Goal: Task Accomplishment & Management: Use online tool/utility

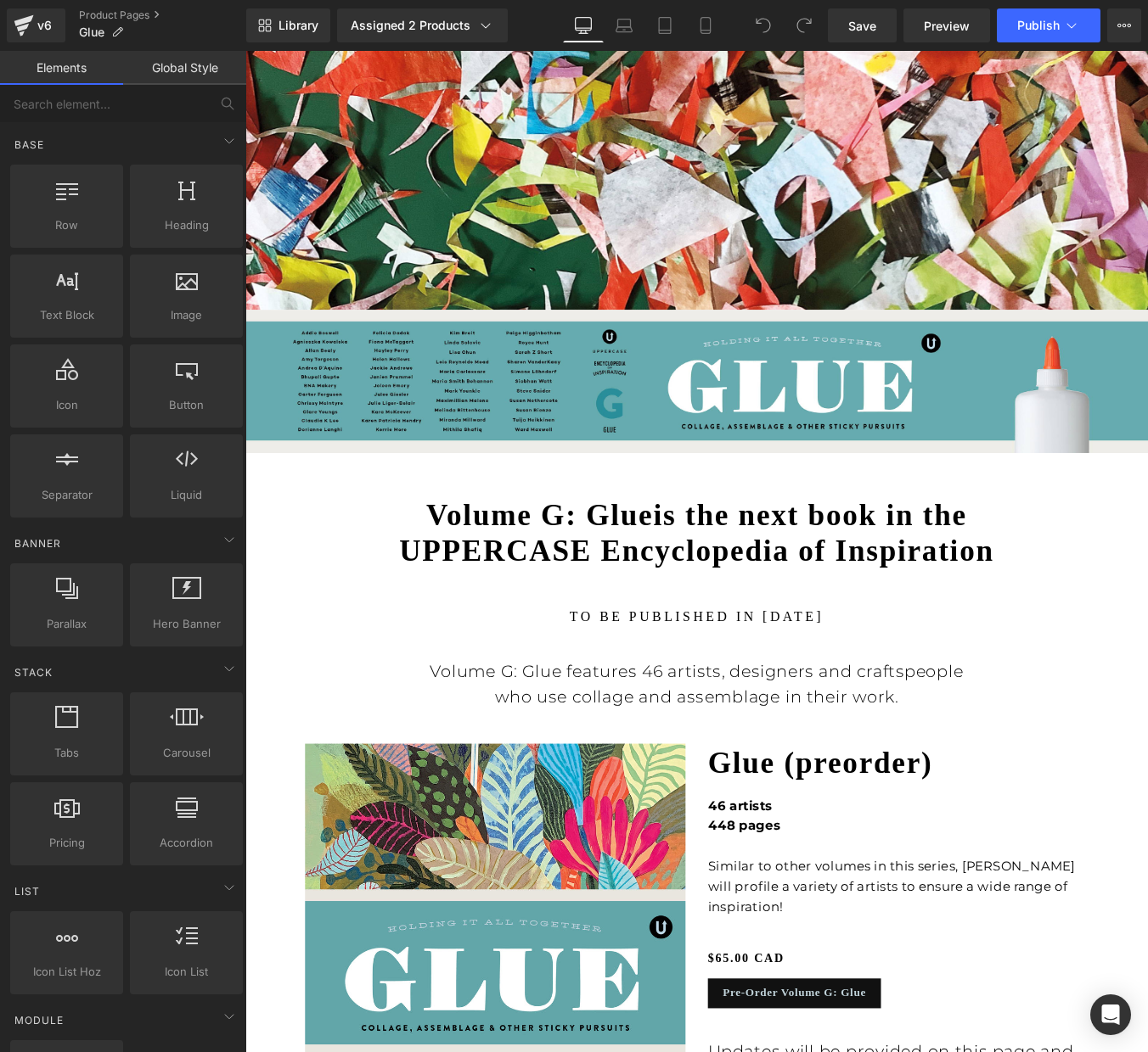
scroll to position [509, 0]
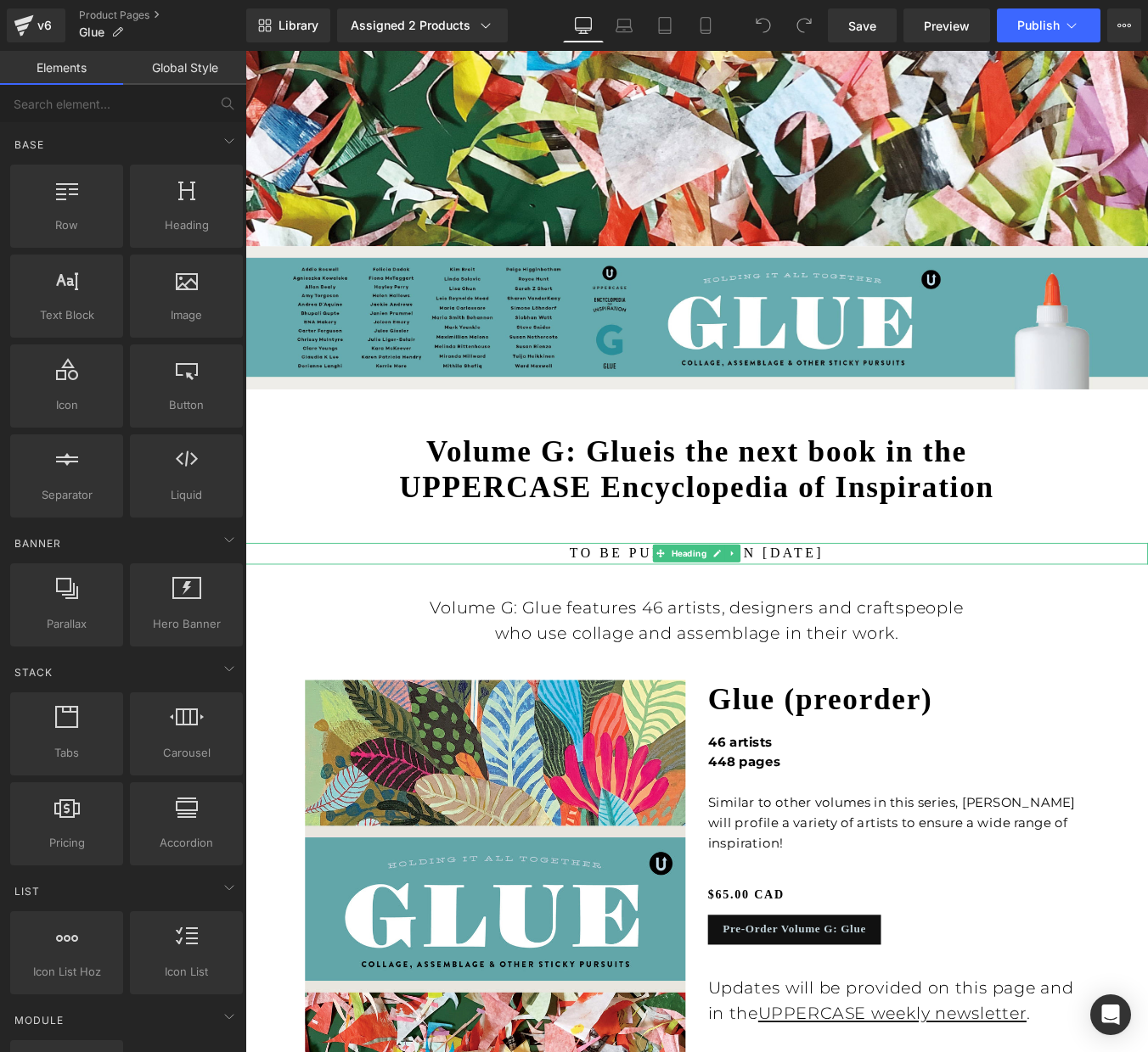
click at [670, 622] on h1 "to be published in SEPTEMBER 2025" at bounding box center [759, 624] width 1027 height 25
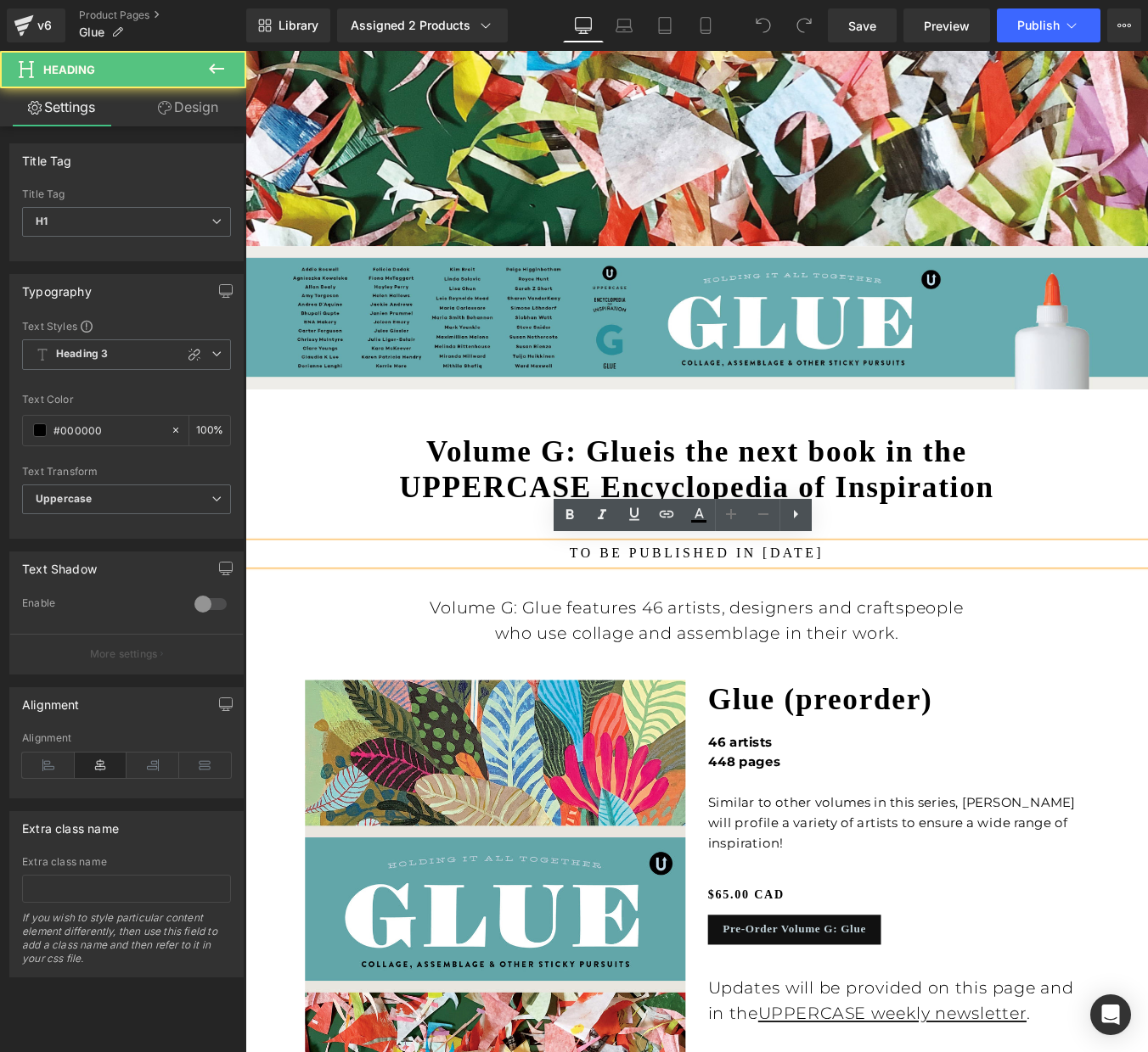
click at [640, 619] on h1 "to be published in SEPTEMBER 2025" at bounding box center [759, 624] width 1027 height 25
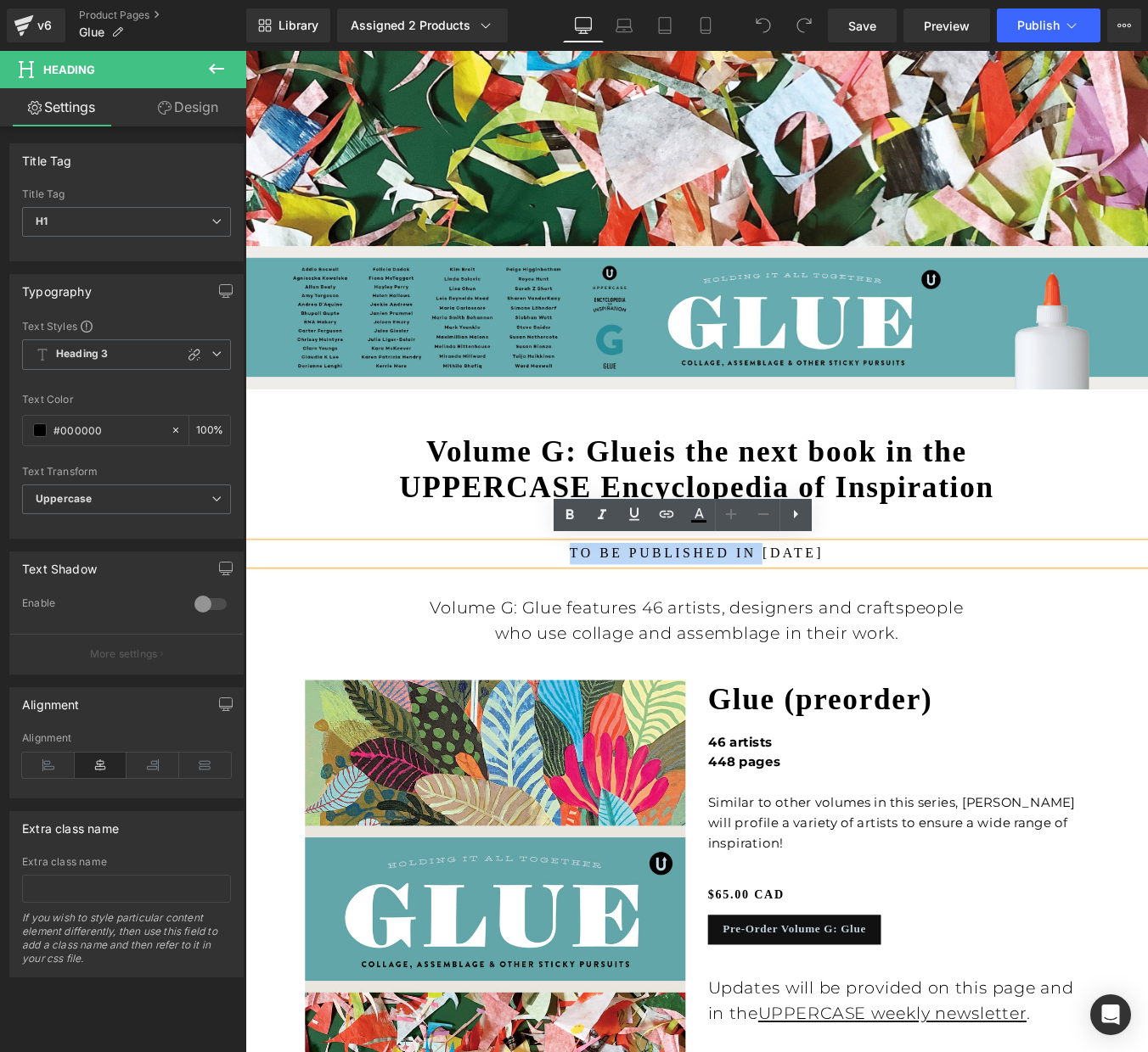
drag, startPoint x: 565, startPoint y: 618, endPoint x: 783, endPoint y: 619, distance: 218.0
click at [783, 619] on h1 "to be published in SEPTEMBER 2025" at bounding box center [759, 624] width 1027 height 25
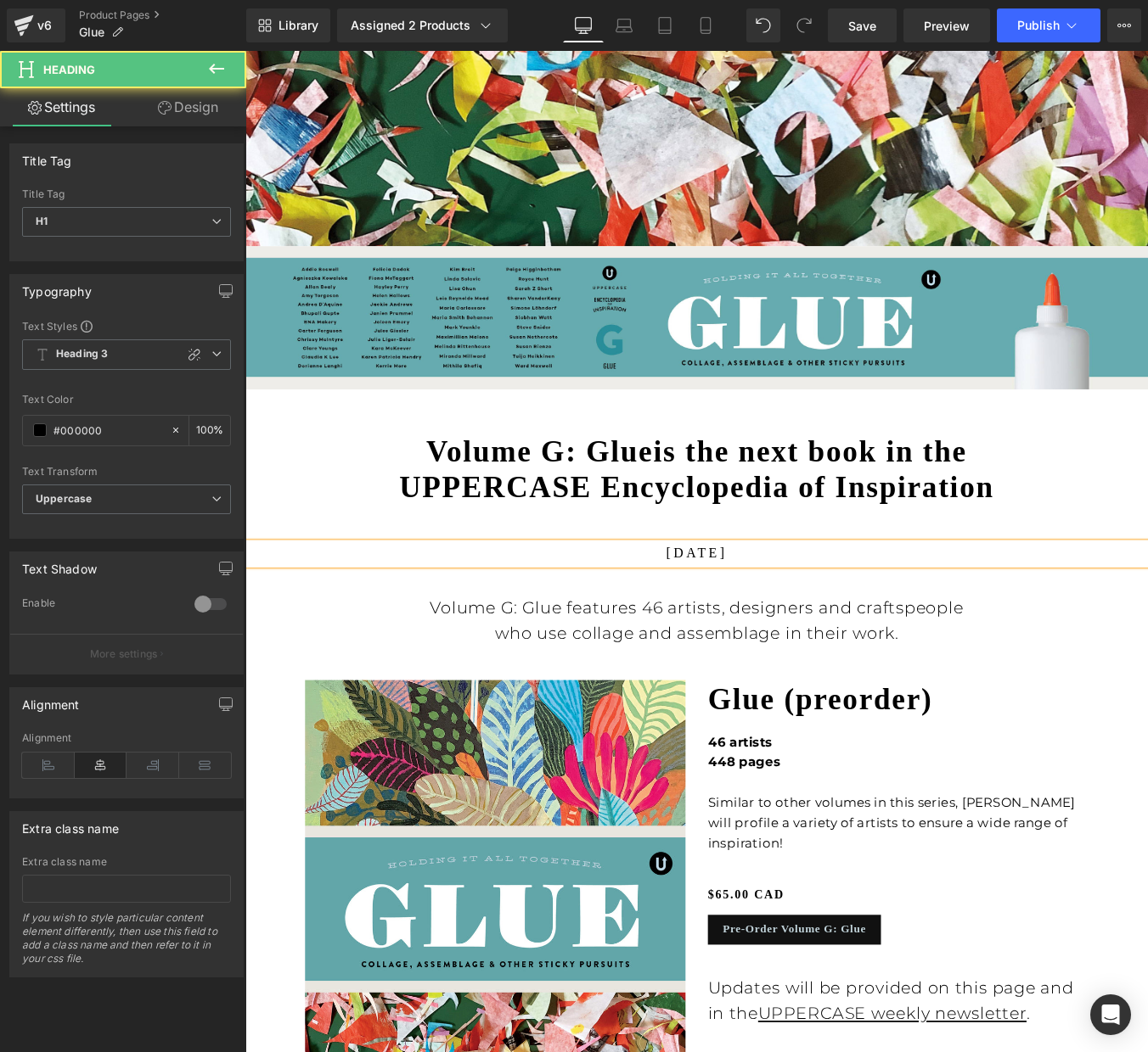
click at [891, 620] on h1 "[DATE]" at bounding box center [759, 624] width 1027 height 25
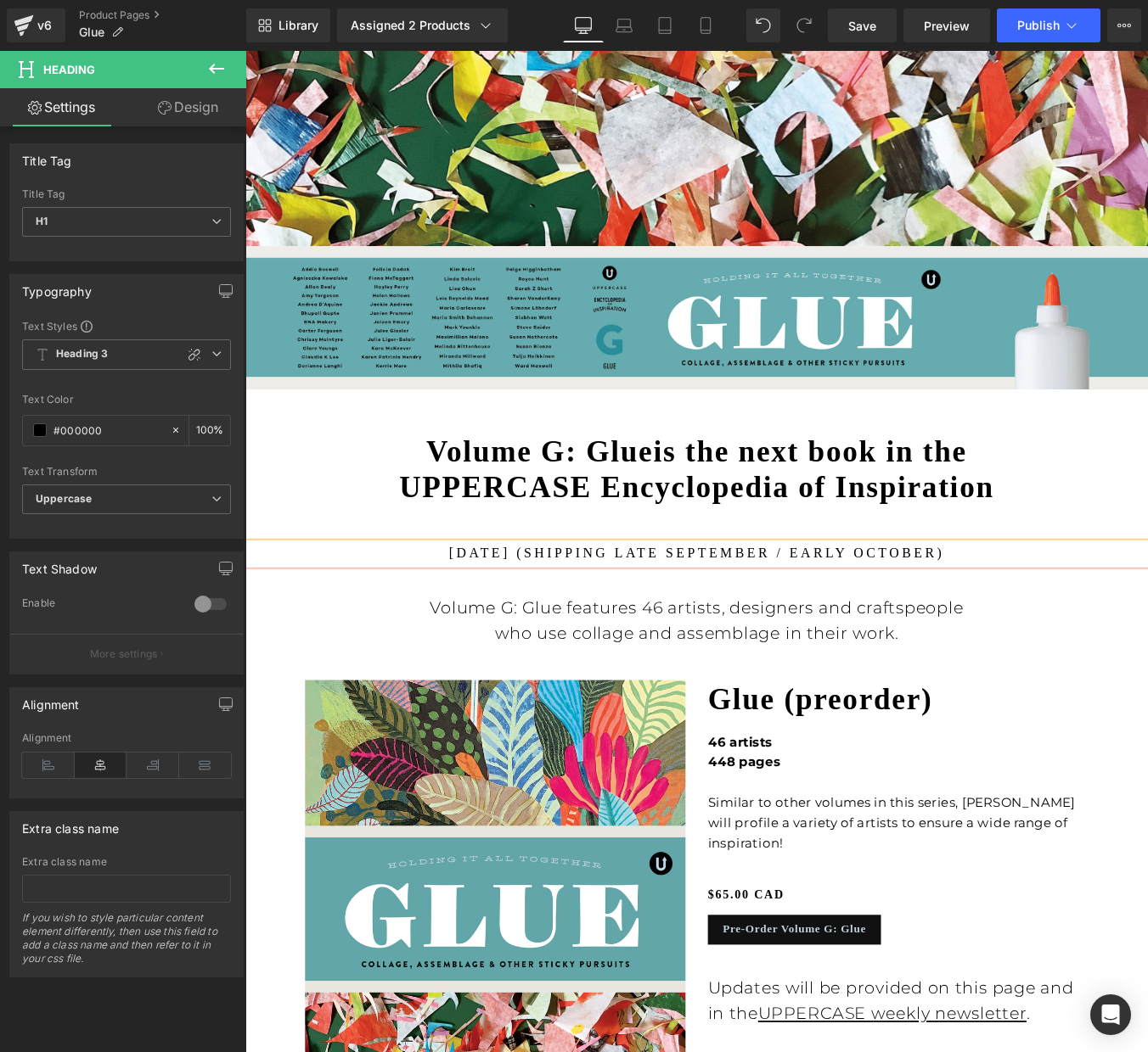
scroll to position [502, 0]
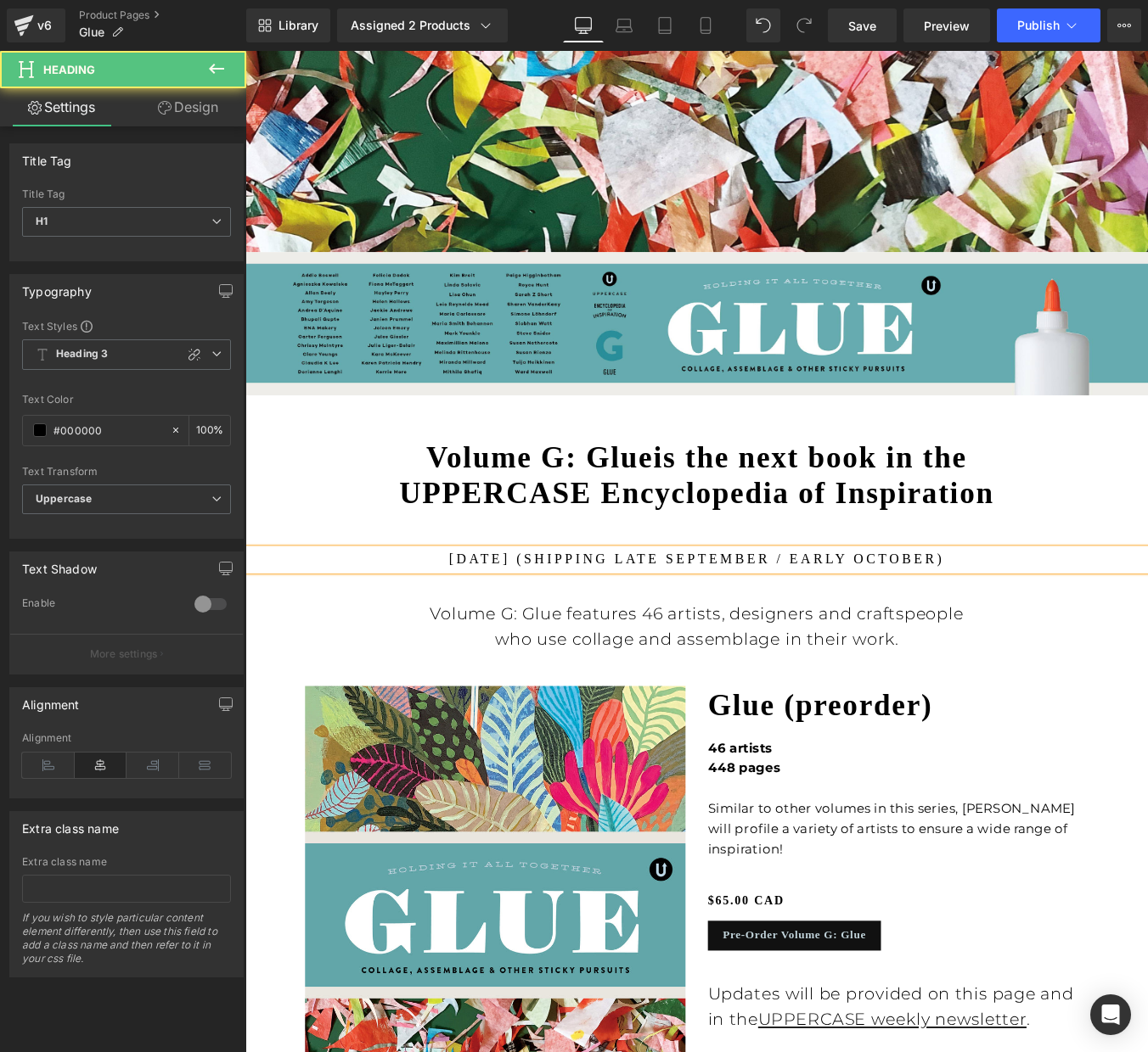
click at [607, 622] on h1 "SEPTEMBER 2025 (Shipping late September / early october)" at bounding box center [759, 630] width 1027 height 25
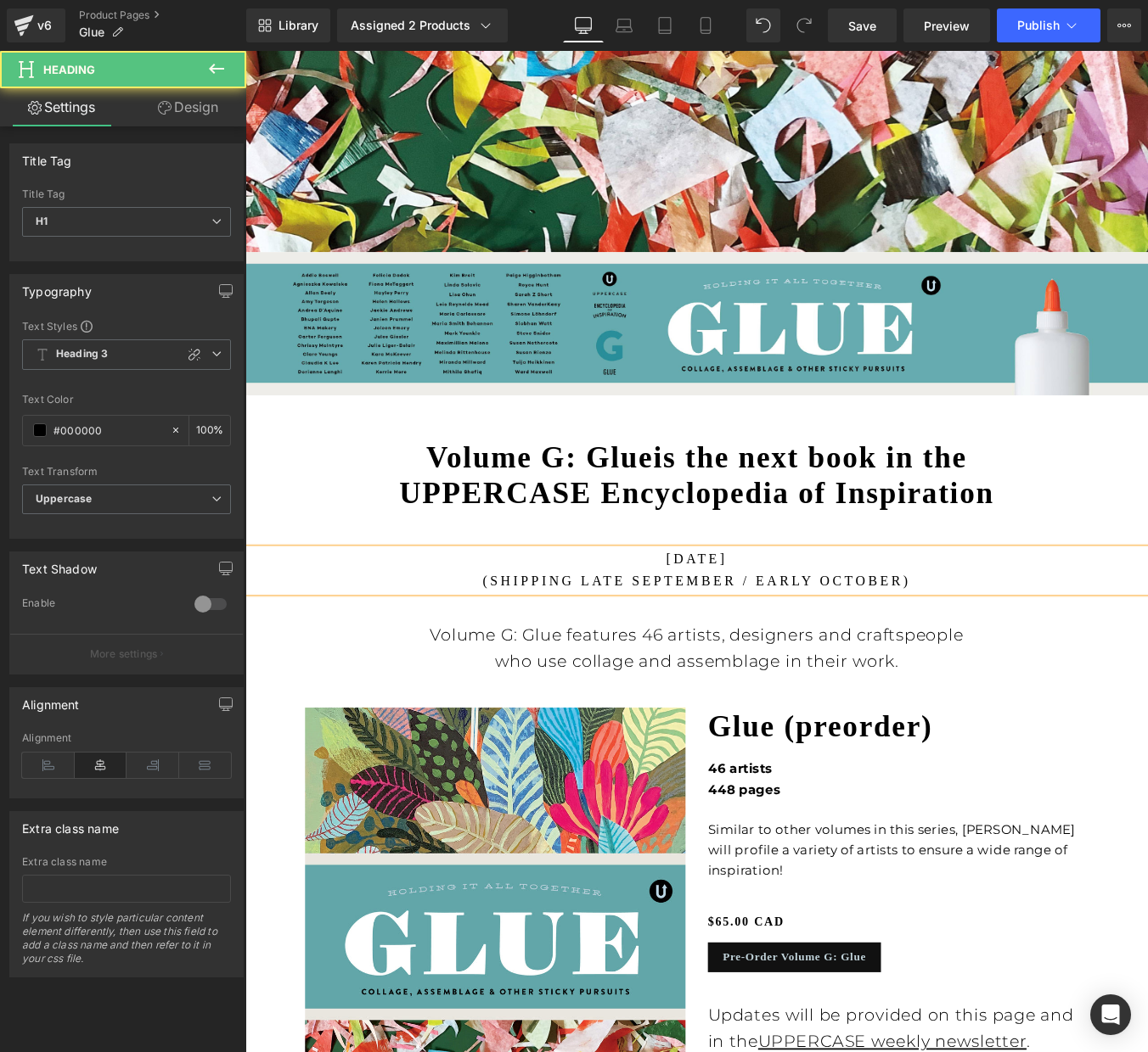
click at [629, 618] on h1 "SEPTEMBER 2025 (Shipping late September / early october)" at bounding box center [759, 642] width 1027 height 49
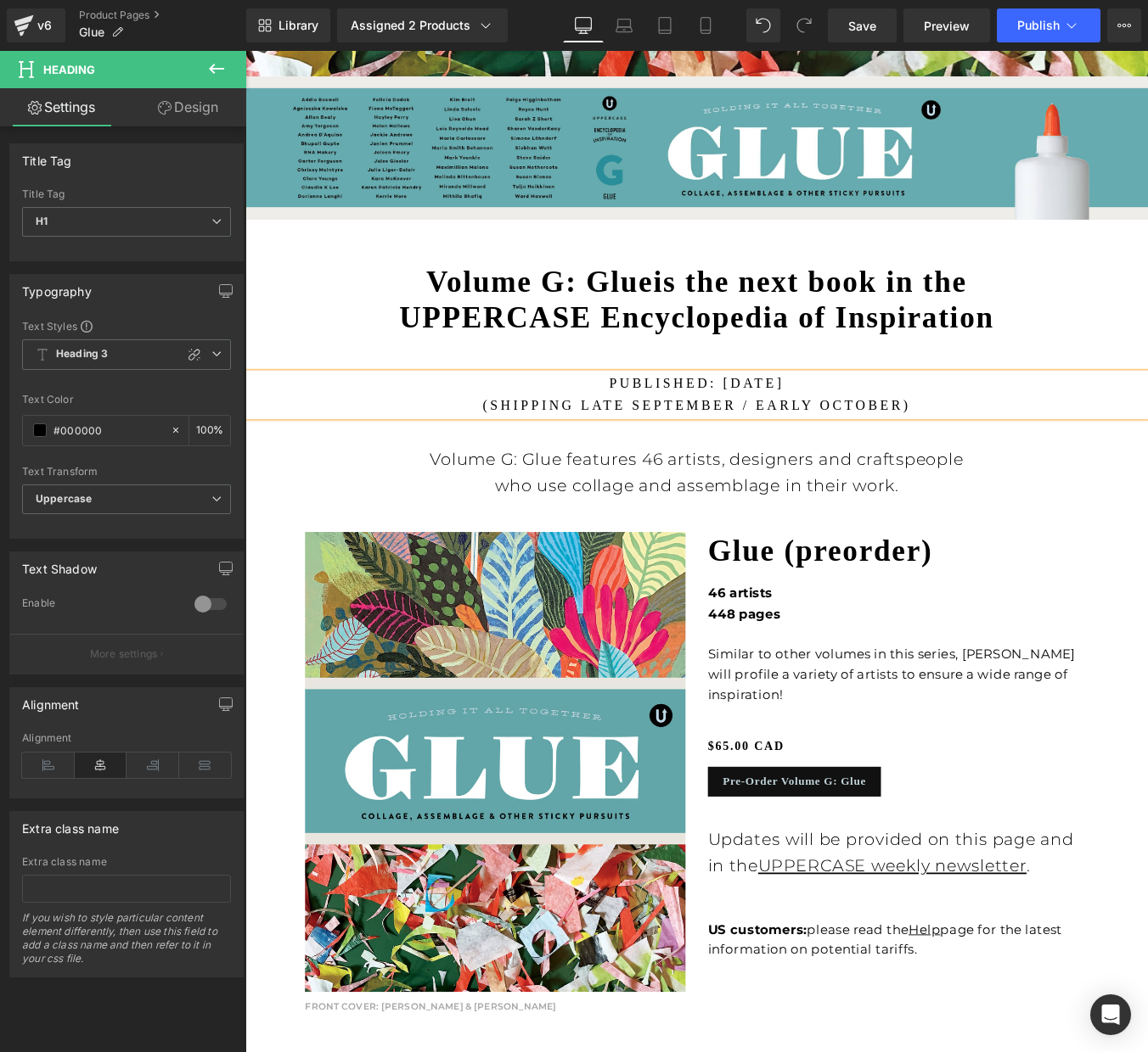
scroll to position [803, 0]
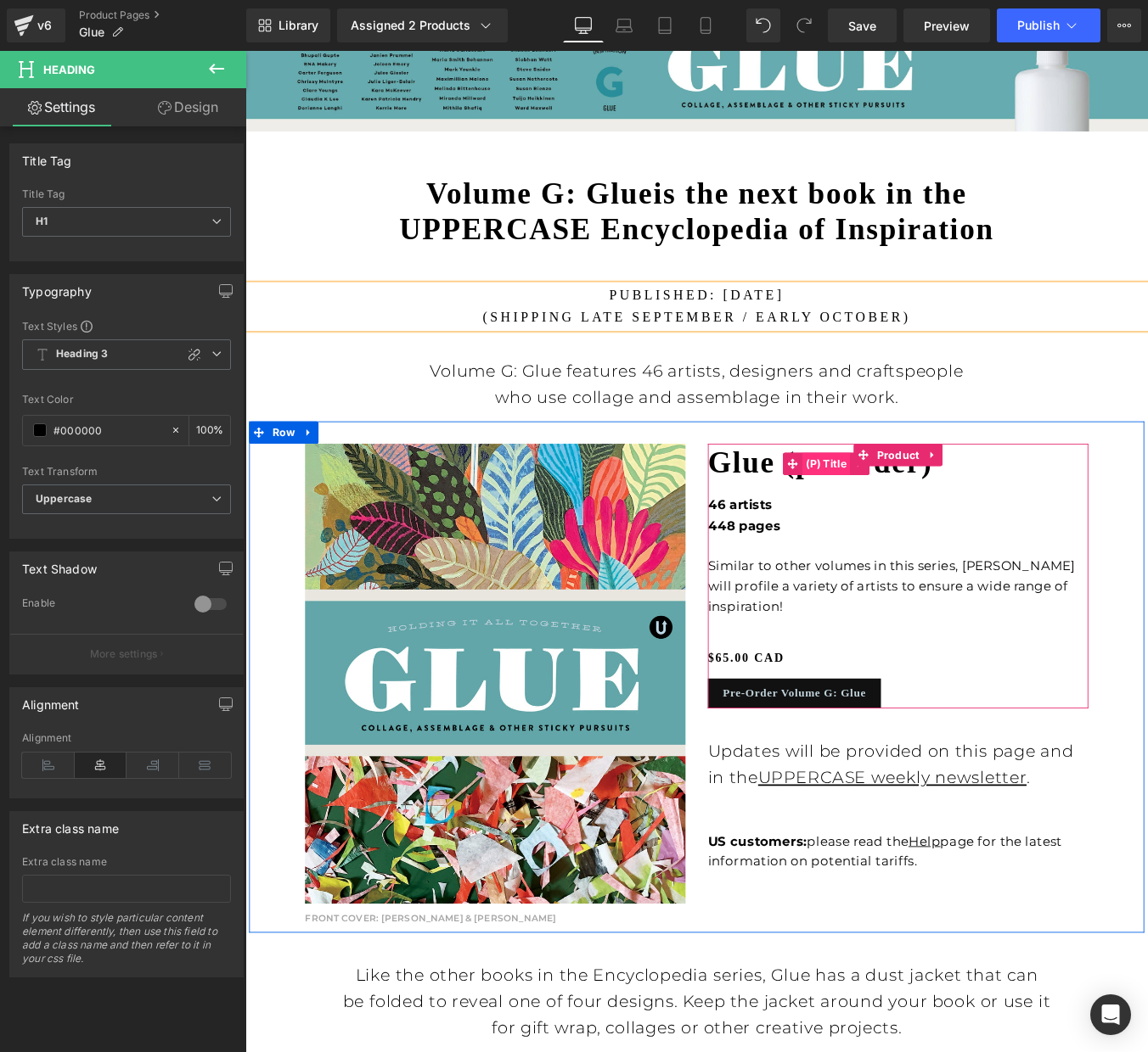
click at [910, 517] on span "(P) Title" at bounding box center [906, 521] width 55 height 26
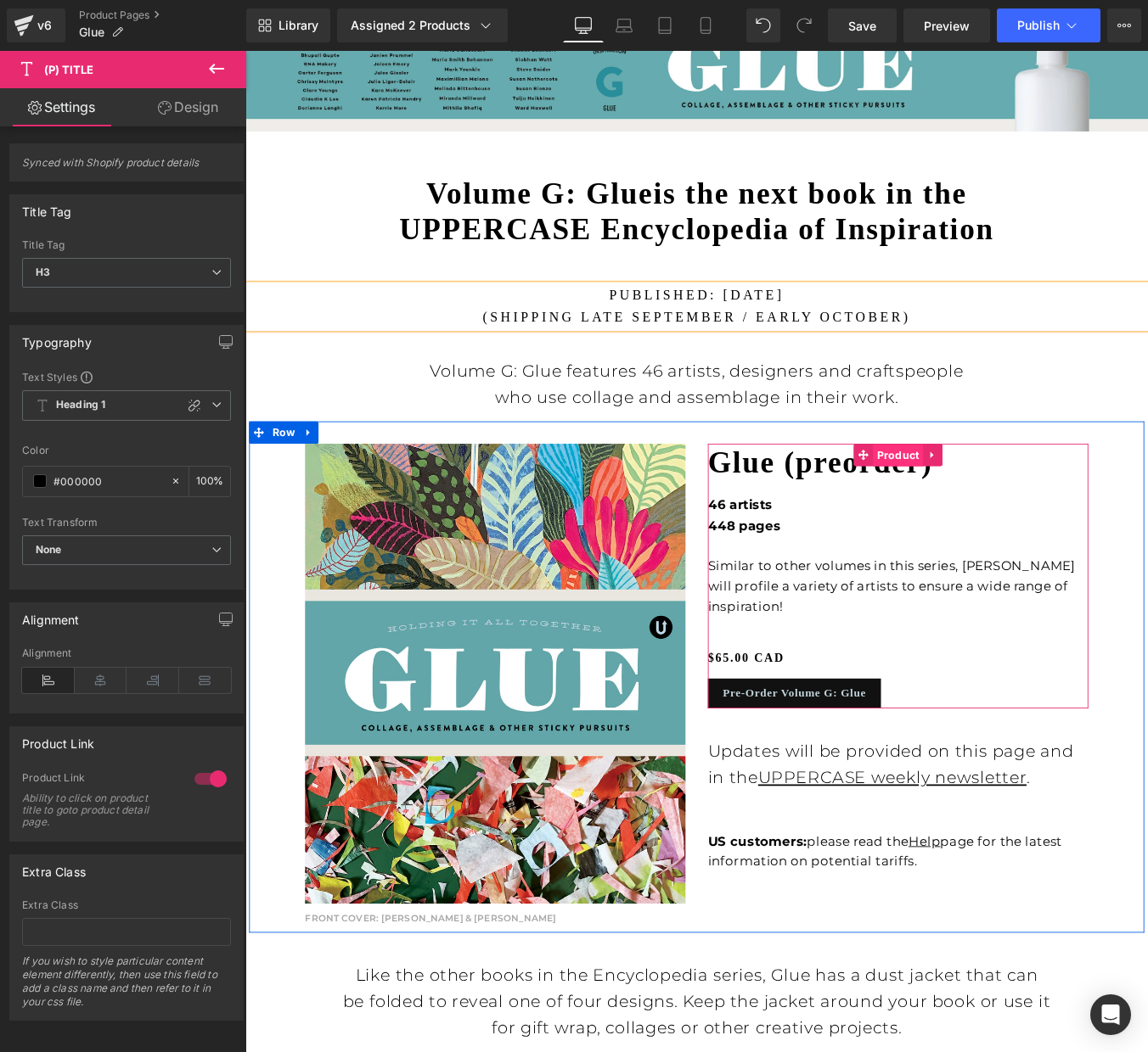
click at [984, 509] on span "Product" at bounding box center [987, 512] width 56 height 26
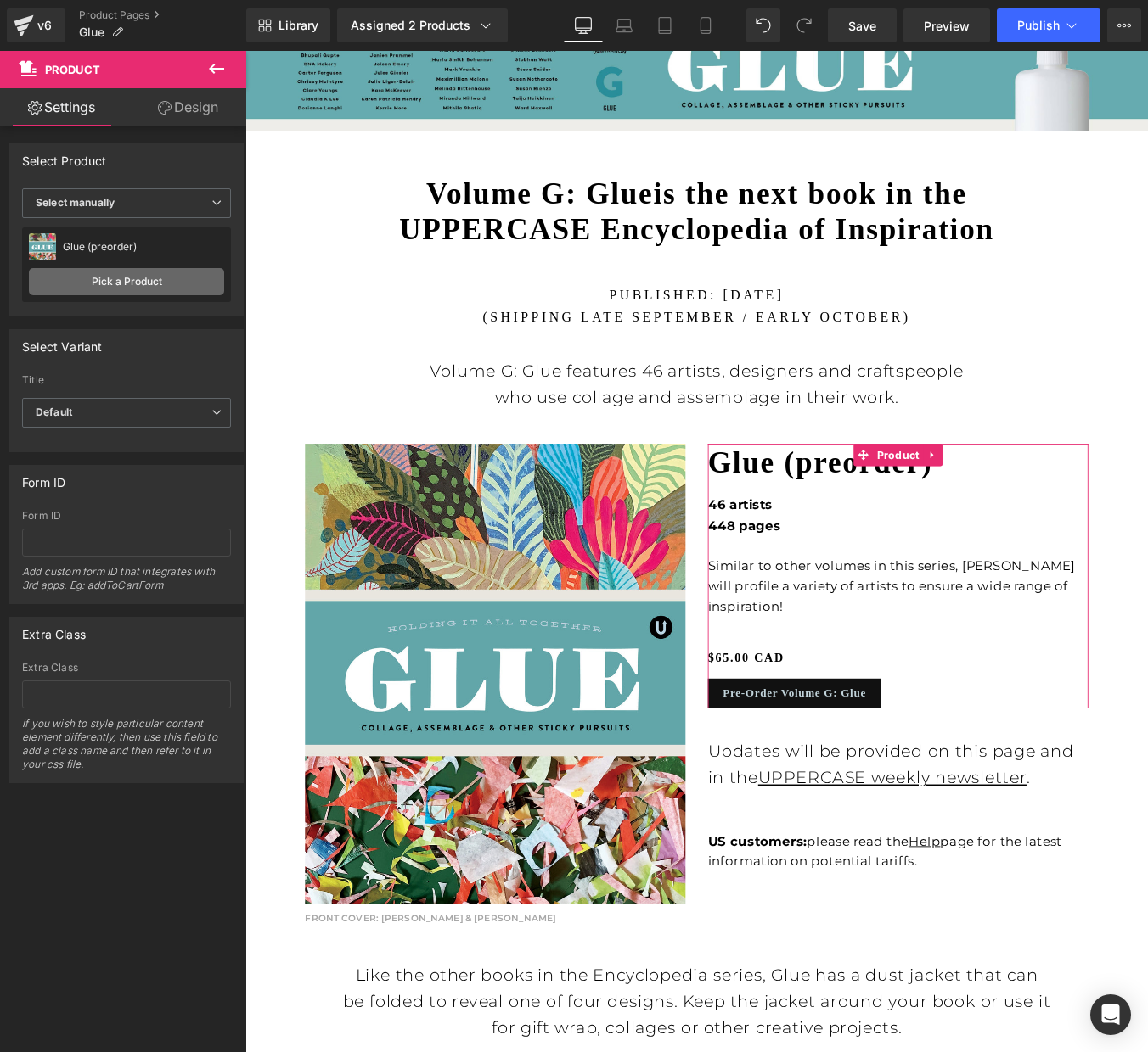
click at [115, 283] on link "Pick a Product" at bounding box center [126, 281] width 195 height 27
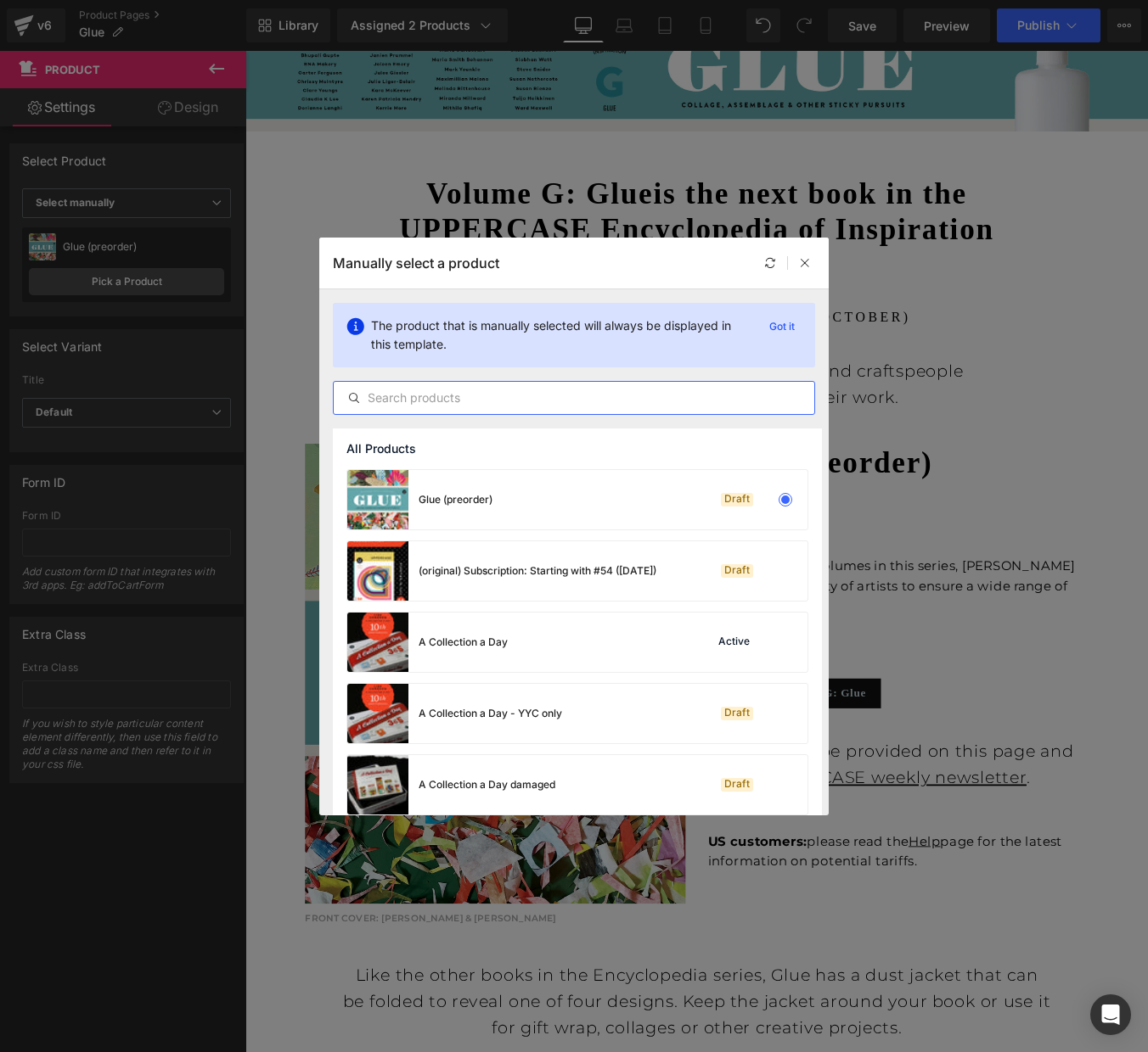
click at [453, 395] on input "text" at bounding box center [574, 398] width 480 height 20
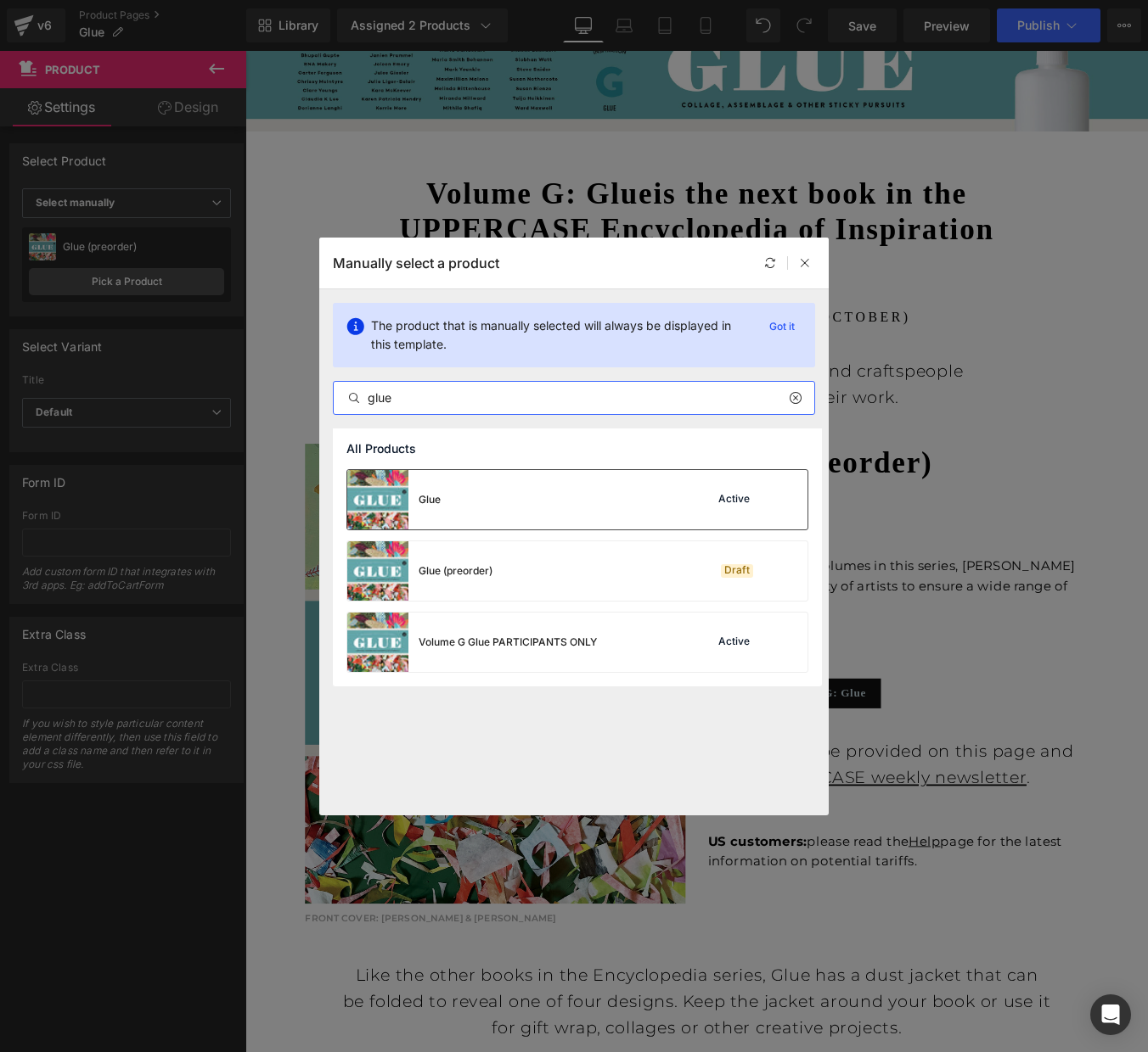
type input "glue"
click at [495, 499] on div "Glue Active" at bounding box center [577, 500] width 460 height 59
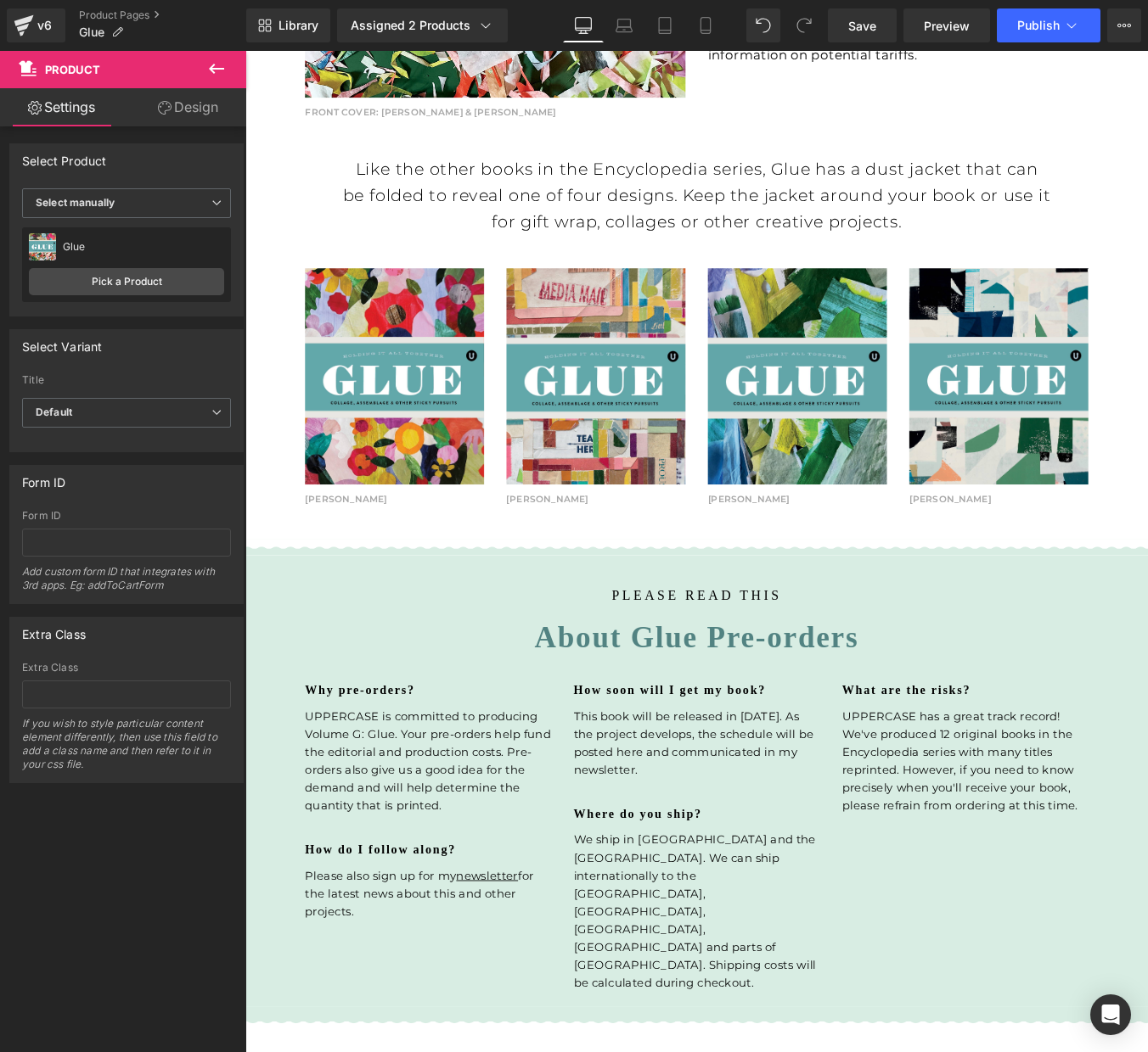
scroll to position [1825, 0]
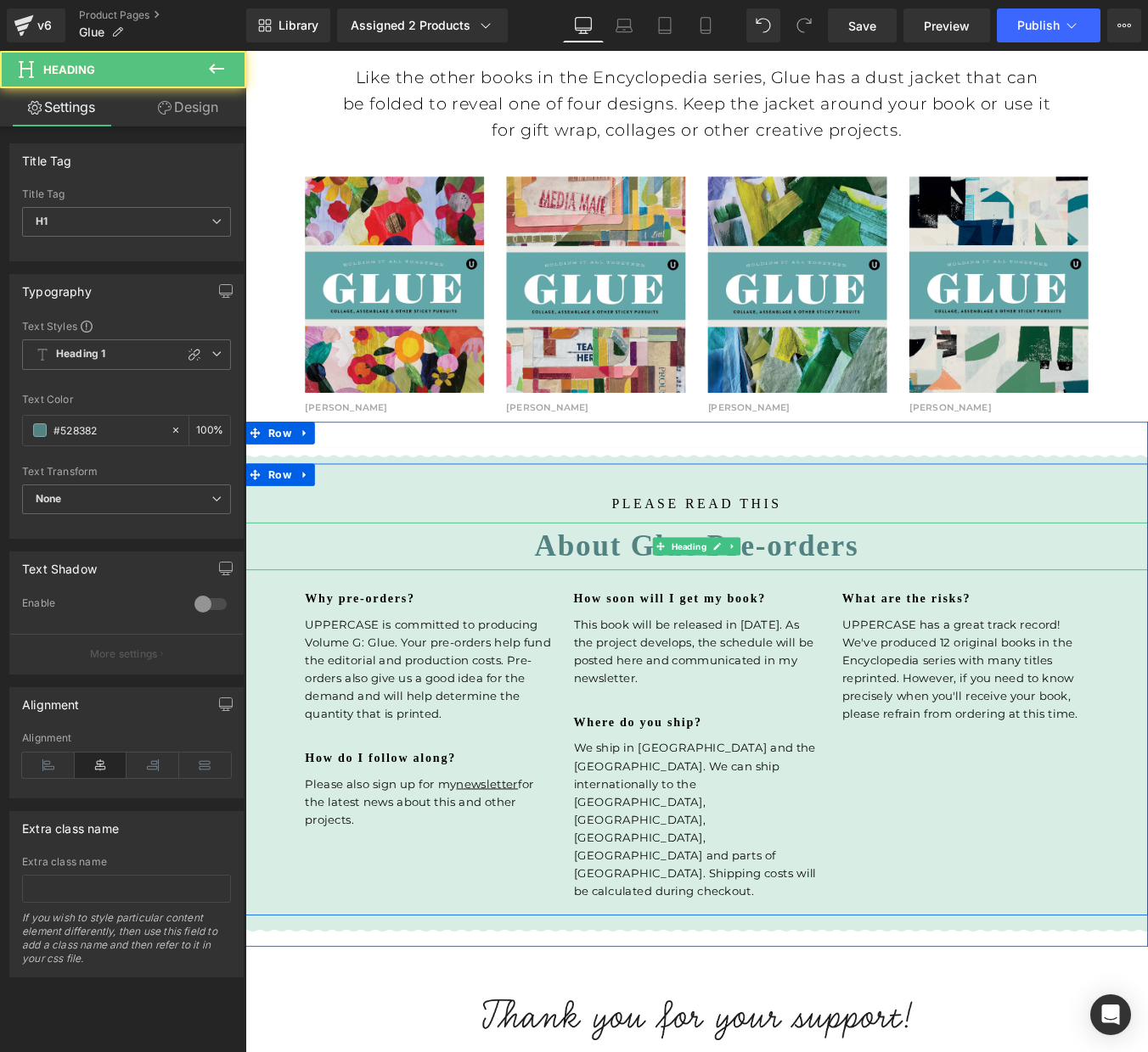
click at [646, 617] on h1 "About Glue Pre-orders" at bounding box center [759, 615] width 1027 height 55
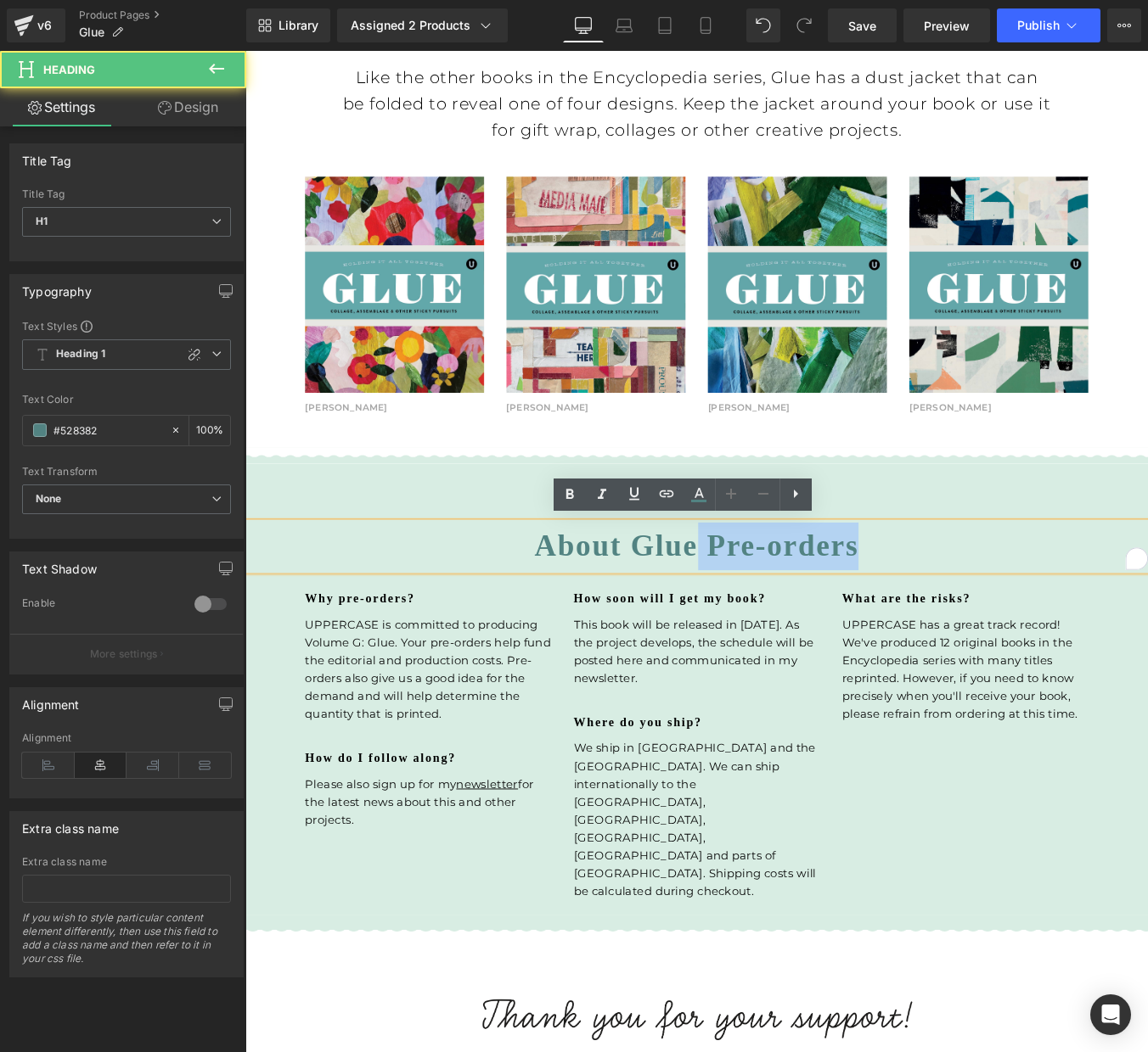
drag, startPoint x: 761, startPoint y: 610, endPoint x: 960, endPoint y: 621, distance: 199.3
click at [960, 621] on h1 "About Glue Pre-orders" at bounding box center [759, 615] width 1027 height 55
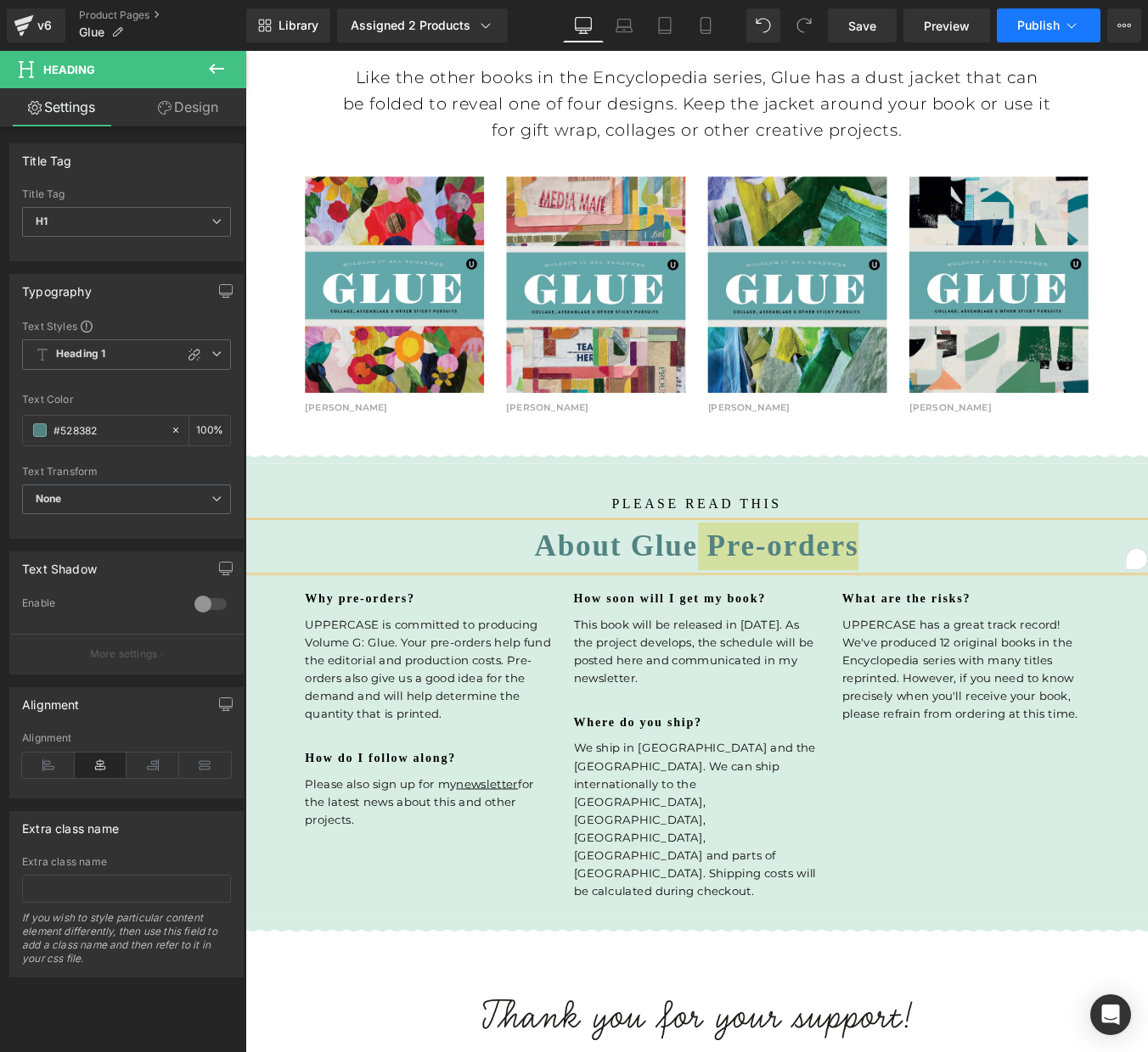
click at [1034, 28] on span "Publish" at bounding box center [1038, 26] width 42 height 13
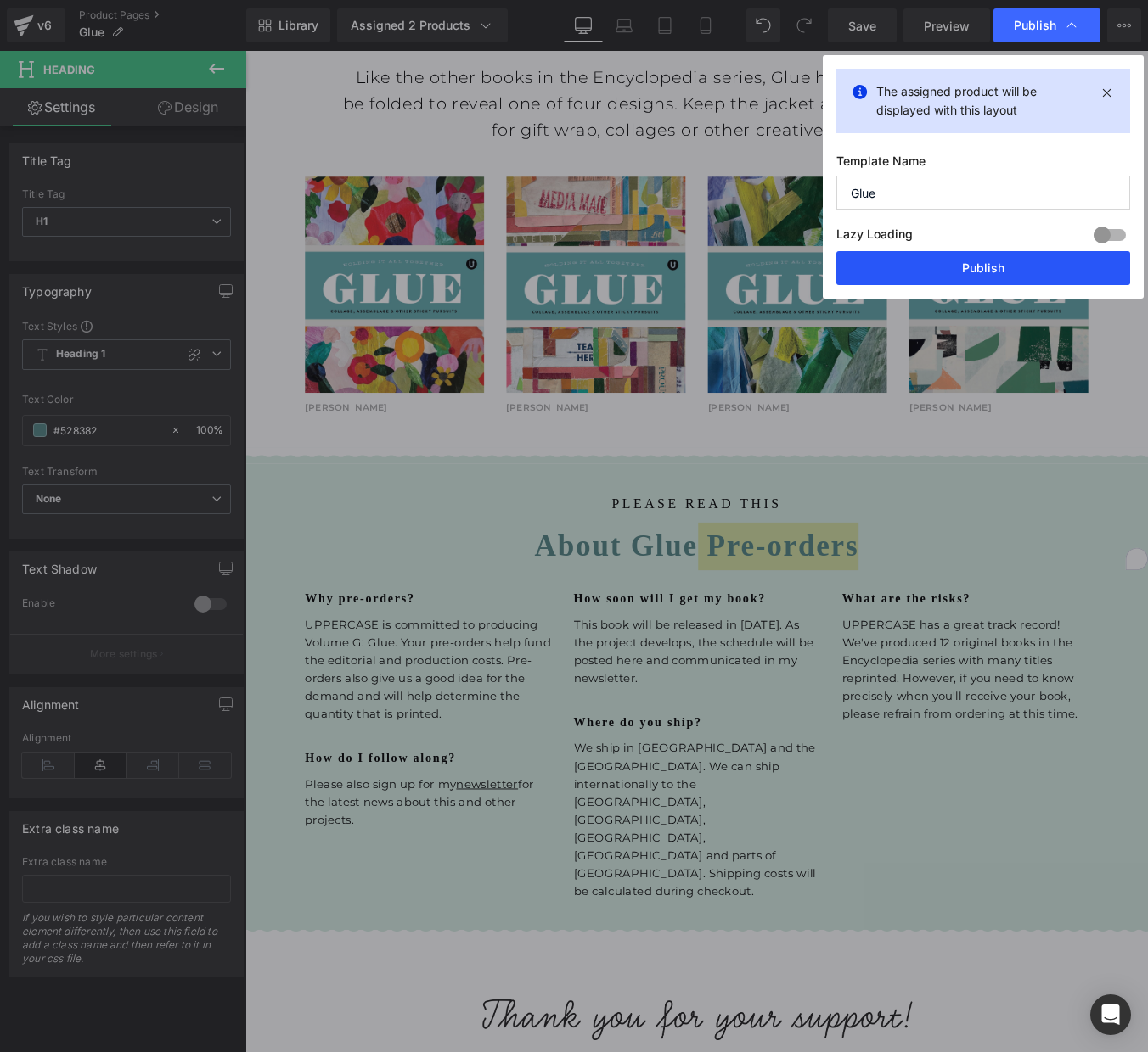
drag, startPoint x: 976, startPoint y: 268, endPoint x: 823, endPoint y: 246, distance: 154.6
click at [976, 268] on button "Publish" at bounding box center [982, 268] width 294 height 33
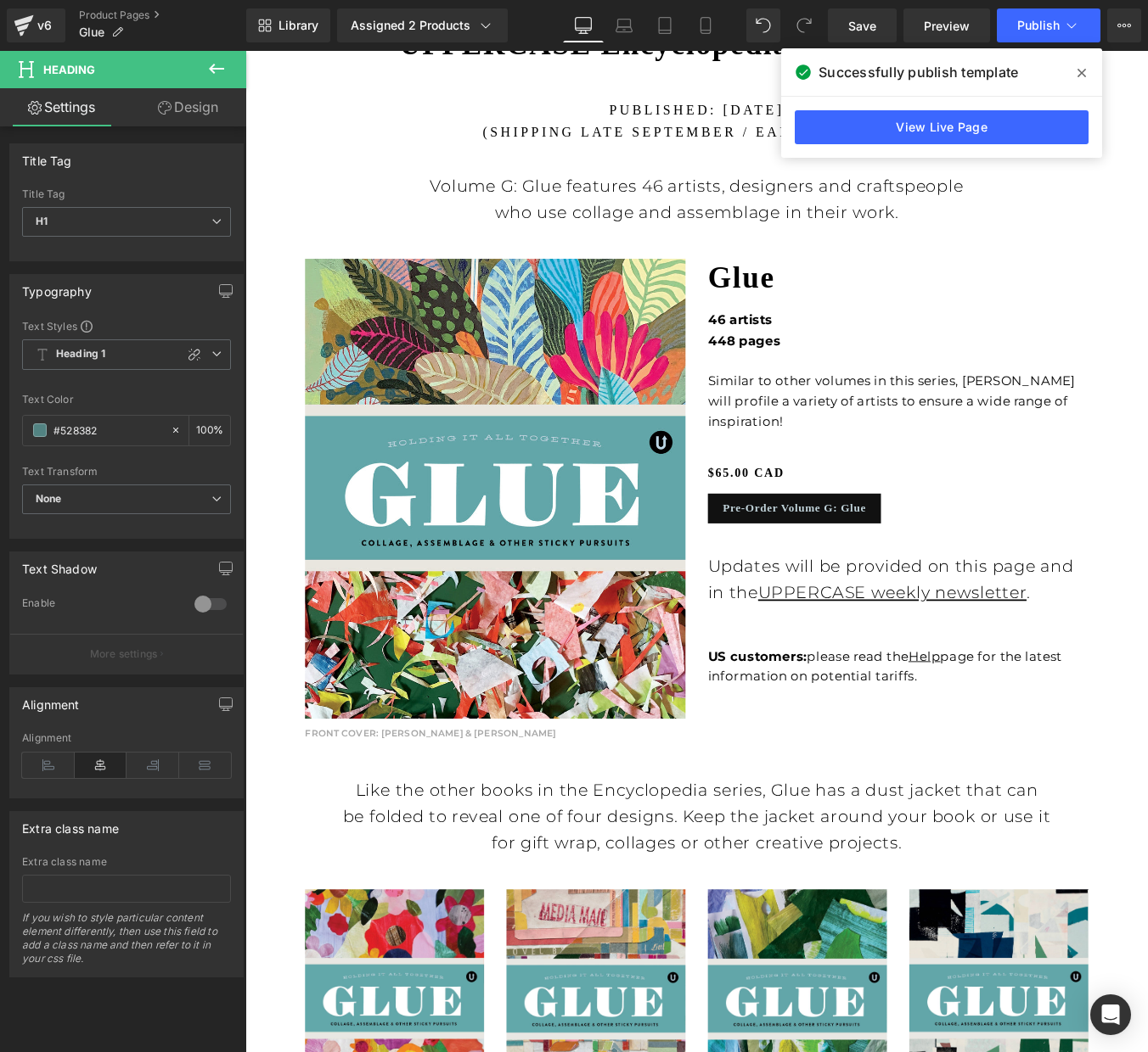
scroll to position [916, 0]
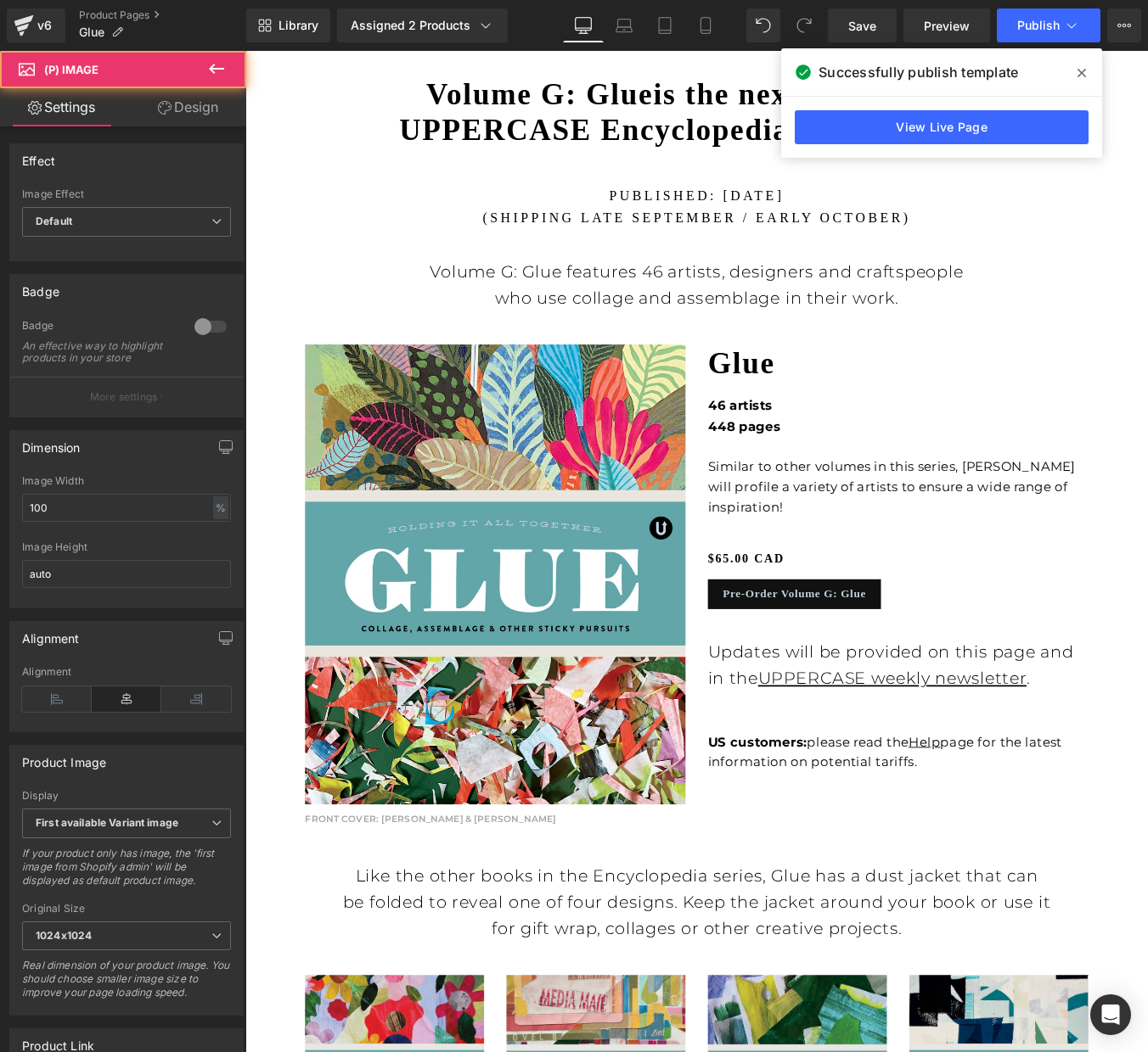
click at [508, 486] on img at bounding box center [529, 647] width 433 height 524
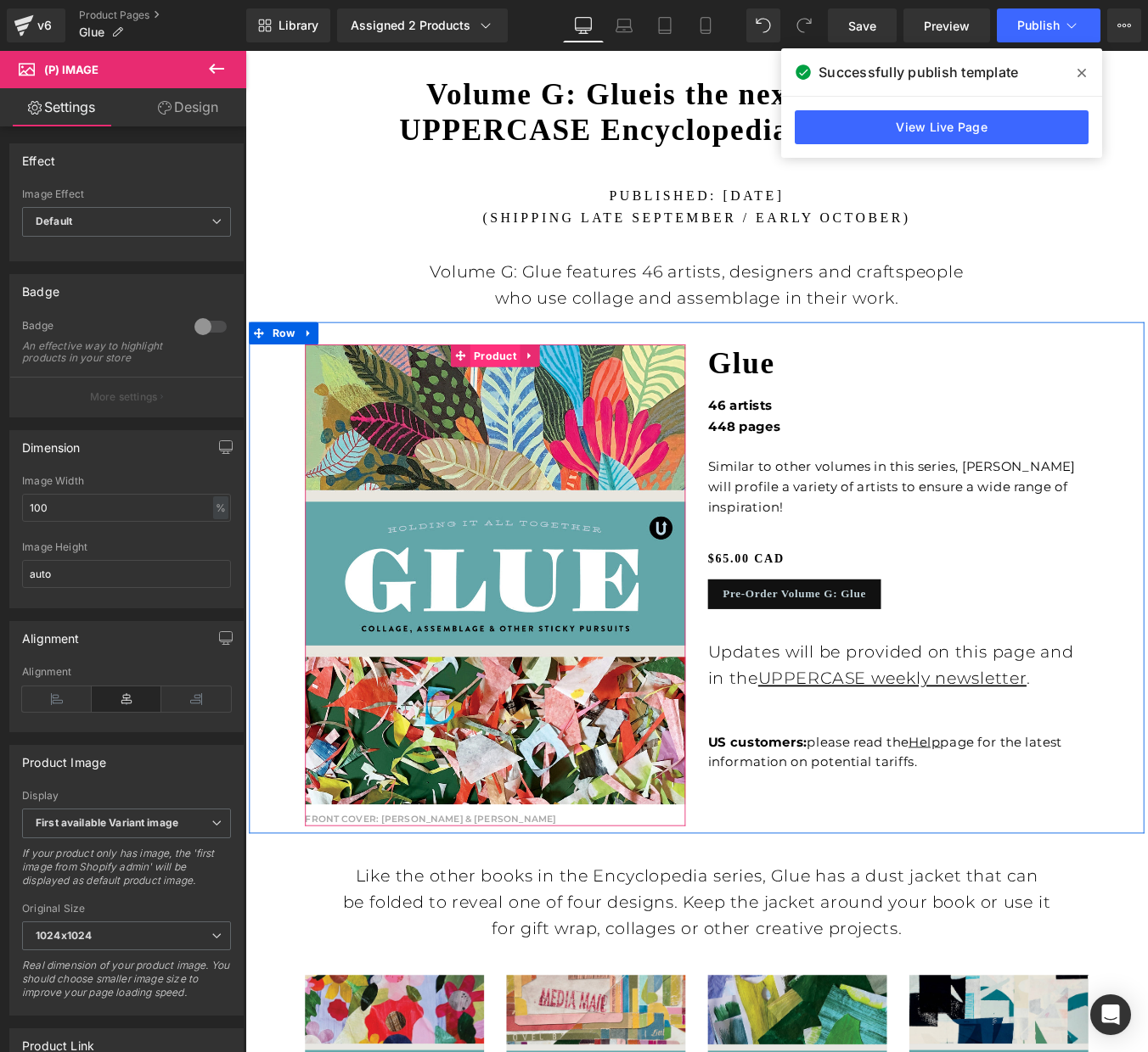
click at [531, 393] on span "Product" at bounding box center [529, 398] width 56 height 26
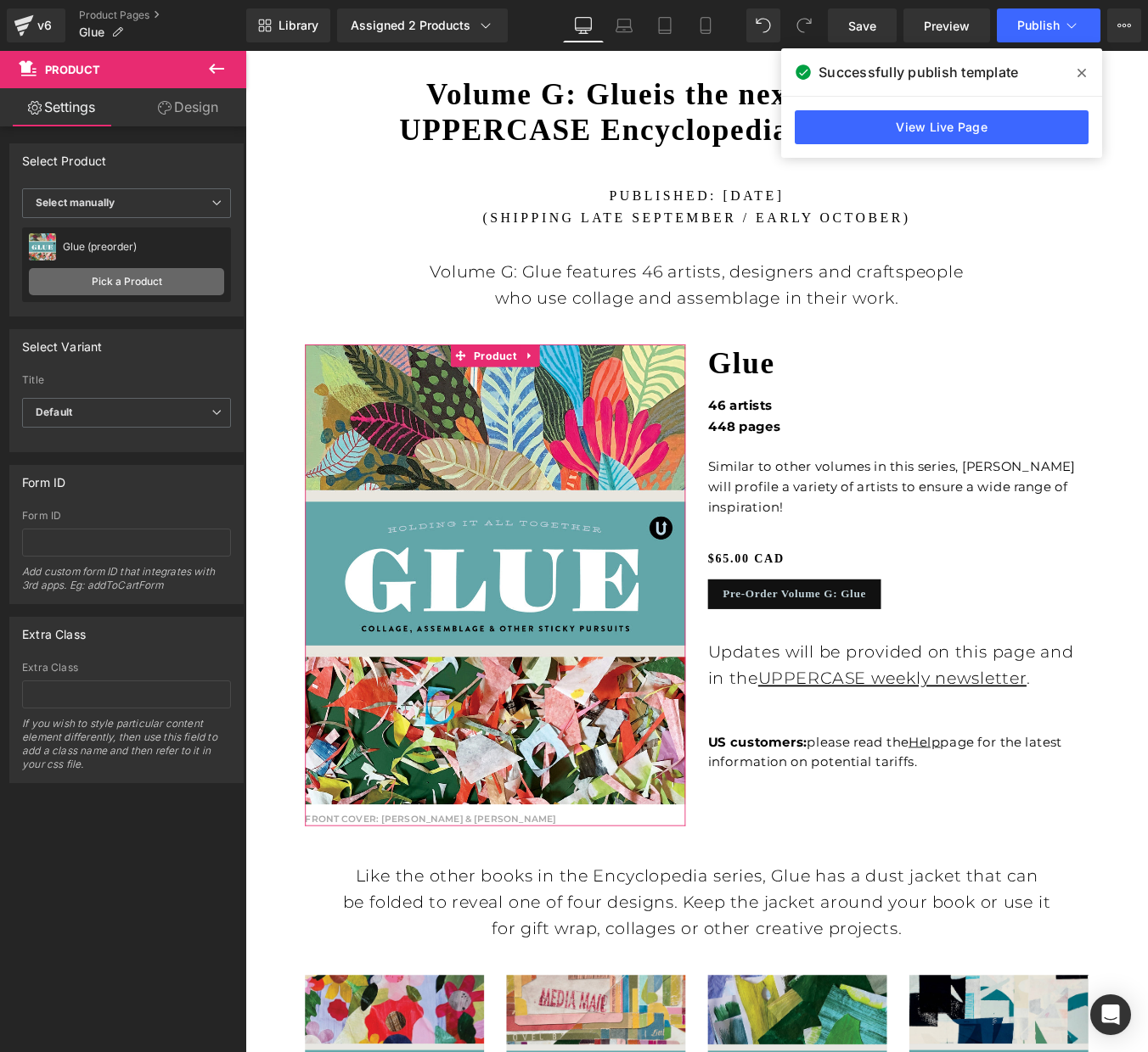
click at [132, 279] on link "Pick a Product" at bounding box center [126, 281] width 195 height 27
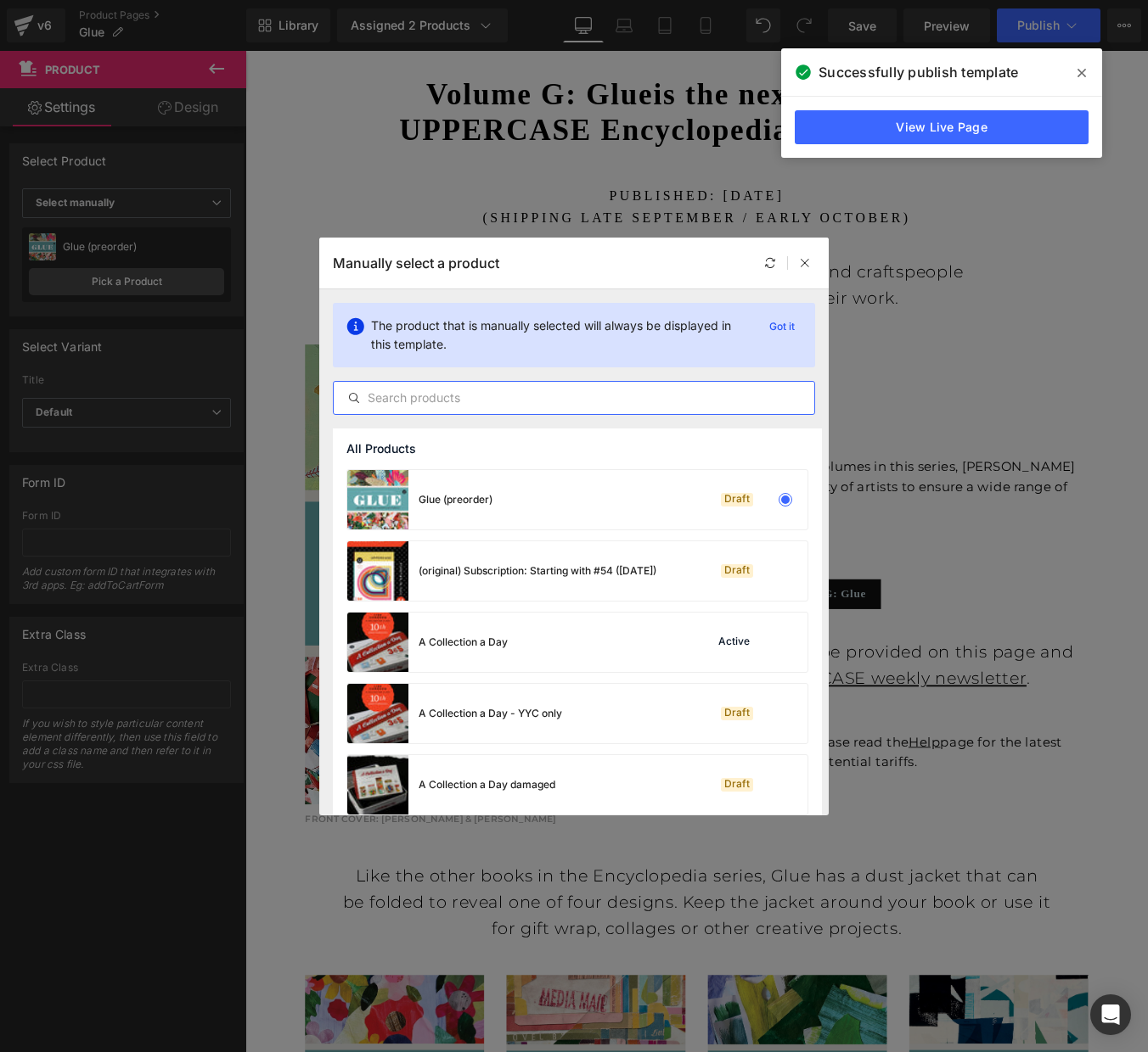
click at [475, 402] on input "text" at bounding box center [574, 398] width 480 height 20
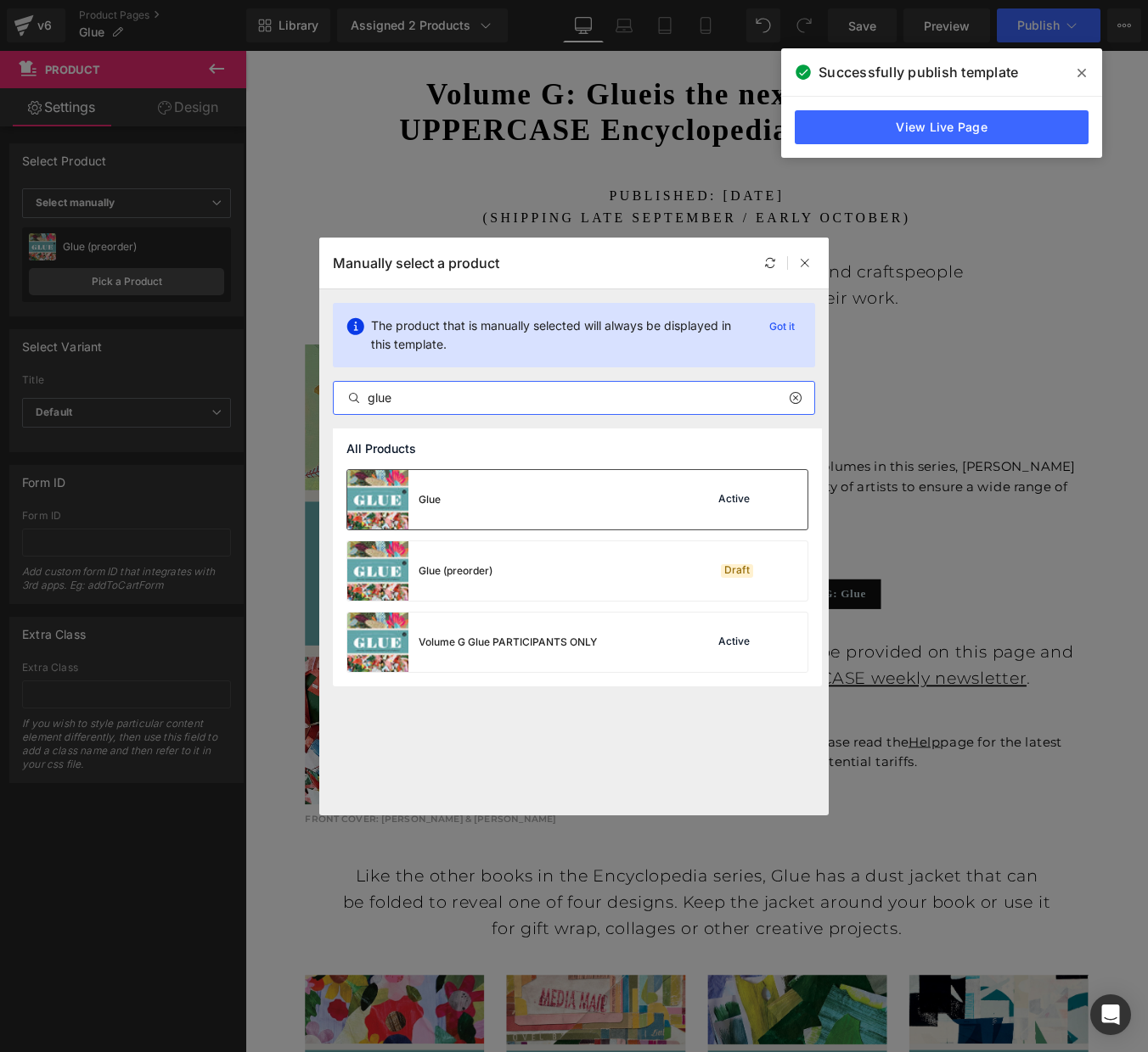
type input "glue"
click at [501, 505] on div "Glue Active" at bounding box center [577, 500] width 460 height 59
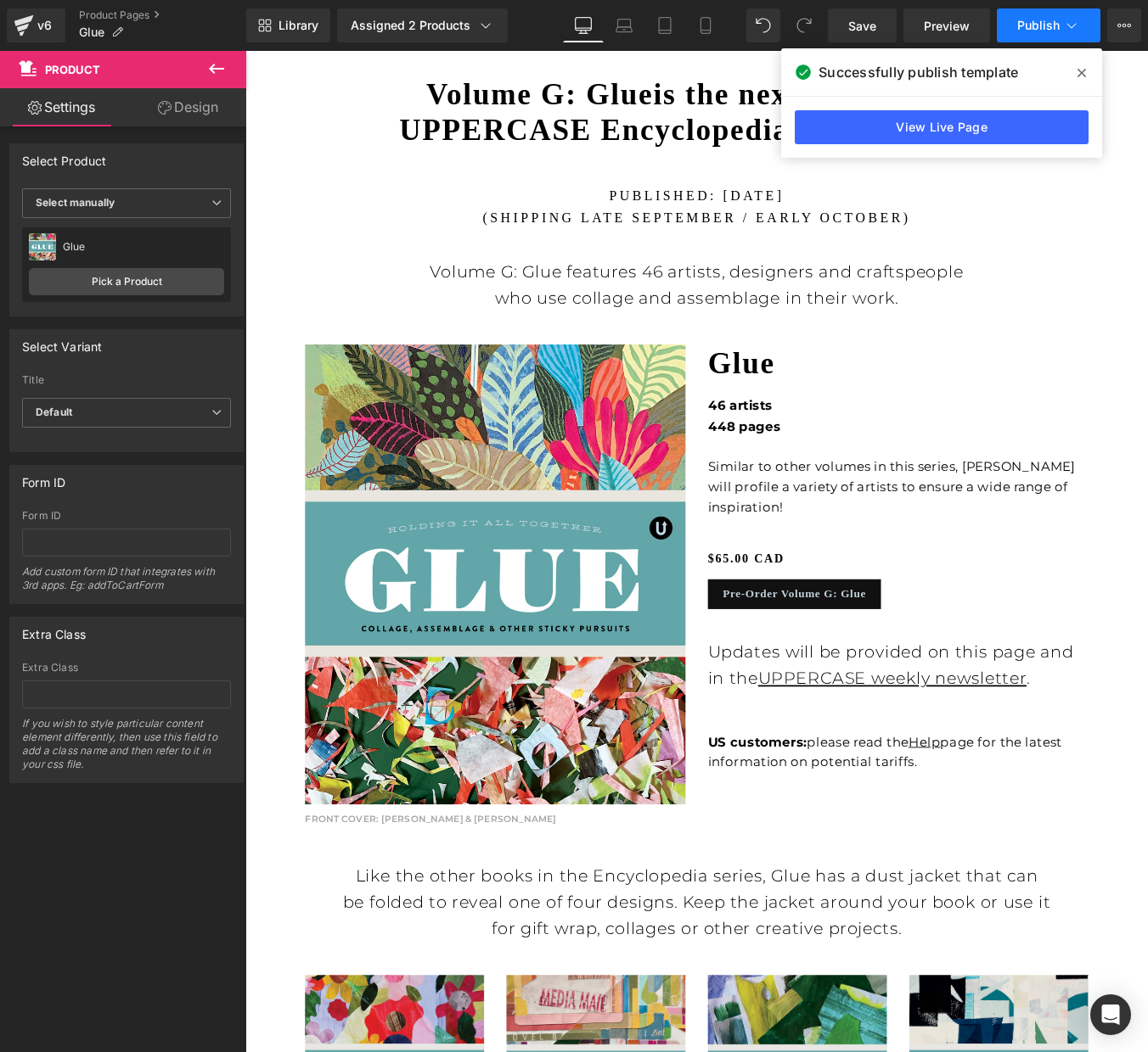
click at [1050, 23] on span "Publish" at bounding box center [1038, 26] width 42 height 13
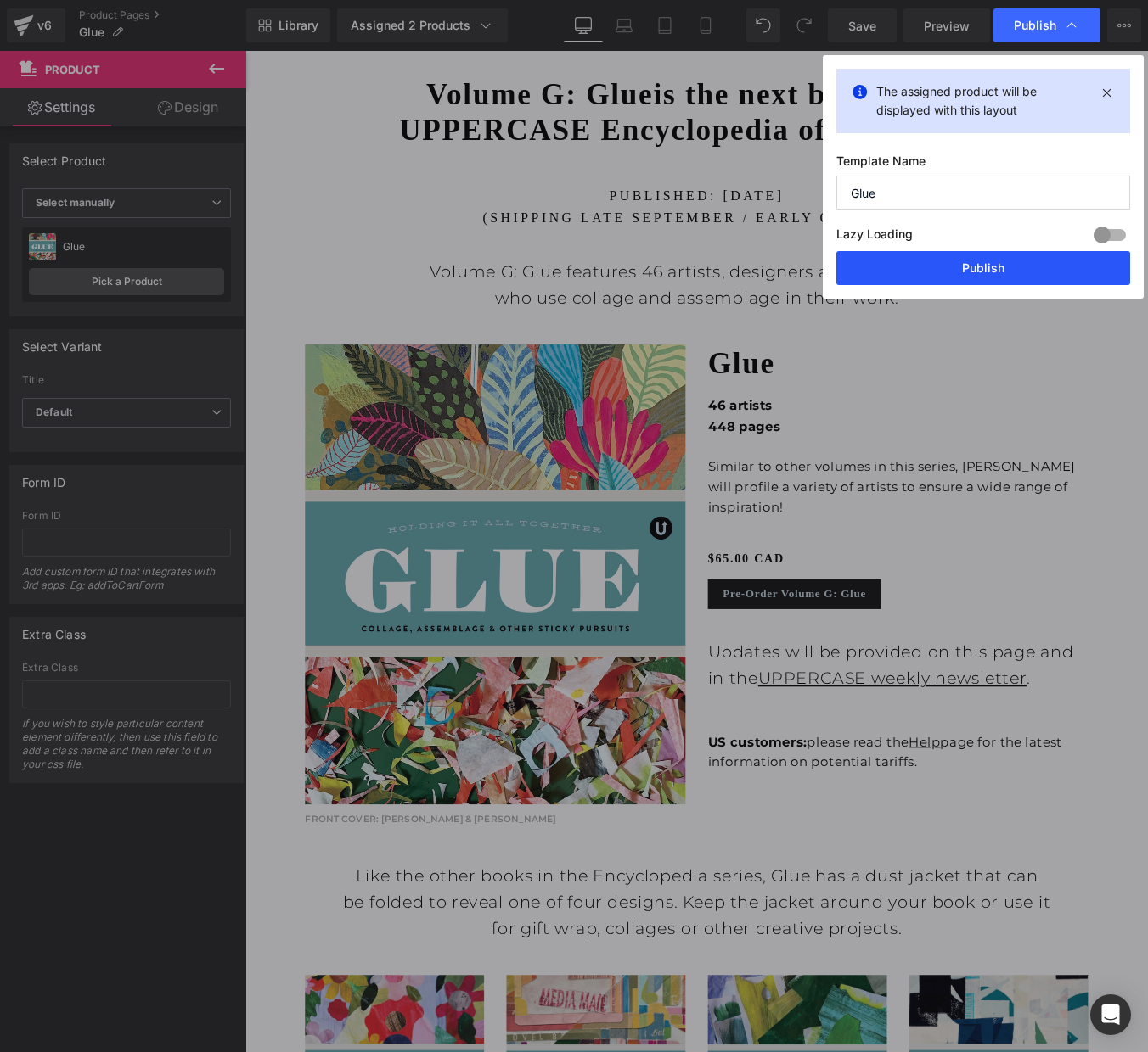
click at [1002, 265] on button "Publish" at bounding box center [982, 268] width 294 height 33
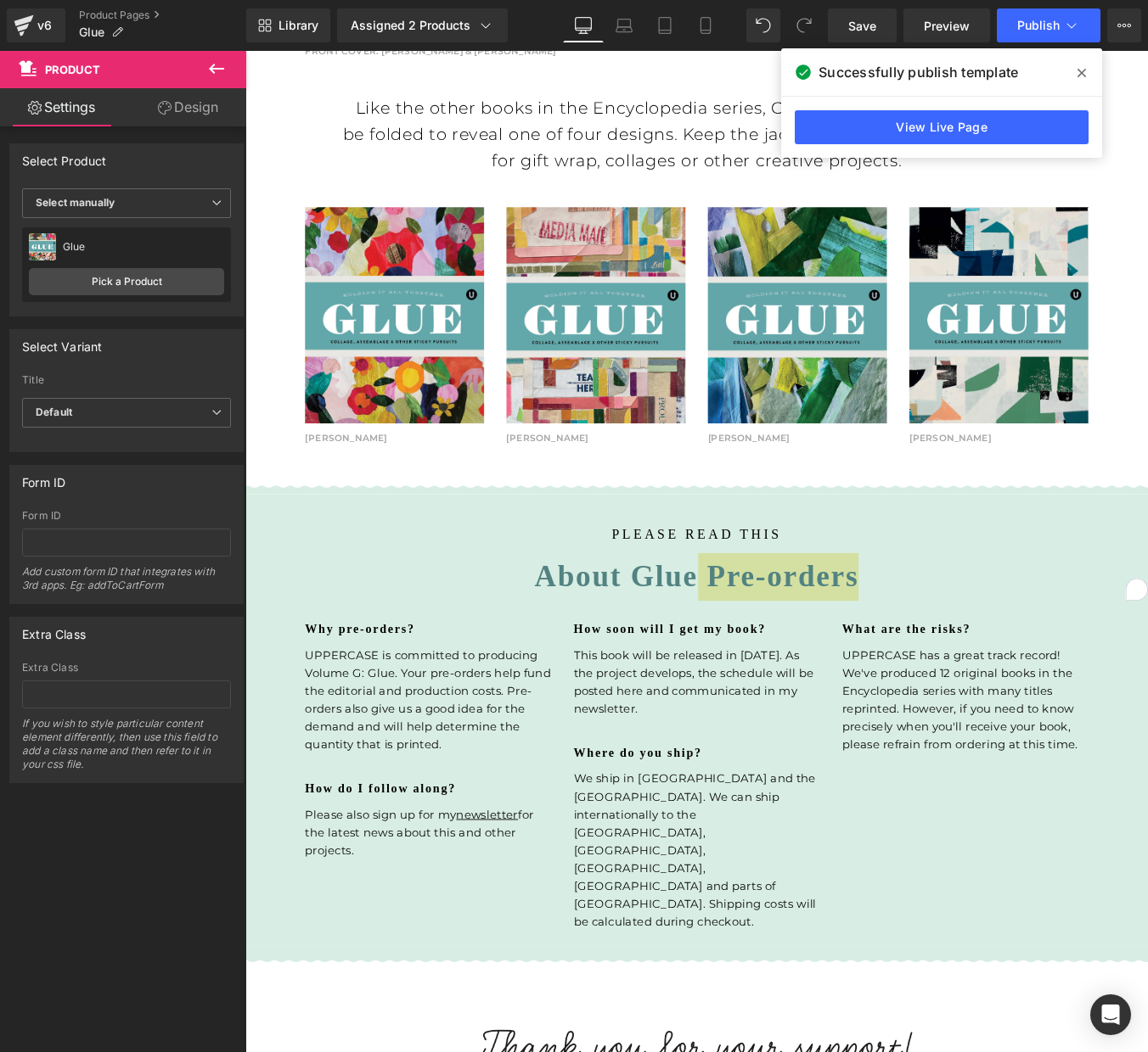
scroll to position [1704, 0]
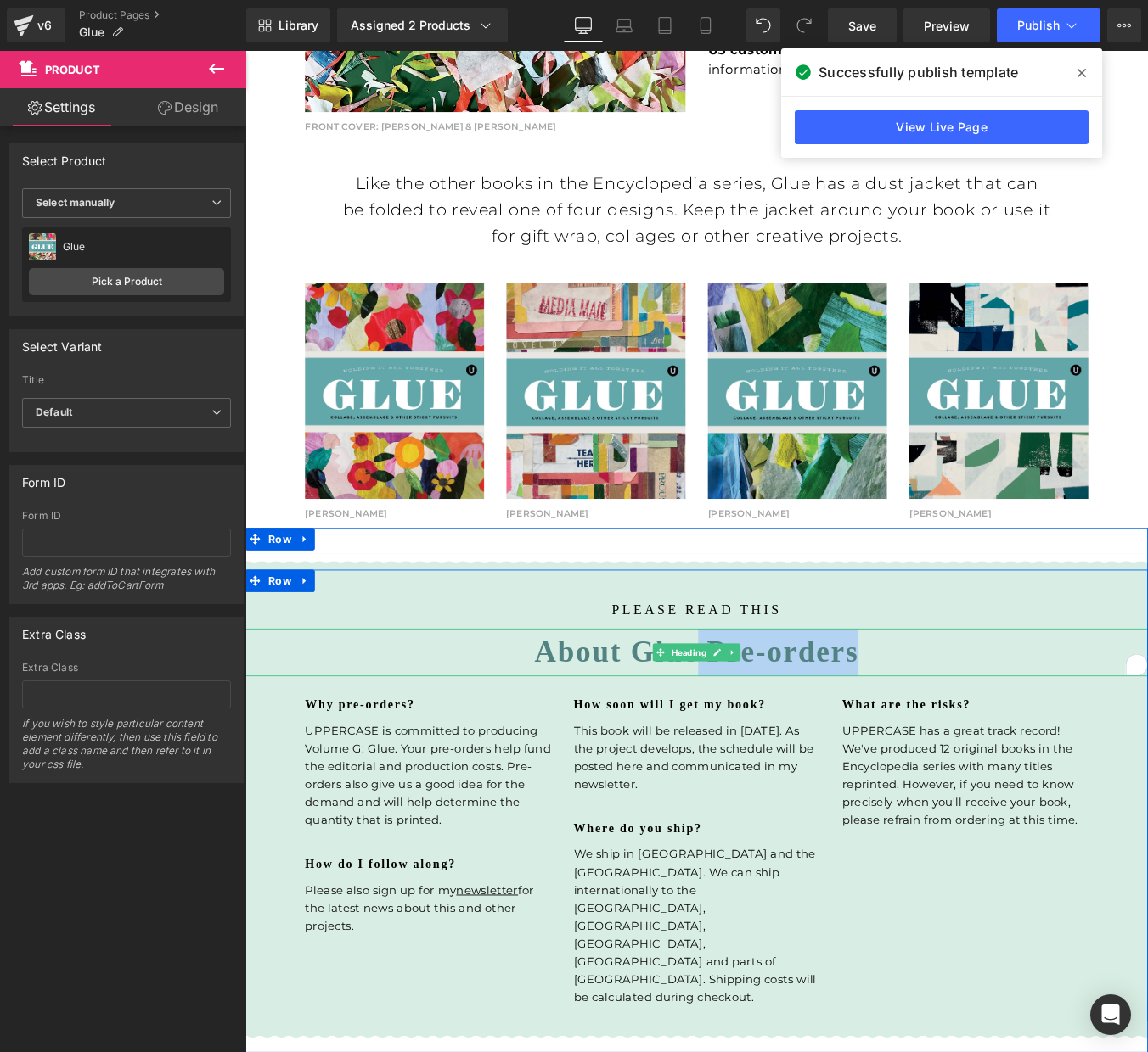
click at [818, 728] on h1 "About Glue Pre-orders" at bounding box center [759, 735] width 1027 height 55
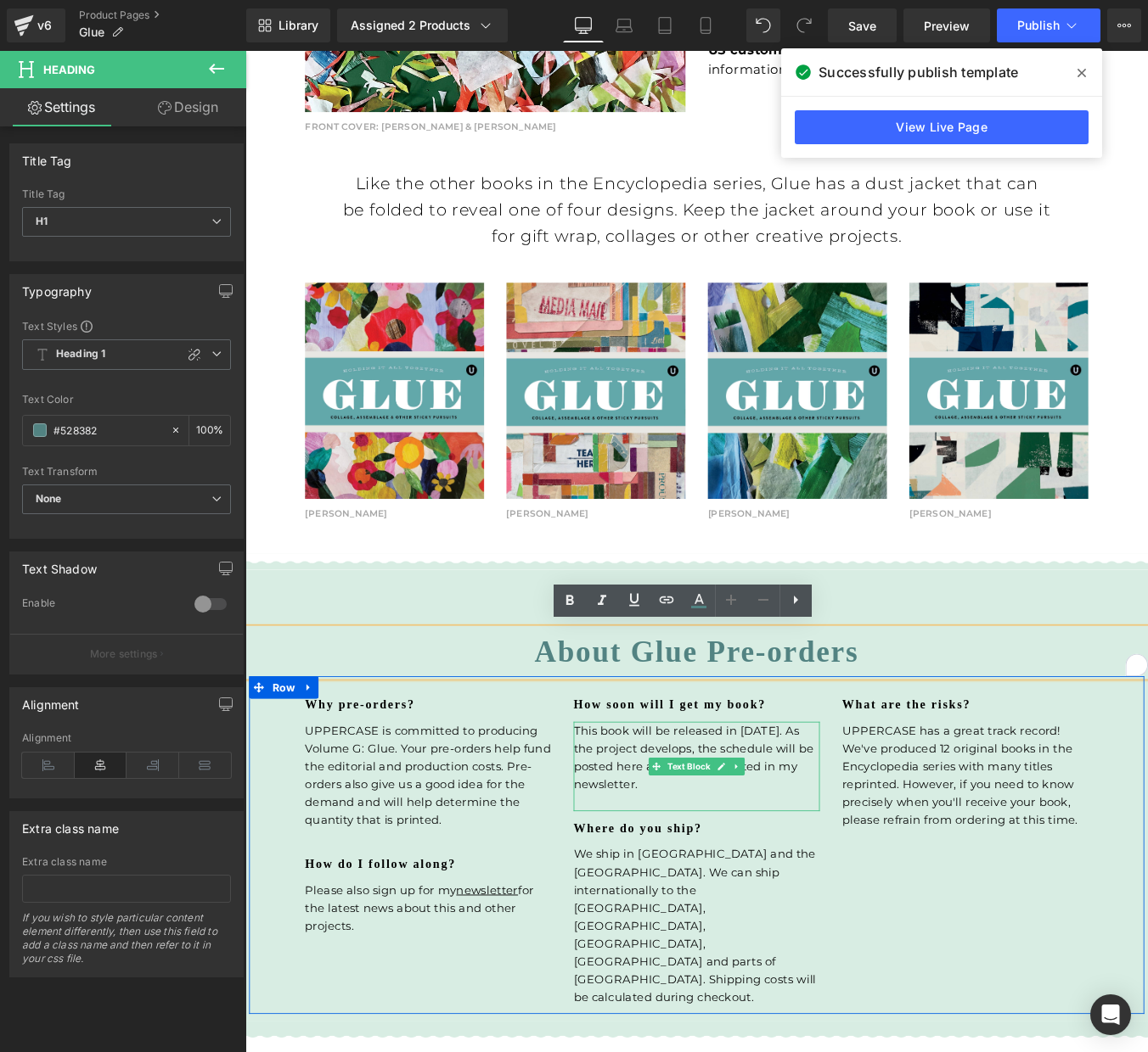
click at [839, 869] on p "This book will be released in September 2025. As the project develops, the sche…" at bounding box center [759, 855] width 280 height 81
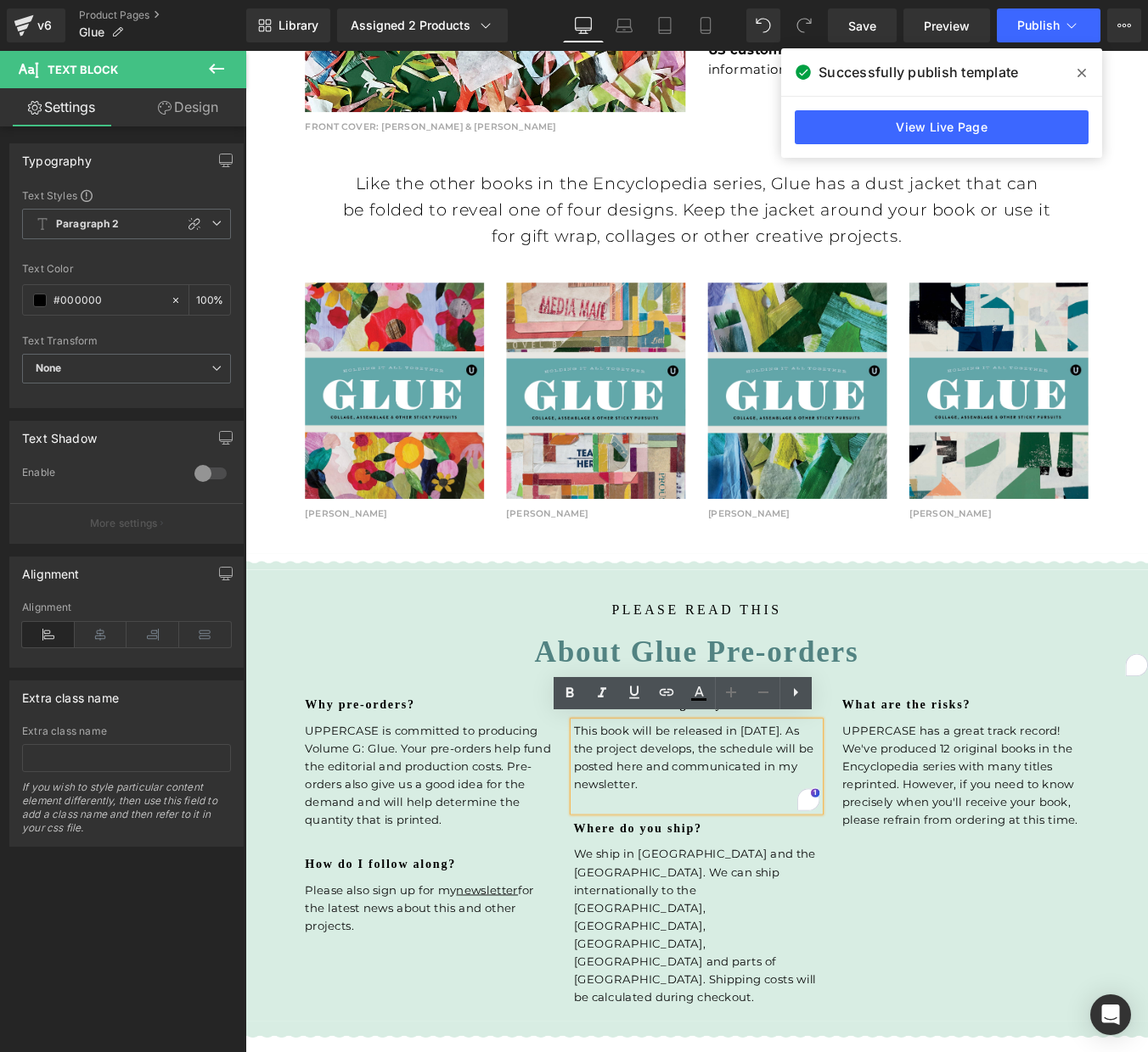
drag, startPoint x: 841, startPoint y: 886, endPoint x: 659, endPoint y: 844, distance: 186.8
click at [659, 844] on p "This book will be released in September 2025. As the project develops, the sche…" at bounding box center [759, 855] width 280 height 81
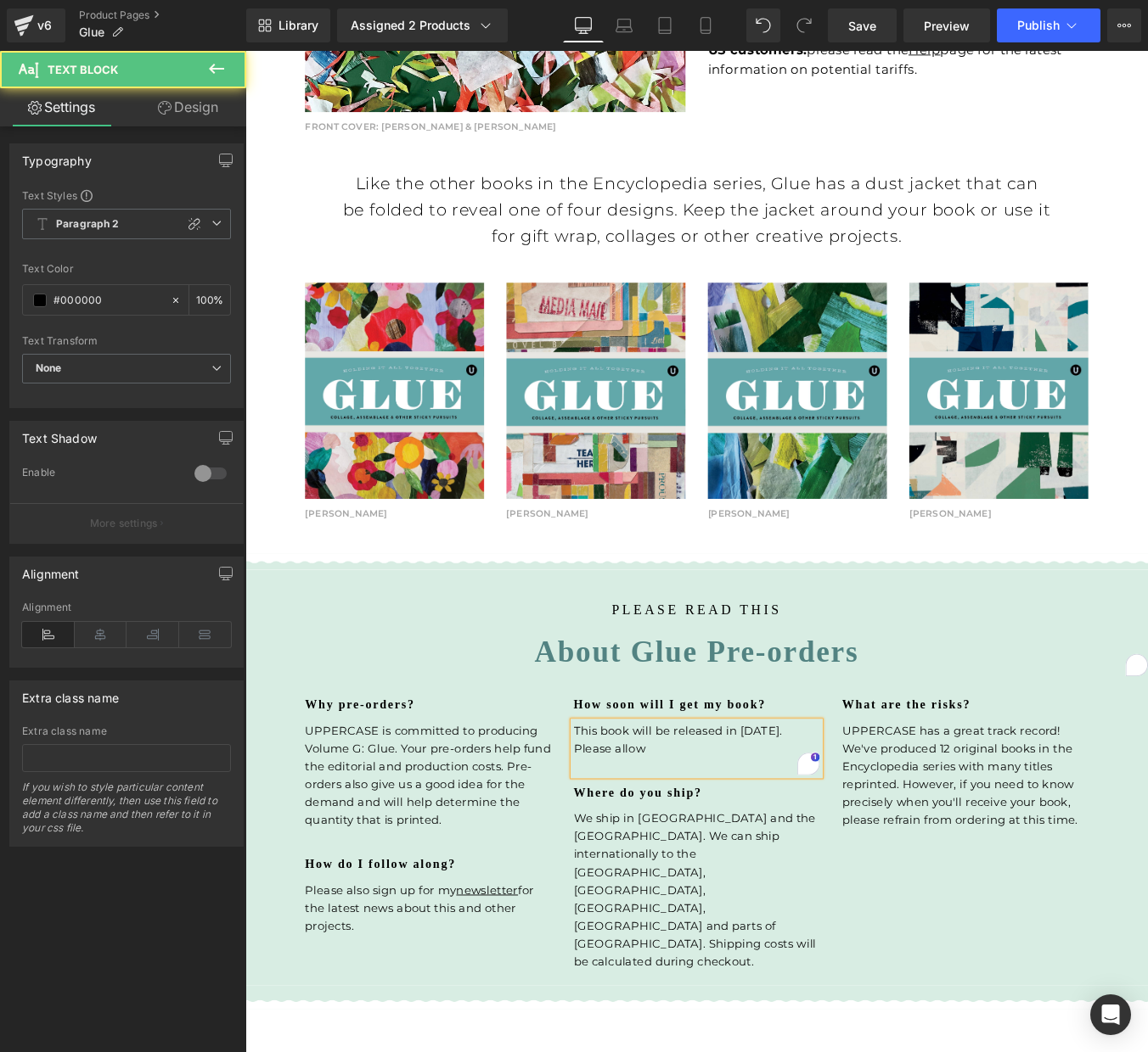
click at [810, 818] on p "This book will be released in September 2025. Please allow" at bounding box center [759, 835] width 280 height 41
click at [859, 840] on p "This book will be released in late September 2025. Please allow" at bounding box center [759, 836] width 280 height 41
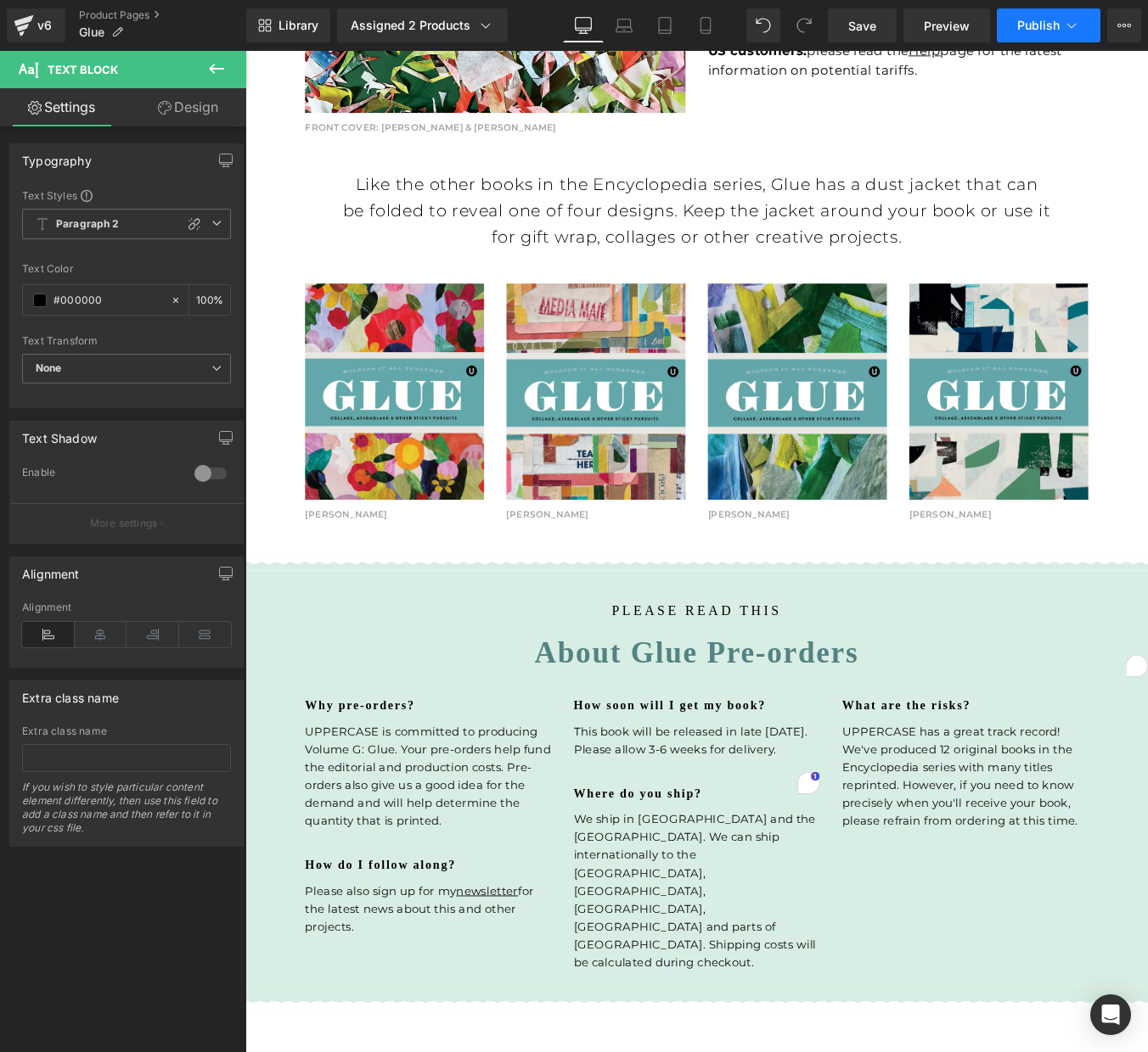
click at [1033, 19] on span "Publish" at bounding box center [1038, 26] width 42 height 13
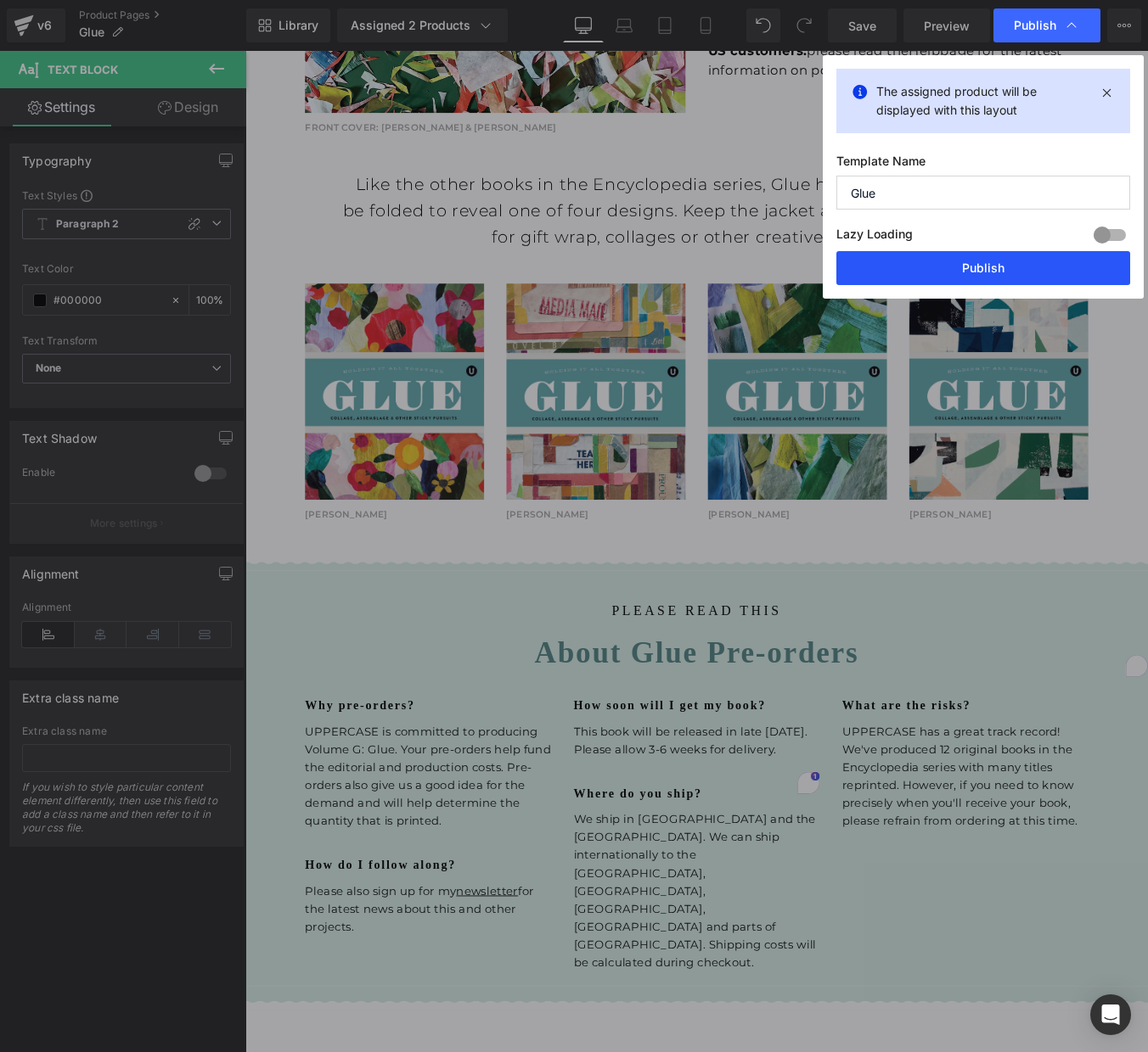
click at [974, 264] on button "Publish" at bounding box center [982, 268] width 294 height 33
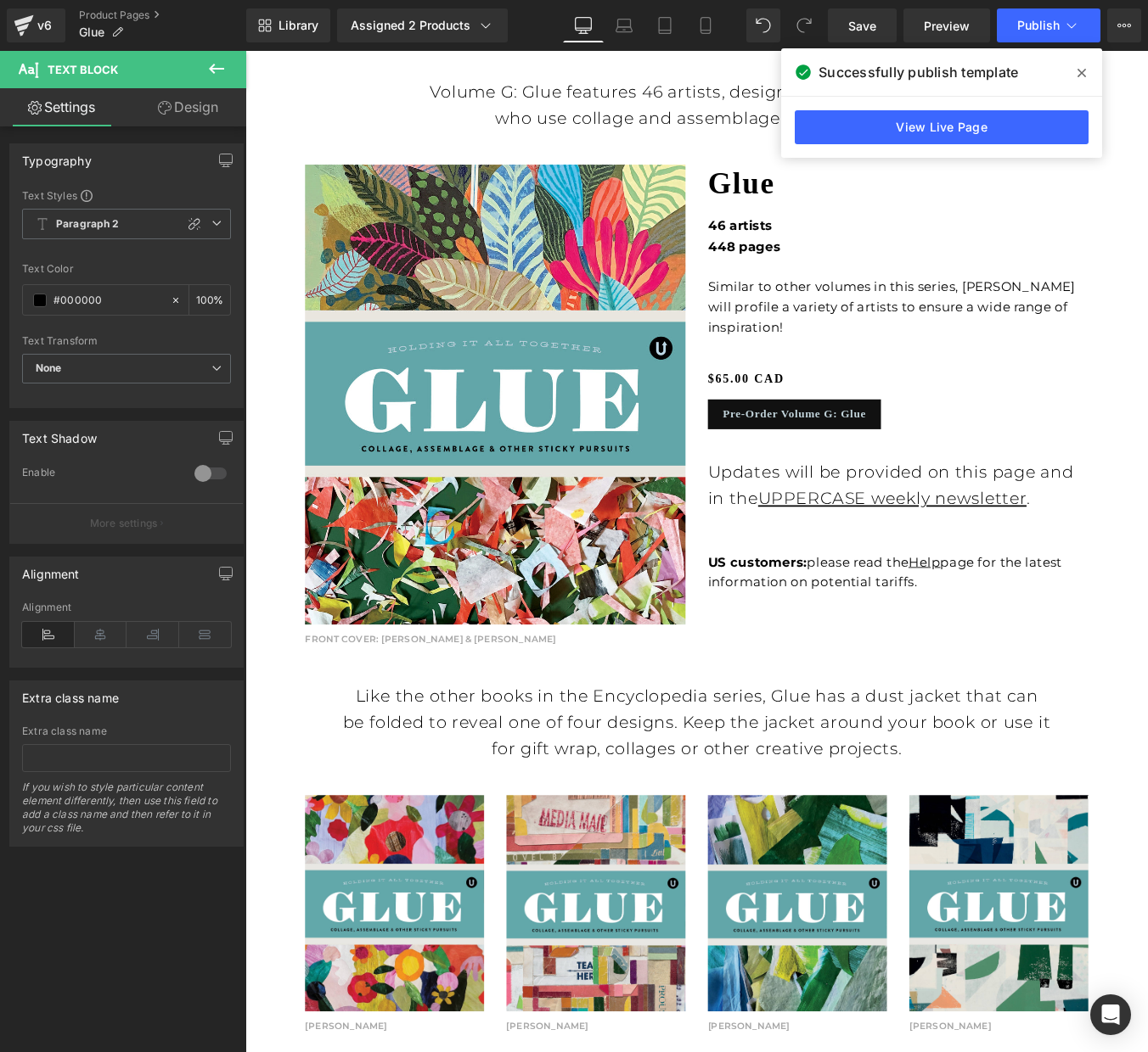
scroll to position [1104, 0]
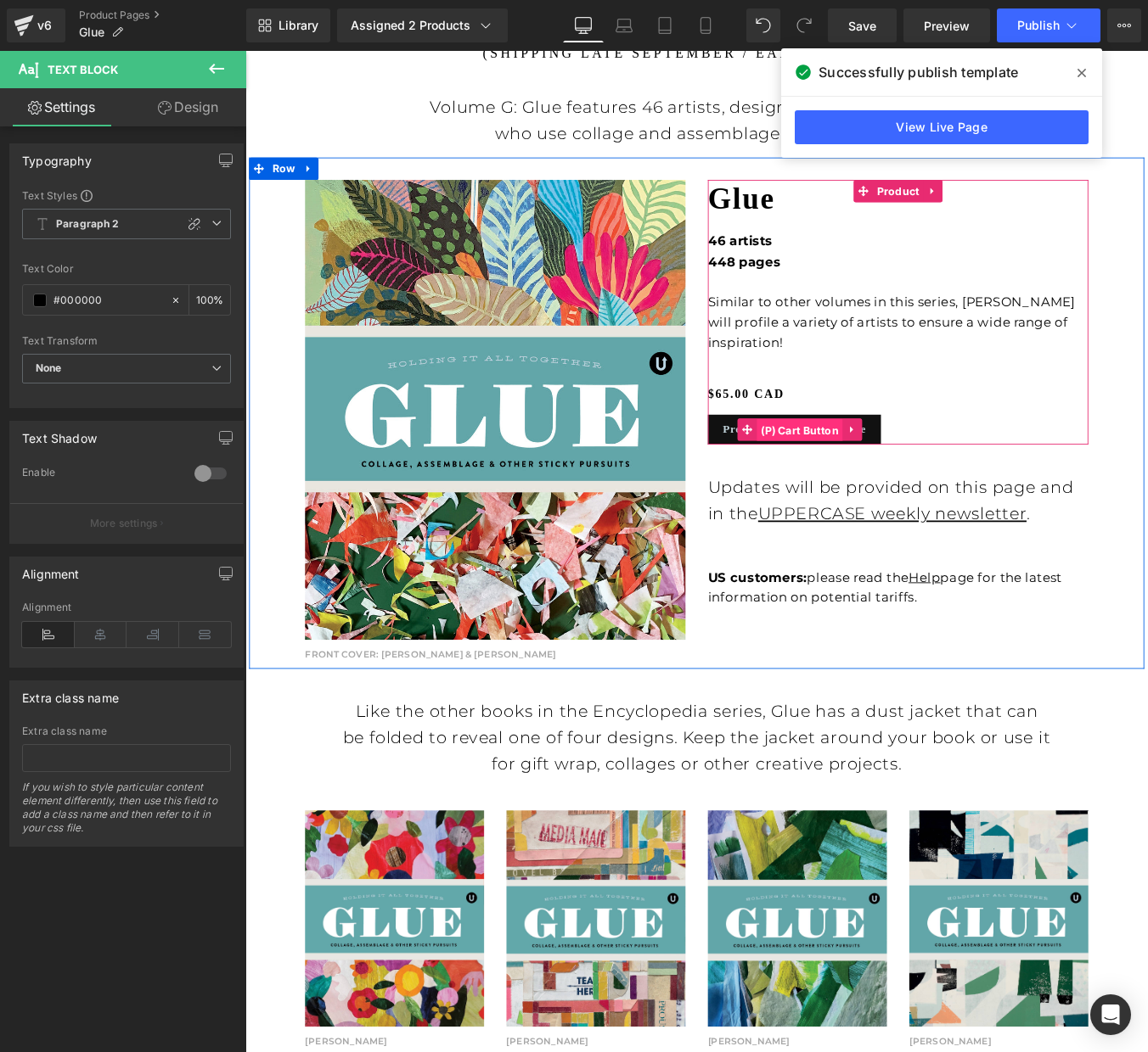
click at [880, 471] on span "(P) Cart Button" at bounding box center [876, 483] width 98 height 26
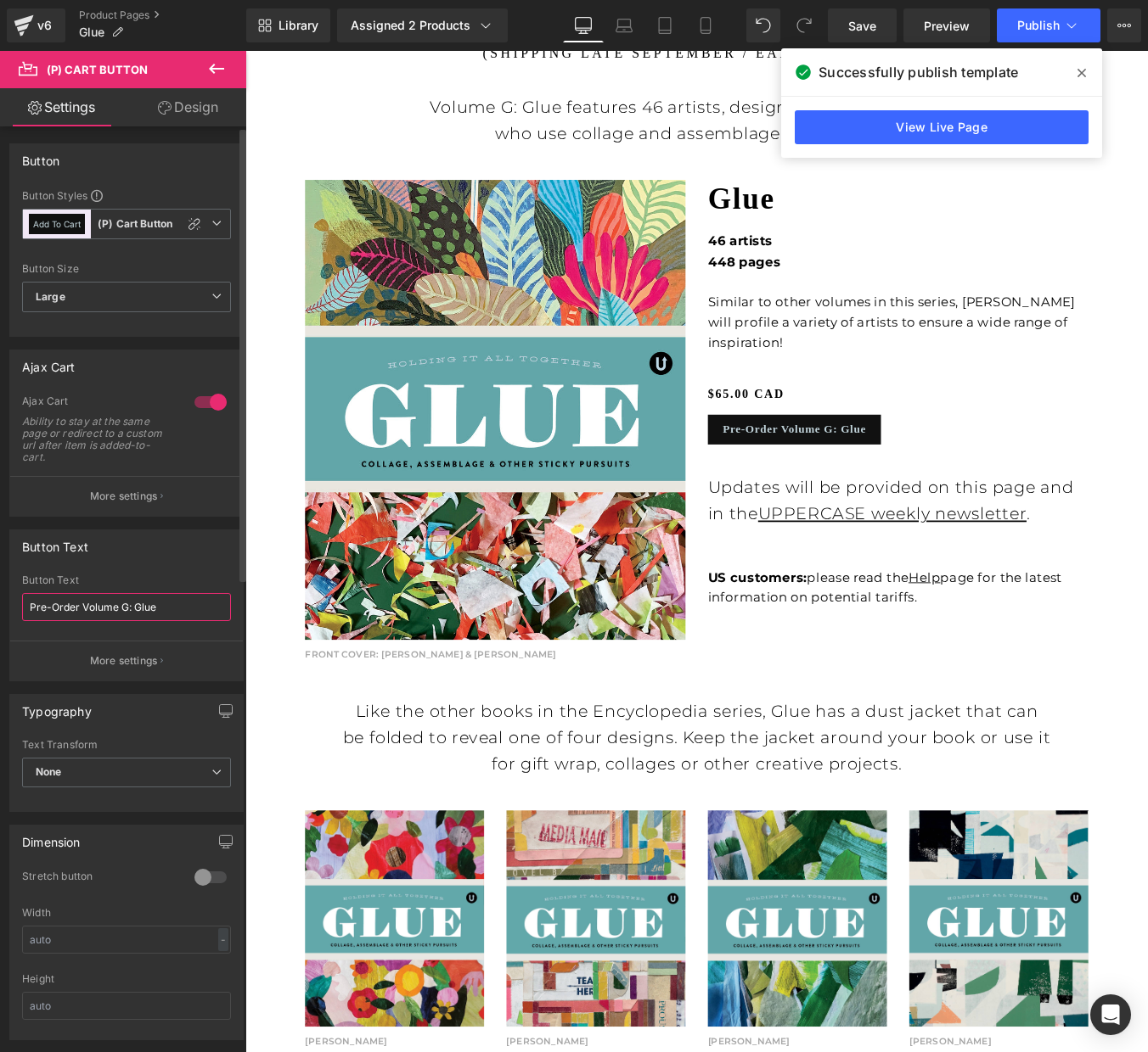
click at [92, 607] on input "Pre-Order Volume G: Glue" at bounding box center [126, 606] width 209 height 28
type input "Purchase Volume G: Glue"
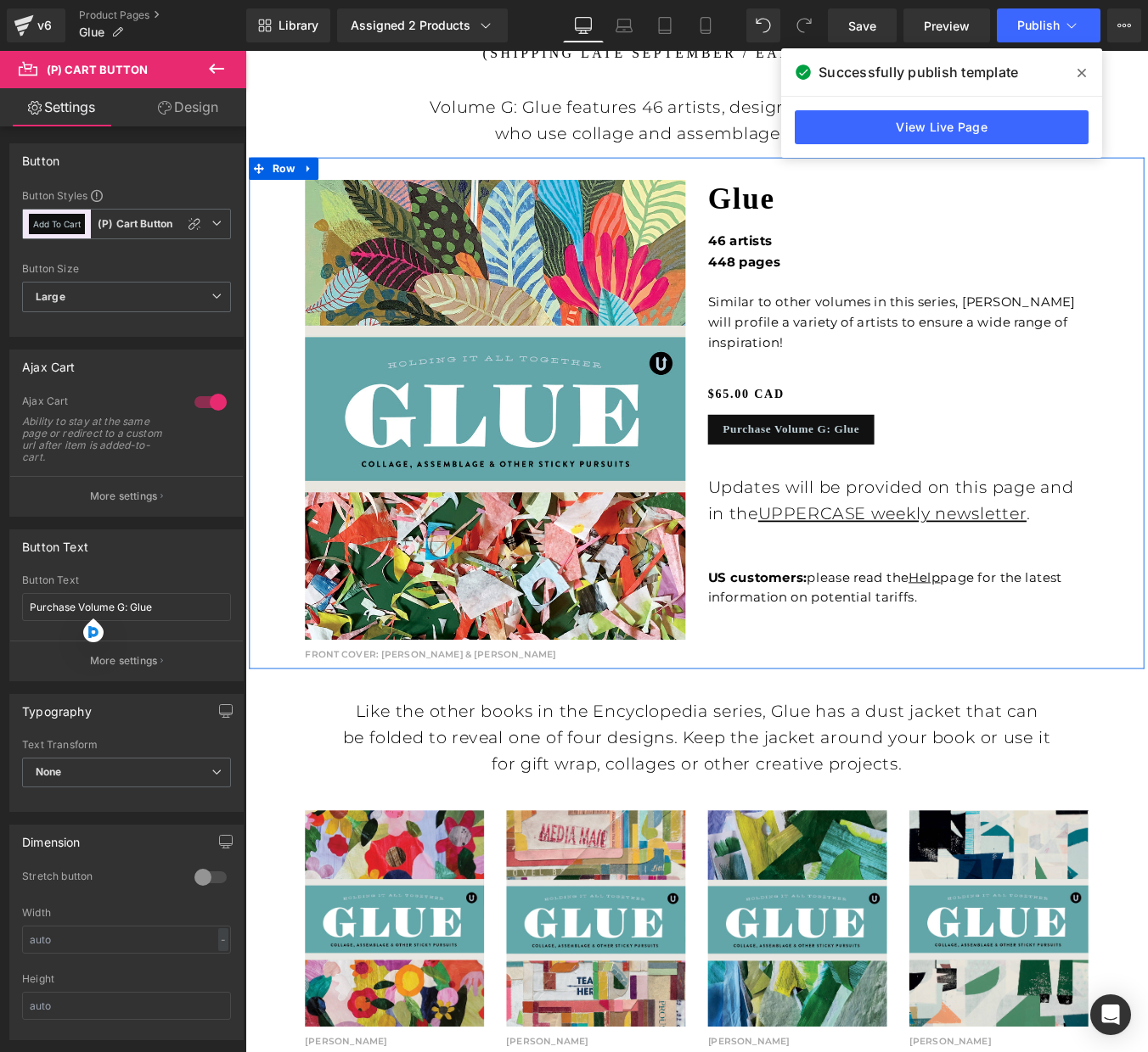
click at [872, 498] on div "Glue (P) Title 46 artists 448 pages Similar to other volumes in this series, Gl…" at bounding box center [987, 441] width 458 height 487
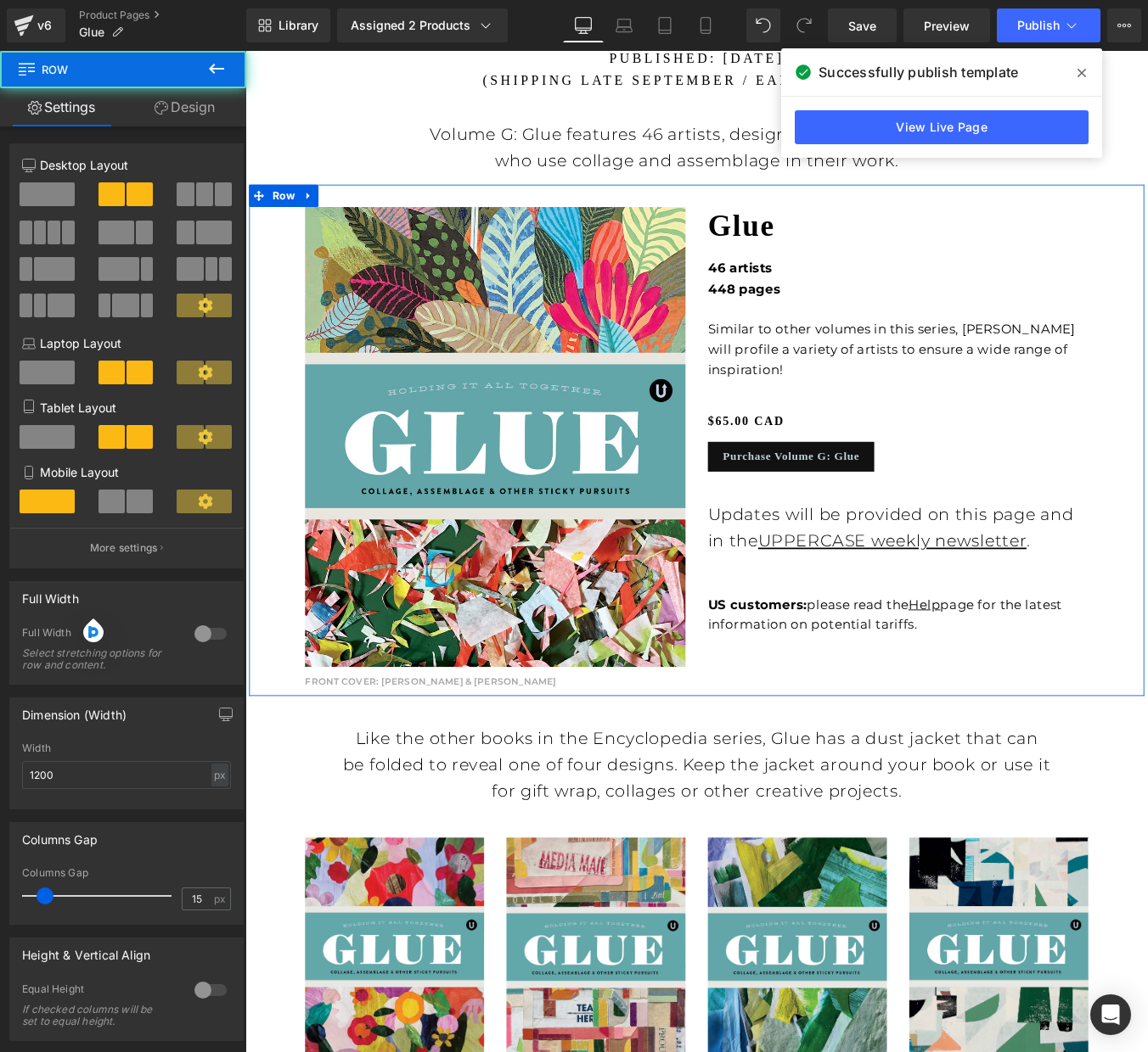
scroll to position [1060, 0]
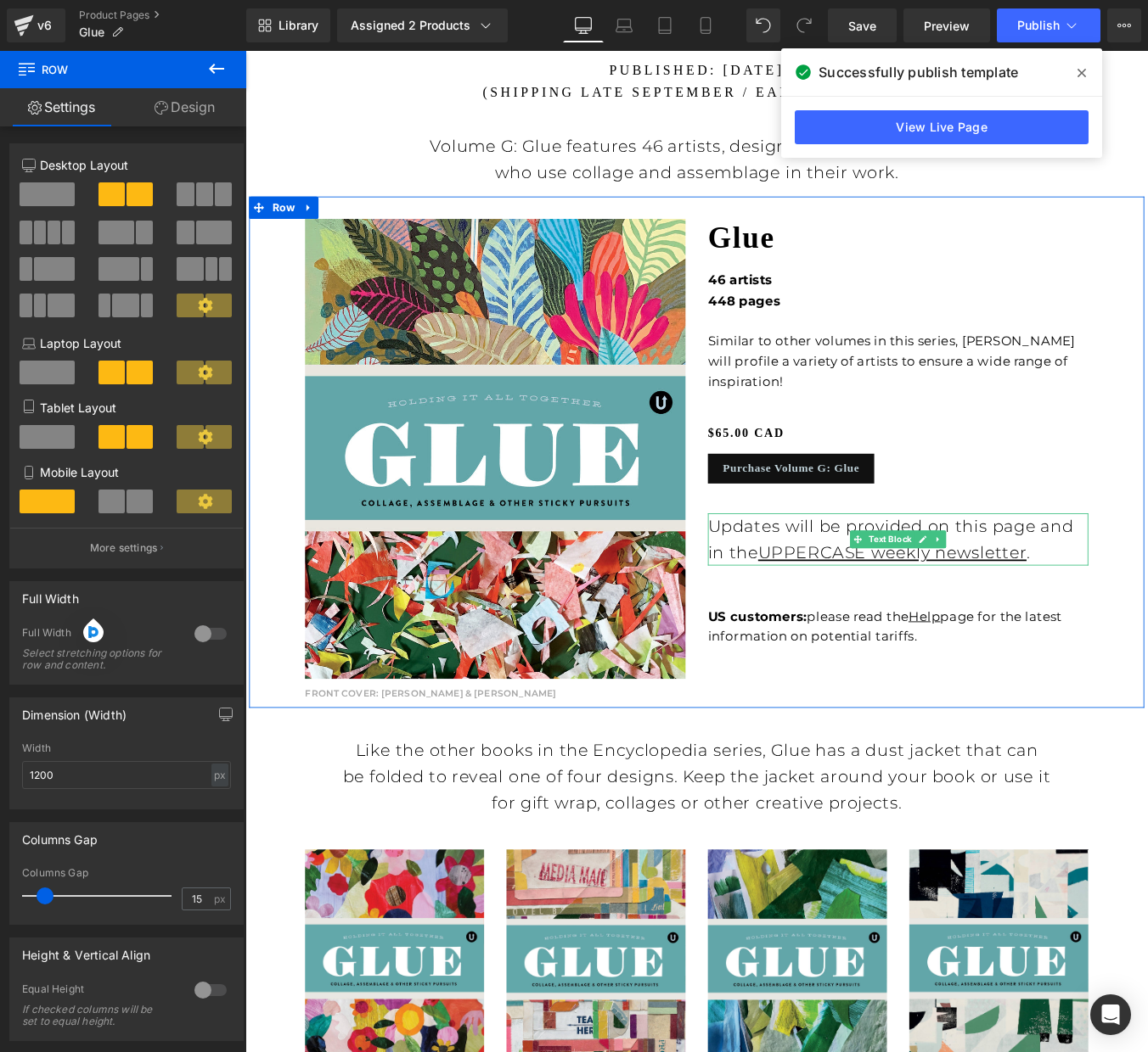
click at [812, 581] on span "Updates will be provided on this page and in the" at bounding box center [981, 606] width 417 height 53
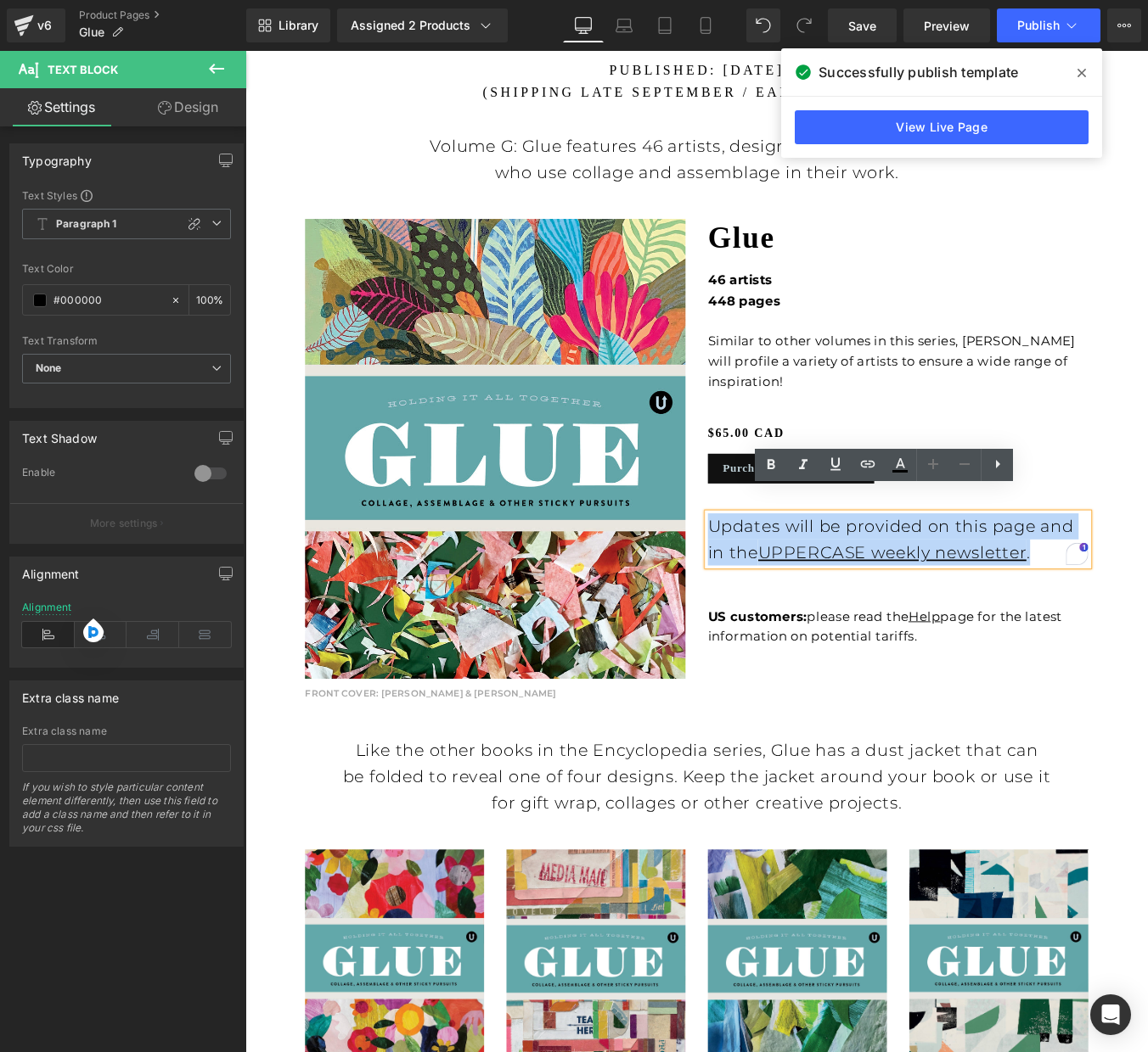
drag, startPoint x: 774, startPoint y: 564, endPoint x: 1128, endPoint y: 599, distance: 355.7
click at [1128, 599] on p "Updates will be provided on this page and in the UPPERCASE weekly newsletter ." at bounding box center [988, 606] width 433 height 59
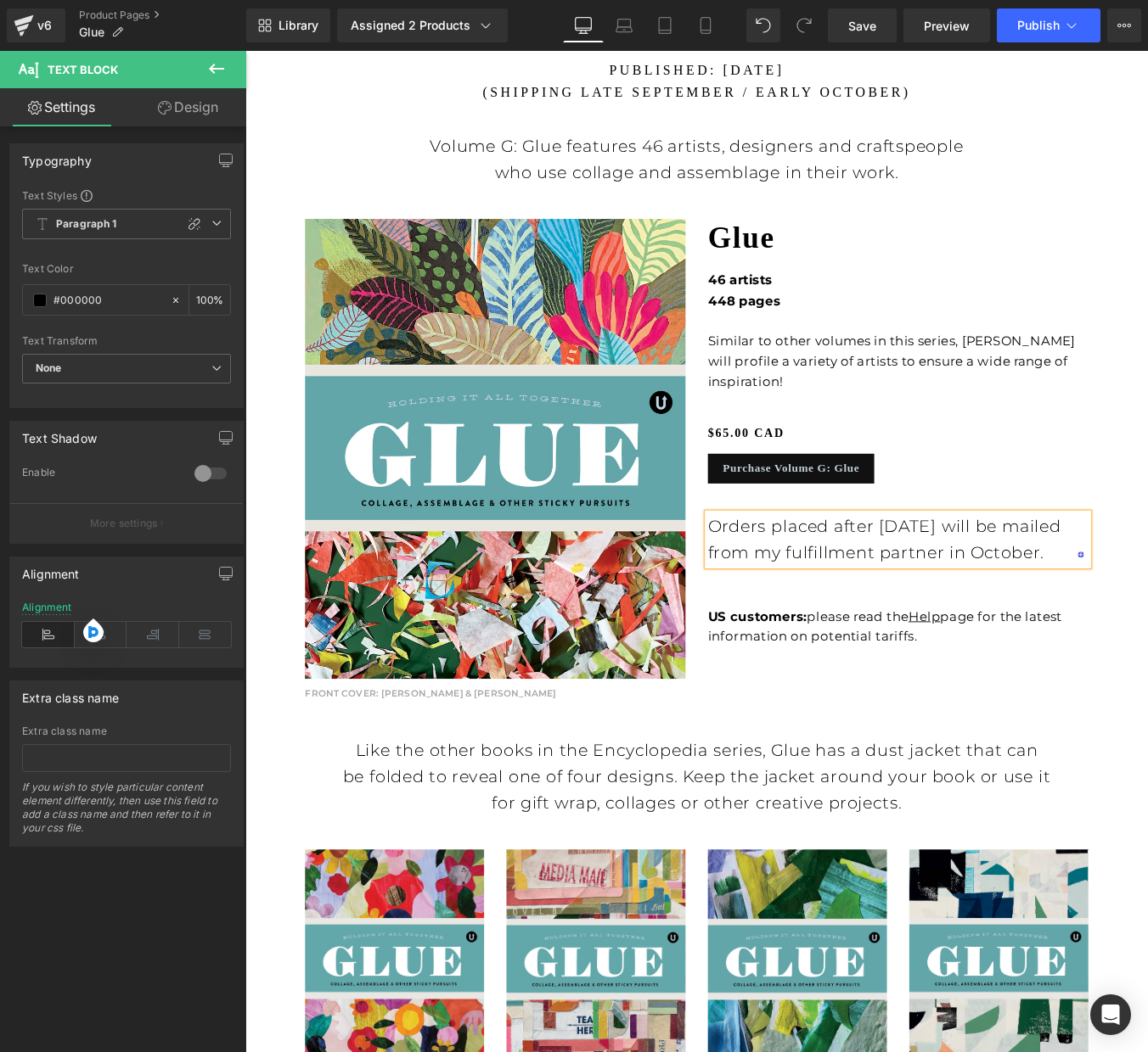
scroll to position [1055, 0]
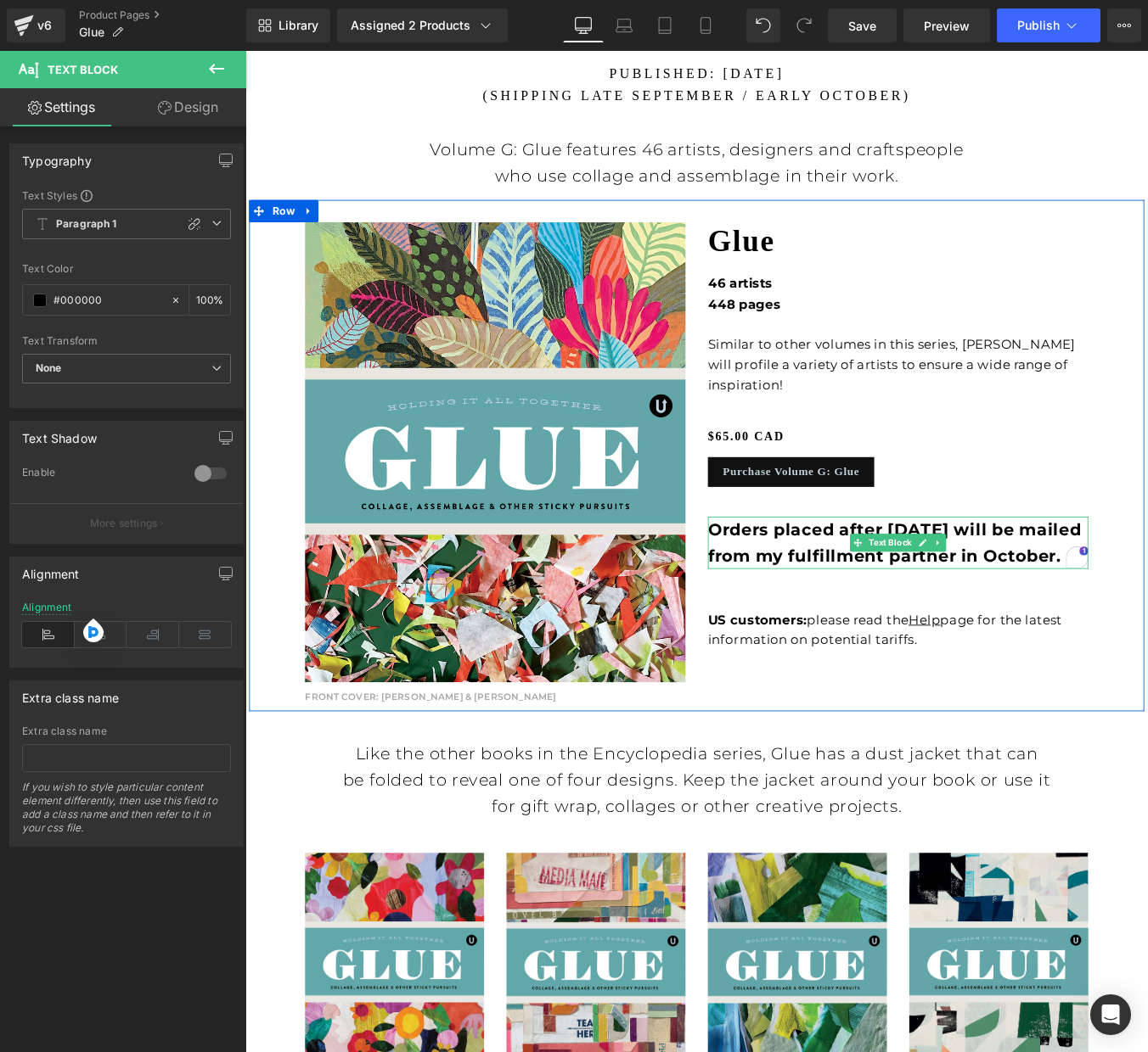
click at [871, 584] on p "Orders placed after Sept 17 will be mailed from my fulfillment partner in Octob…" at bounding box center [988, 611] width 433 height 59
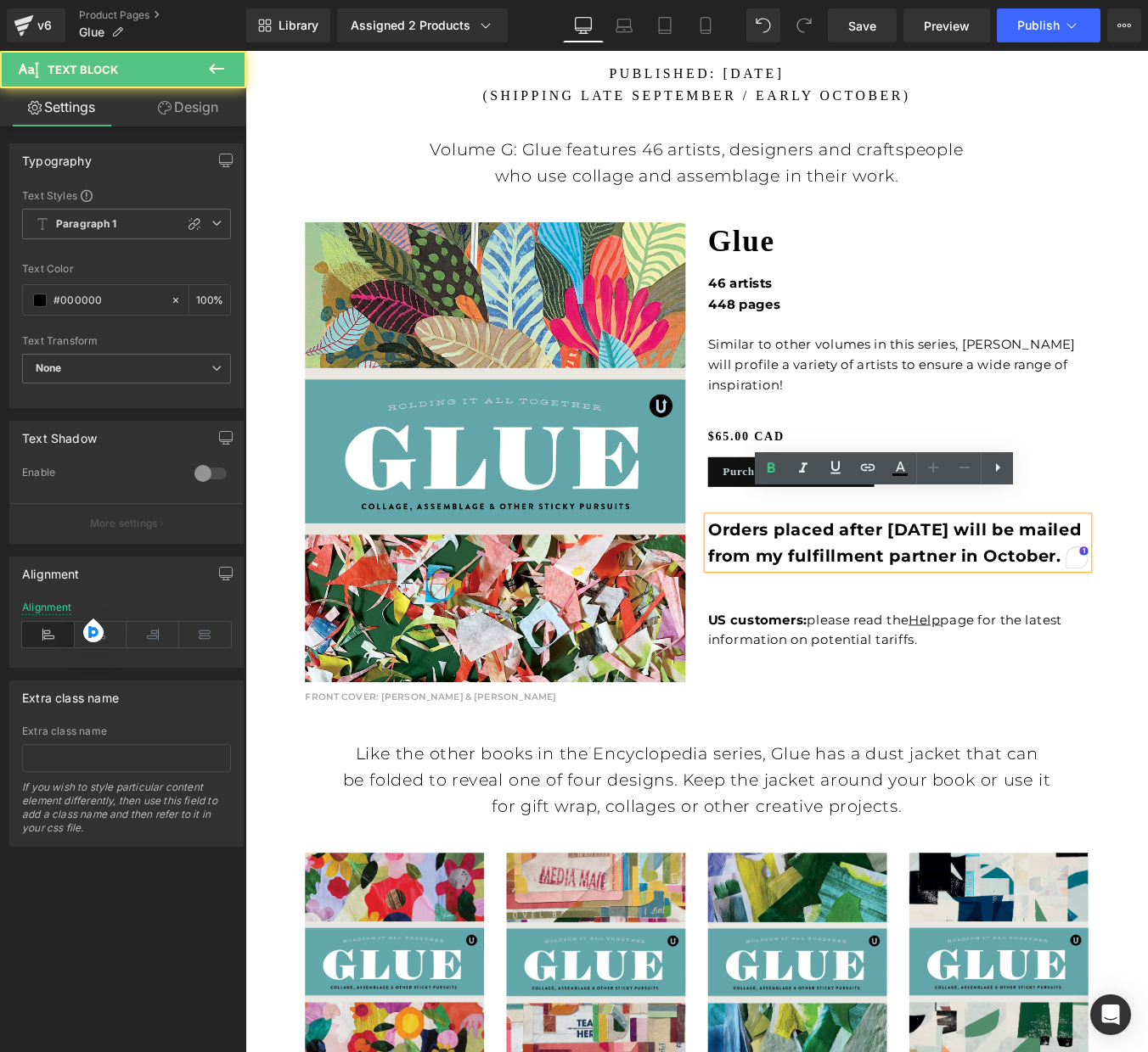
click at [1147, 597] on p "Orders placed after Sept 17 will be mailed from my fulfillment partner in Octob…" at bounding box center [988, 611] width 433 height 59
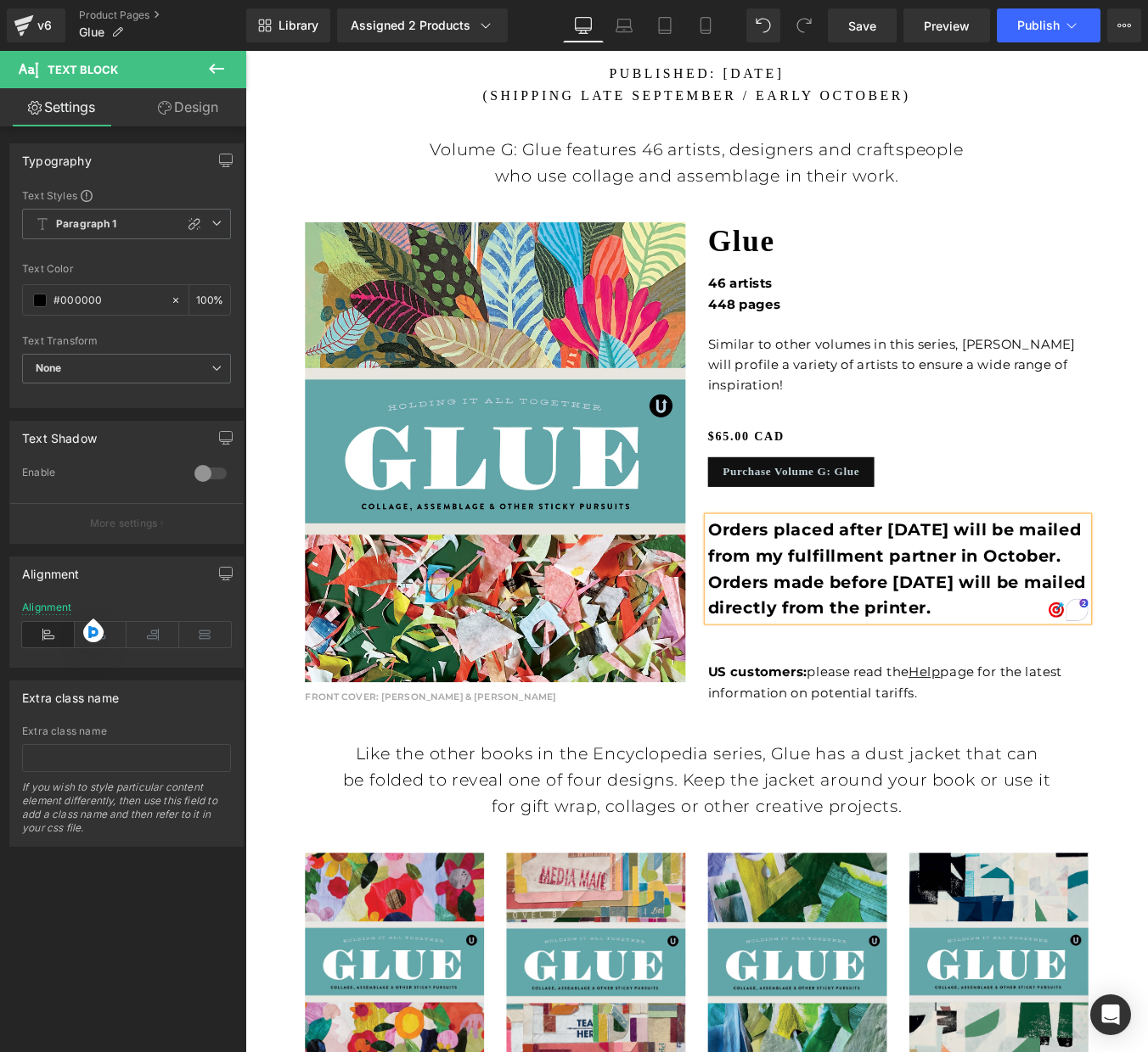
drag, startPoint x: 774, startPoint y: 628, endPoint x: 1079, endPoint y: 665, distance: 307.2
click at [1079, 665] on p "Orders placed after Sept 17 will be mailed from my fulfillment partner in Octob…" at bounding box center [988, 641] width 433 height 120
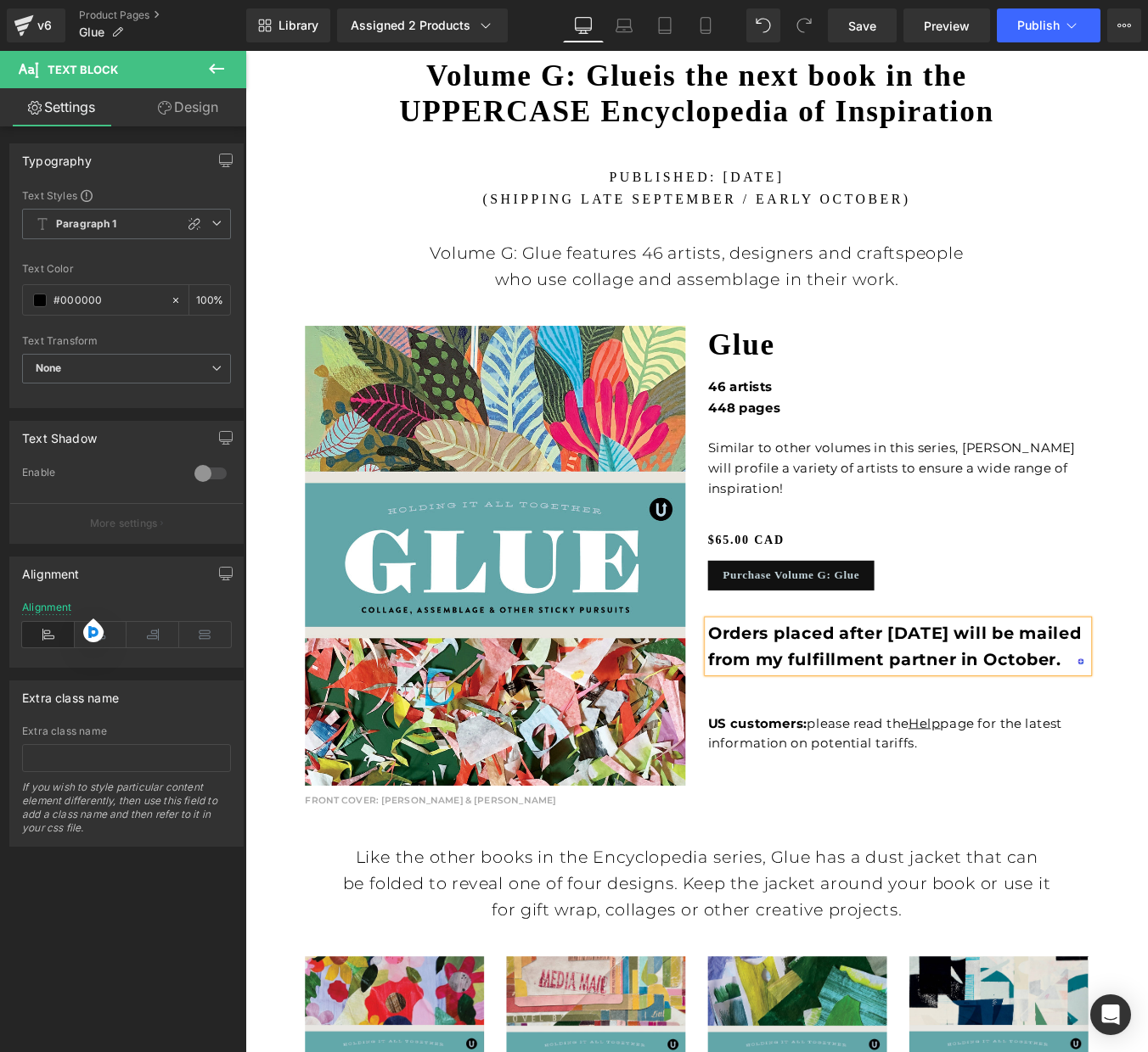
scroll to position [900, 0]
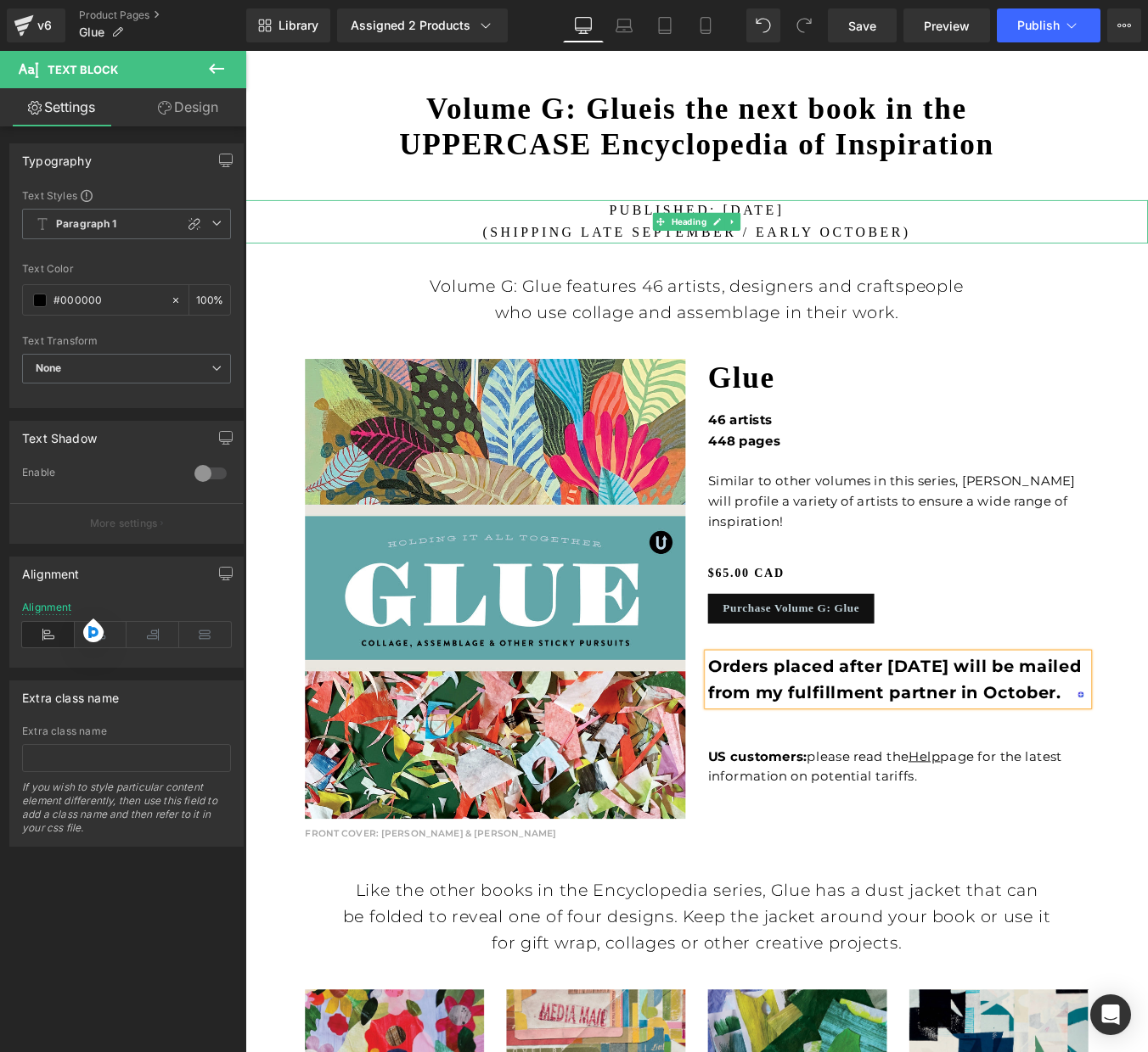
click at [667, 250] on h1 "published: SEPTEMBER 2025 (Shipping late September / early october)" at bounding box center [759, 245] width 1027 height 49
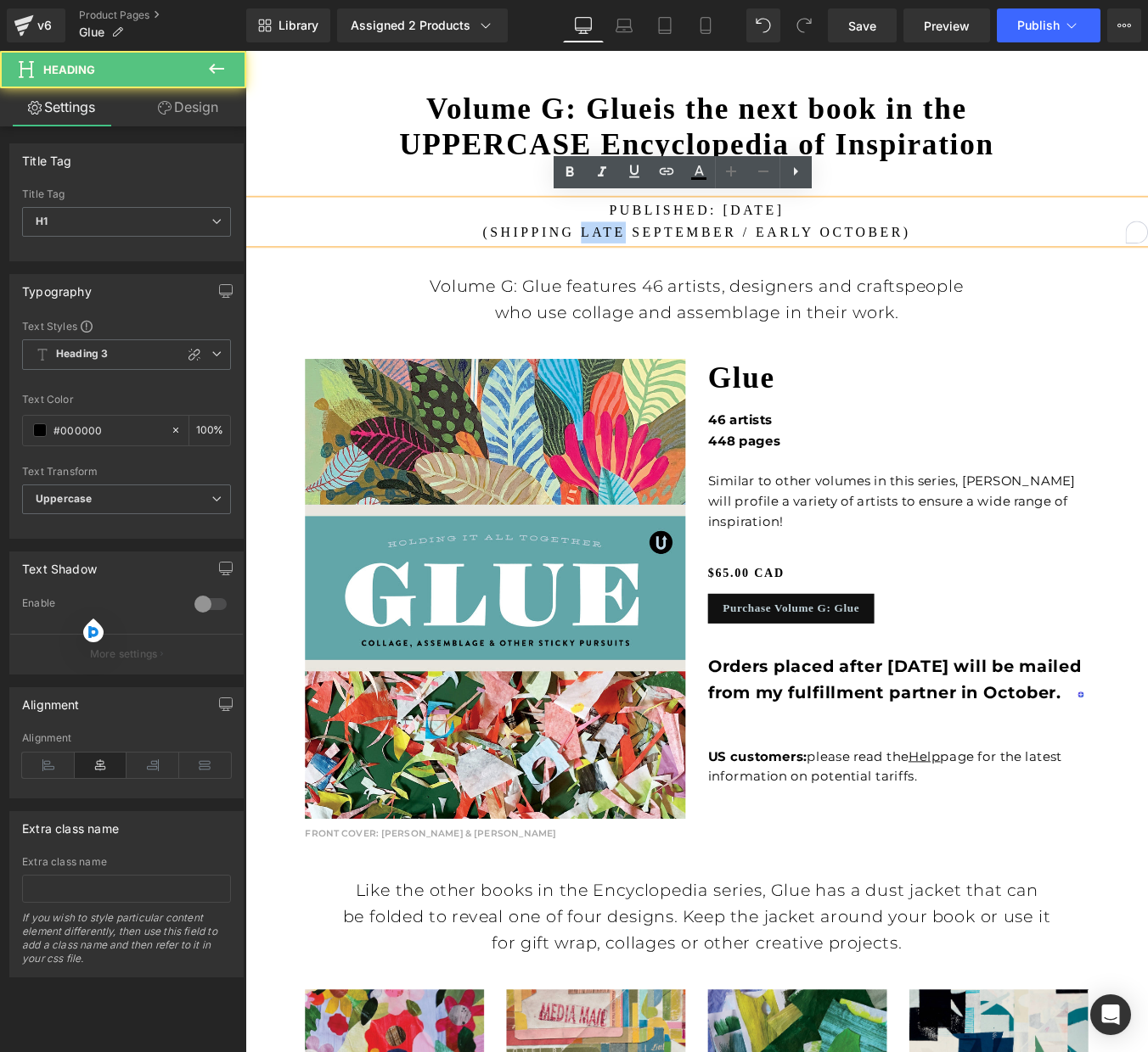
click at [667, 250] on h1 "published: SEPTEMBER 2025 (Shipping late September / early october)" at bounding box center [759, 245] width 1027 height 49
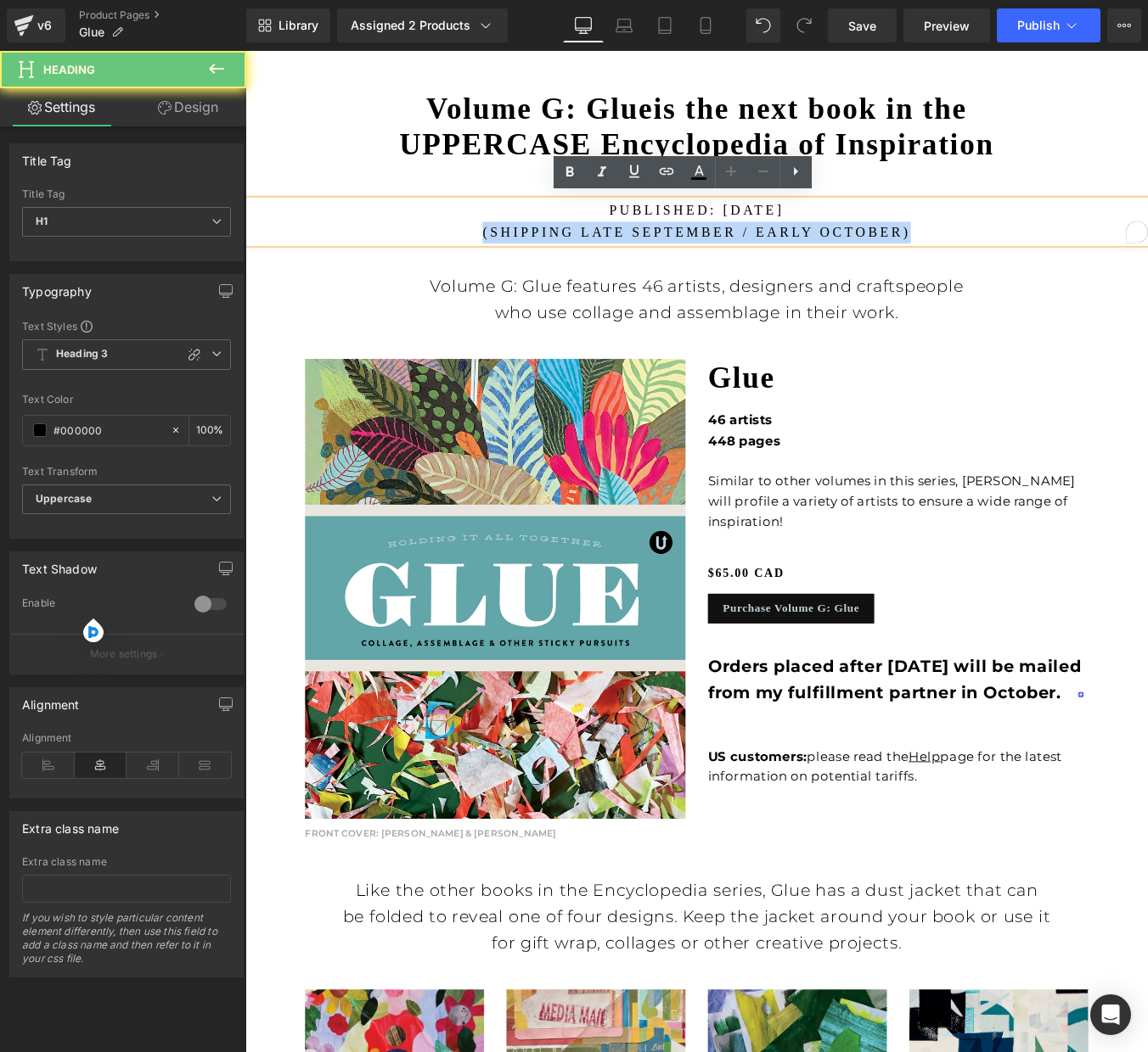
click at [667, 250] on h1 "published: SEPTEMBER 2025 (Shipping late September / early october)" at bounding box center [759, 245] width 1027 height 49
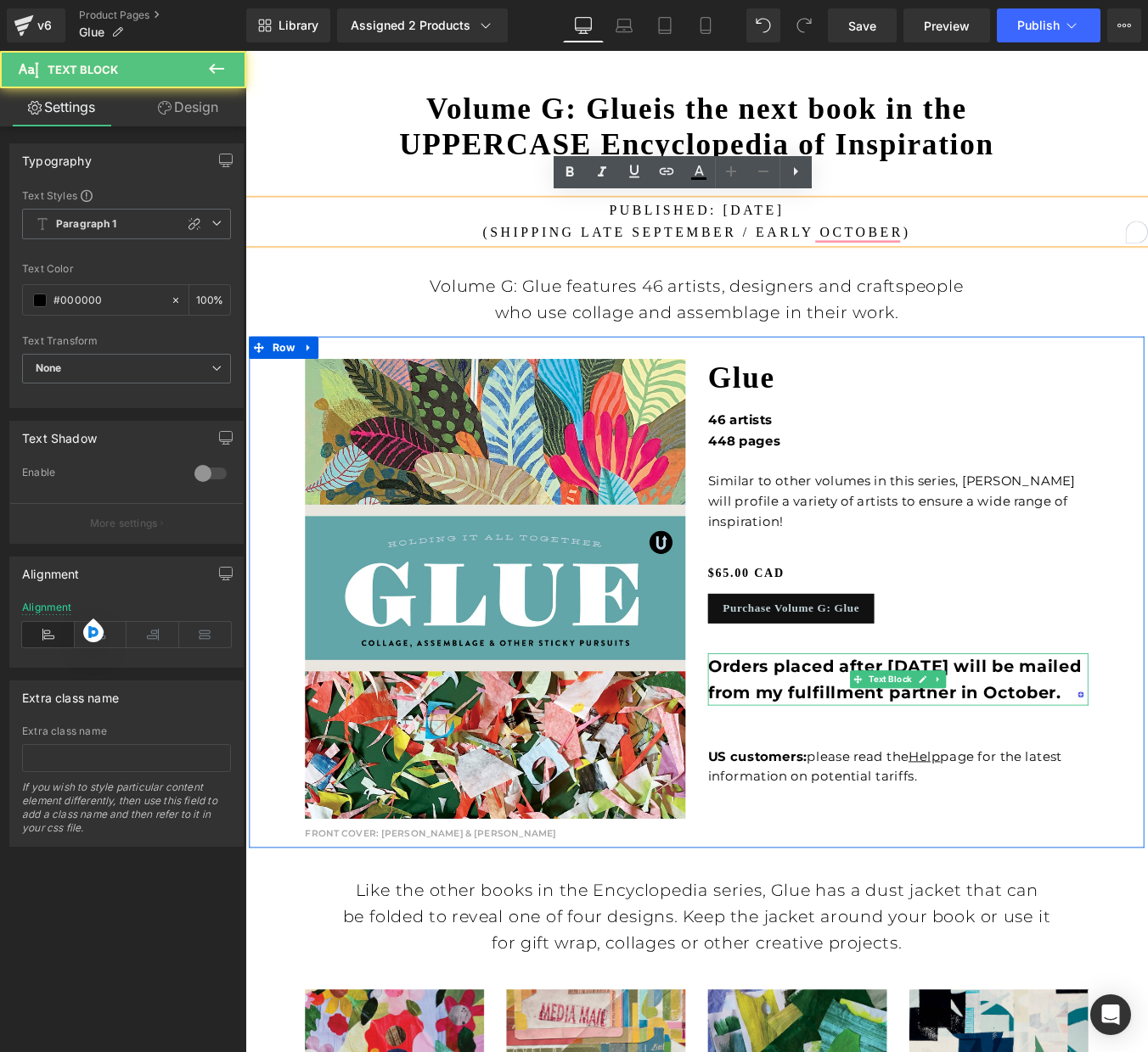
click at [1147, 750] on strong "Orders placed after Sept 17 will be mailed from my fulfillment partner in Octob…" at bounding box center [984, 766] width 426 height 53
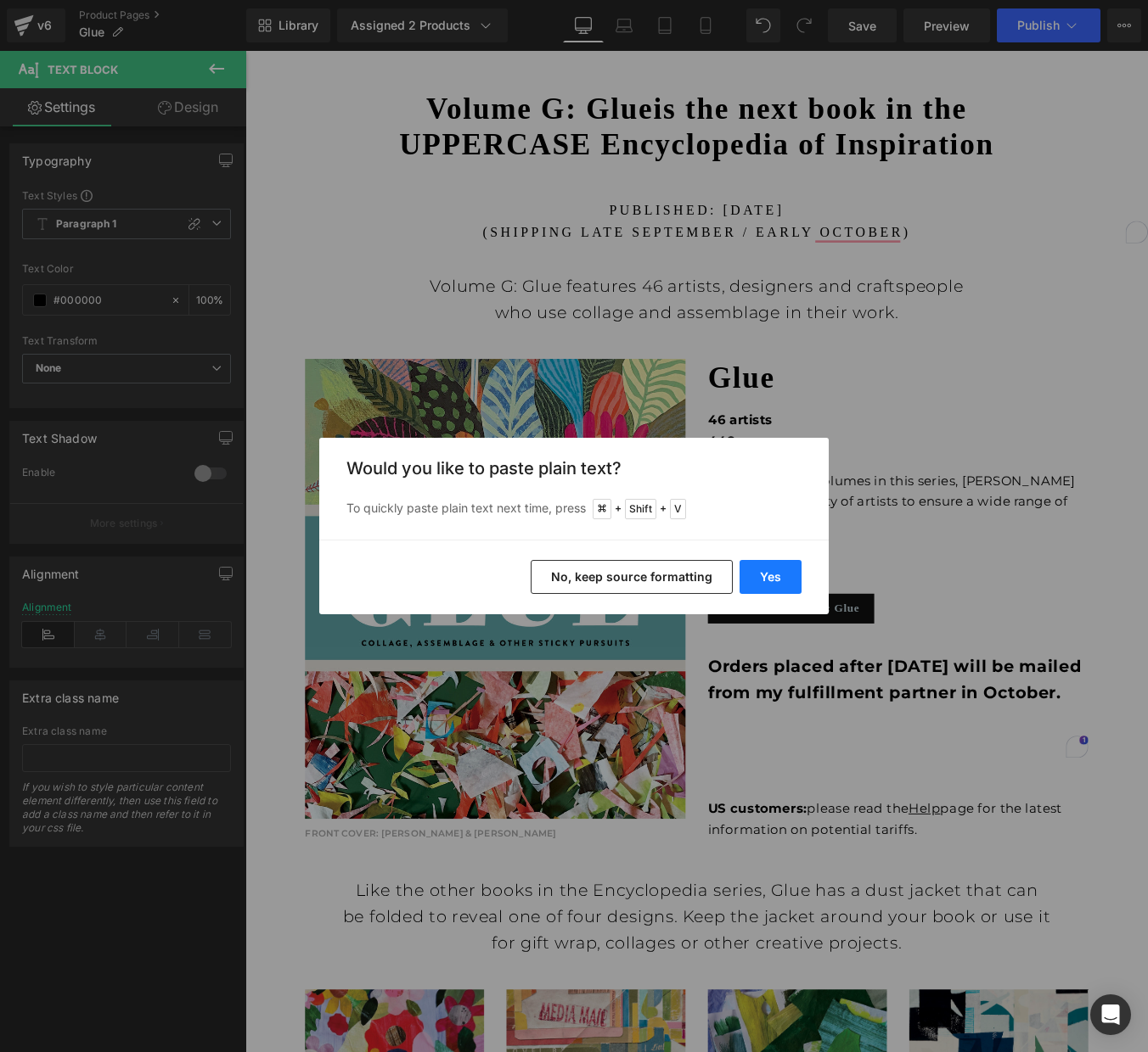
click at [770, 574] on button "Yes" at bounding box center [770, 577] width 62 height 33
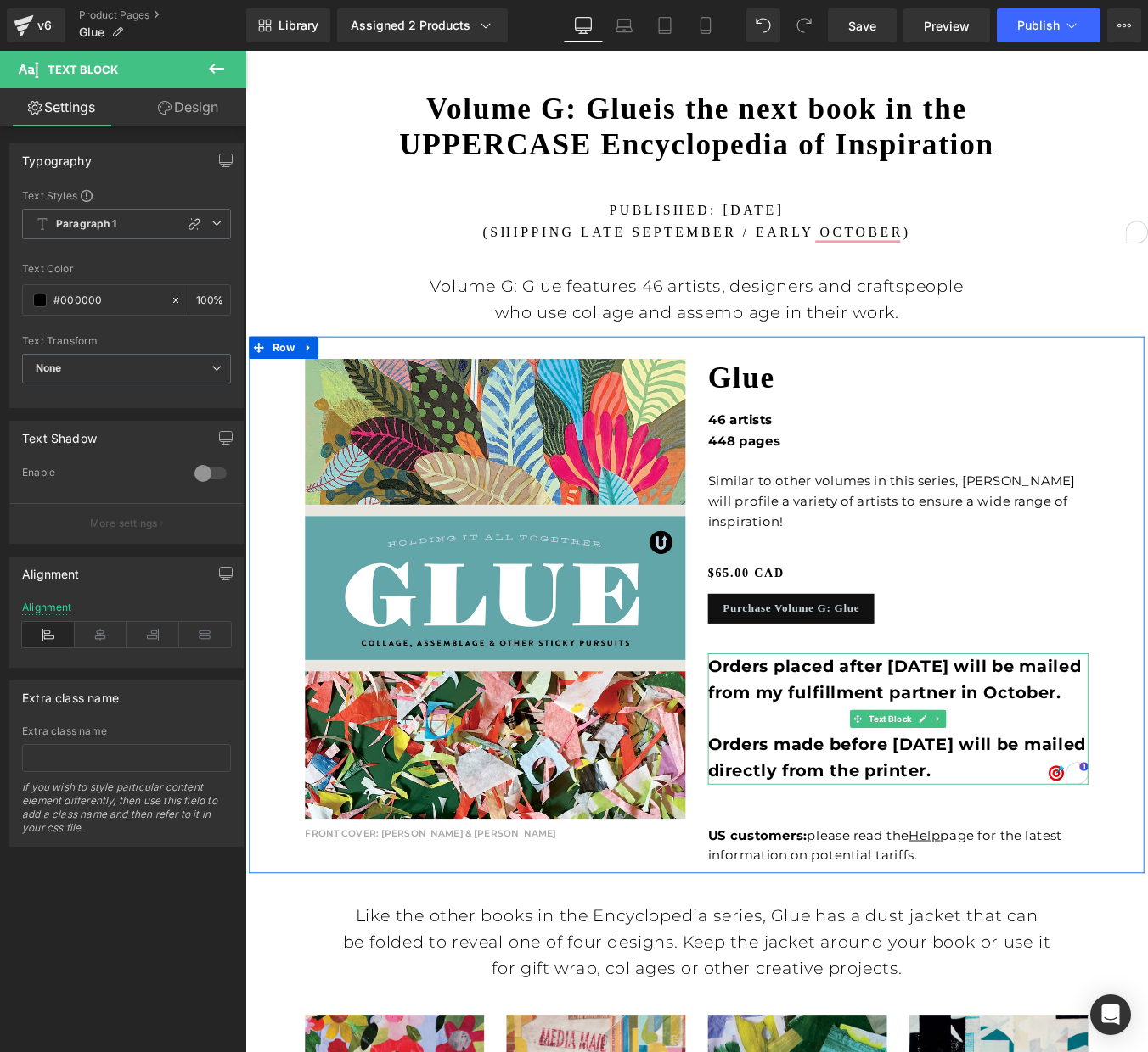
click at [933, 740] on strong "Orders placed after Sept 17 will be mailed from my fulfillment partner in Octob…" at bounding box center [987, 811] width 430 height 142
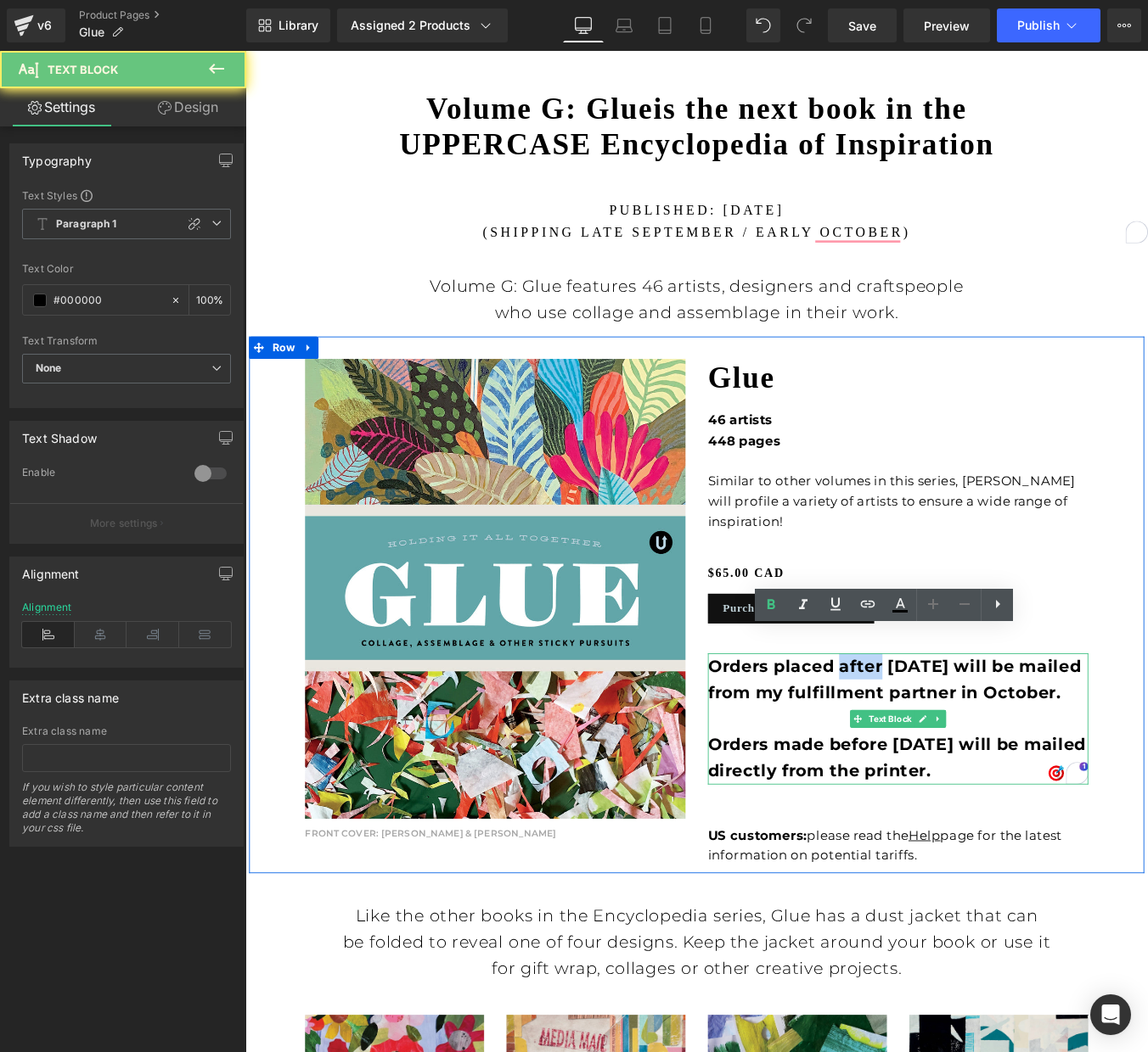
click at [933, 740] on strong "Orders placed after Sept 17 will be mailed from my fulfillment partner in Octob…" at bounding box center [987, 811] width 430 height 142
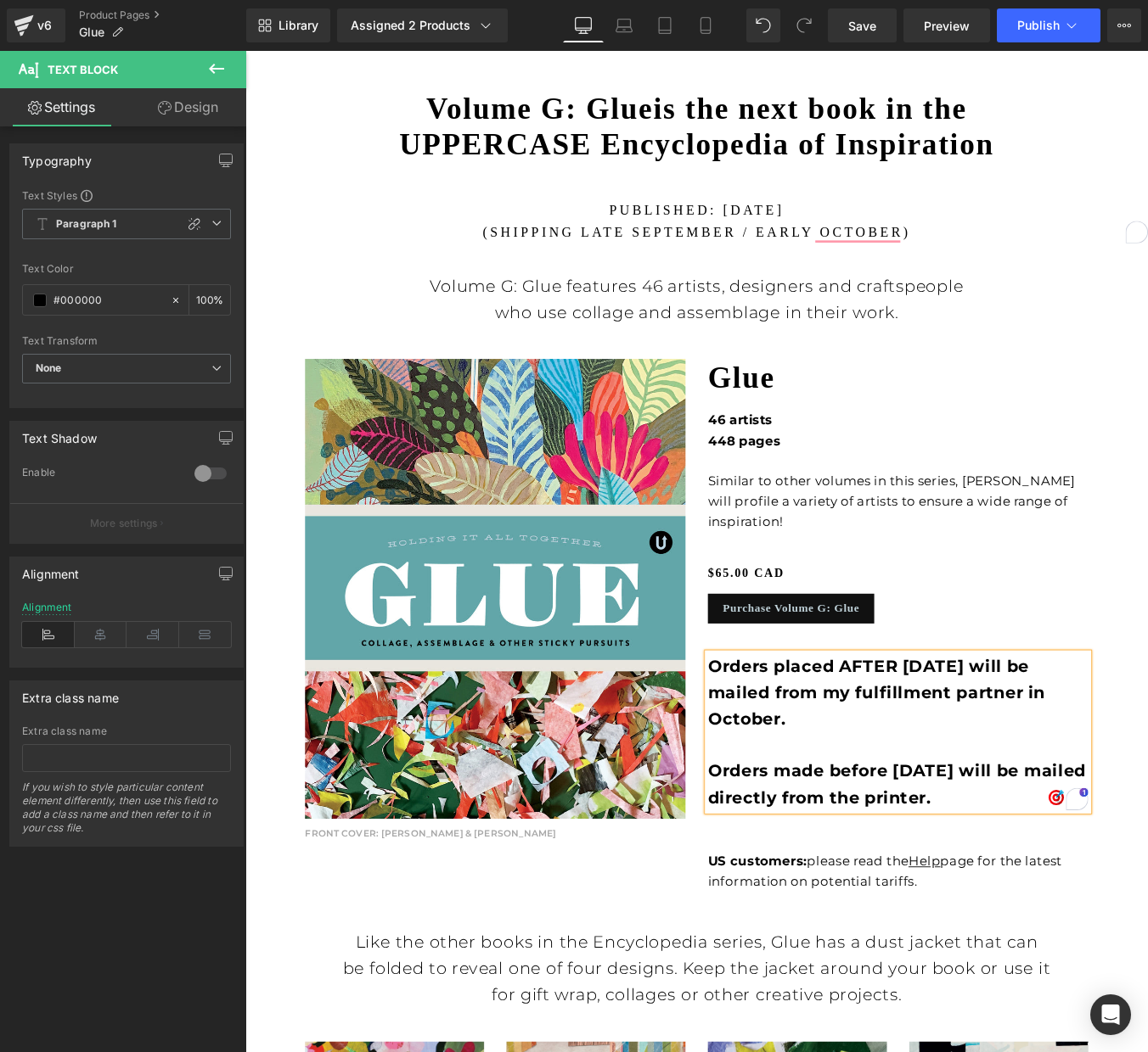
click at [929, 841] on strong "Orders placed AFTER Sept 17 will be mailed from my fulfillment partner in Octob…" at bounding box center [987, 826] width 430 height 172
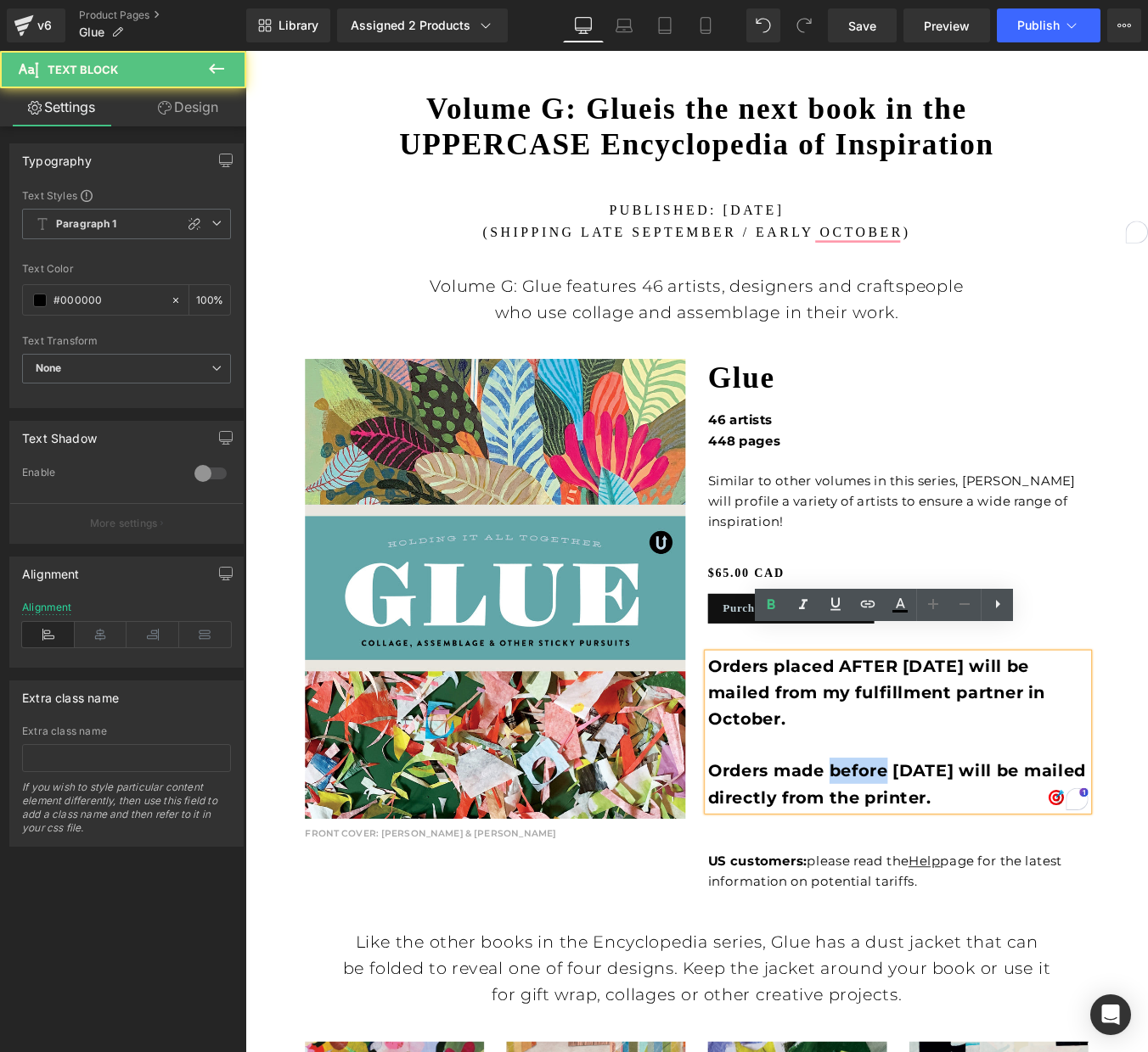
click at [929, 841] on strong "Orders placed AFTER Sept 17 will be mailed from my fulfillment partner in Octob…" at bounding box center [987, 826] width 430 height 172
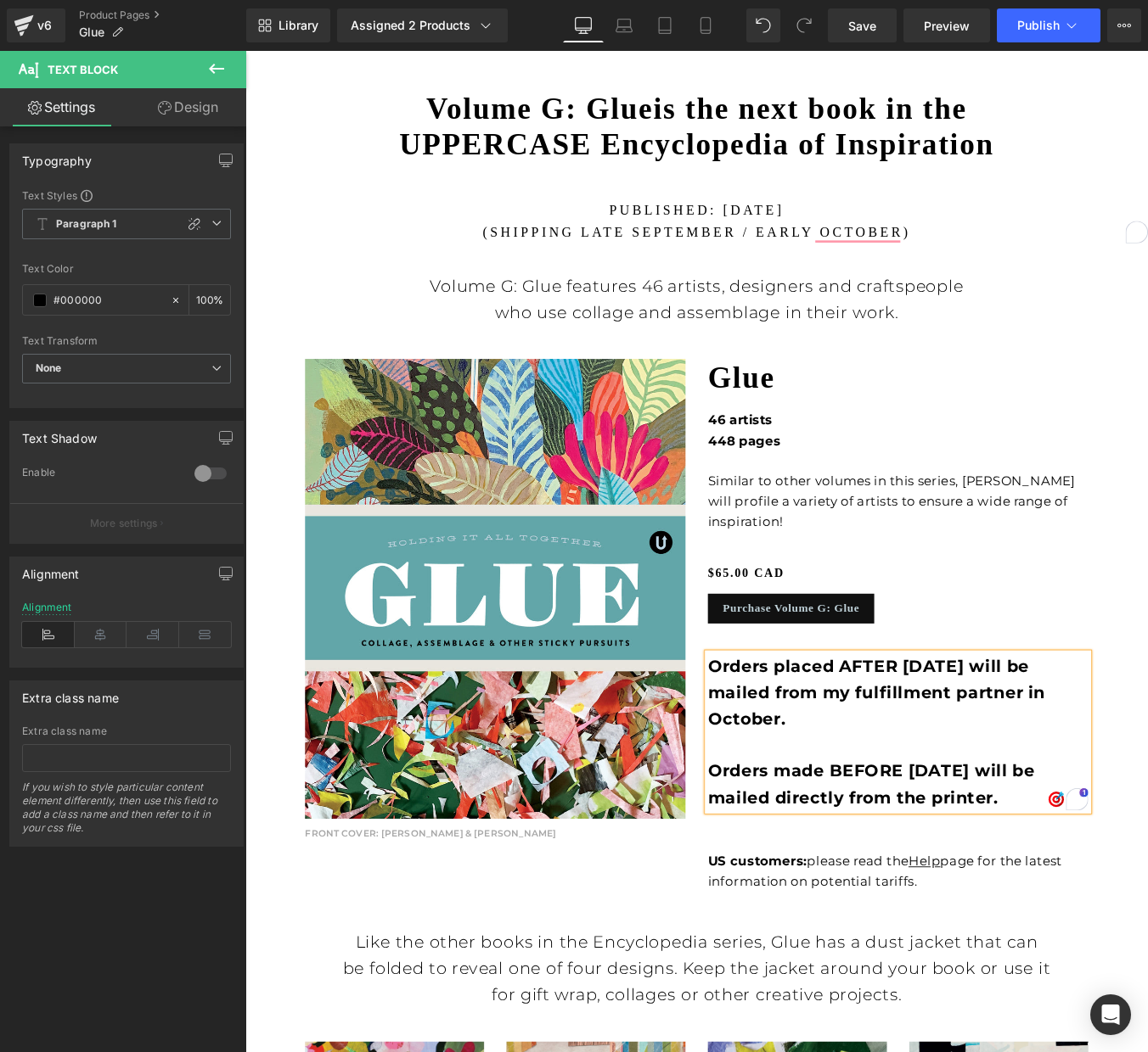
click at [928, 833] on strong "Orders placed AFTER Sept 17 will be mailed from my fulfillment partner in Octob…" at bounding box center [963, 826] width 384 height 172
click at [87, 220] on b "Paragraph 1" at bounding box center [87, 224] width 61 height 14
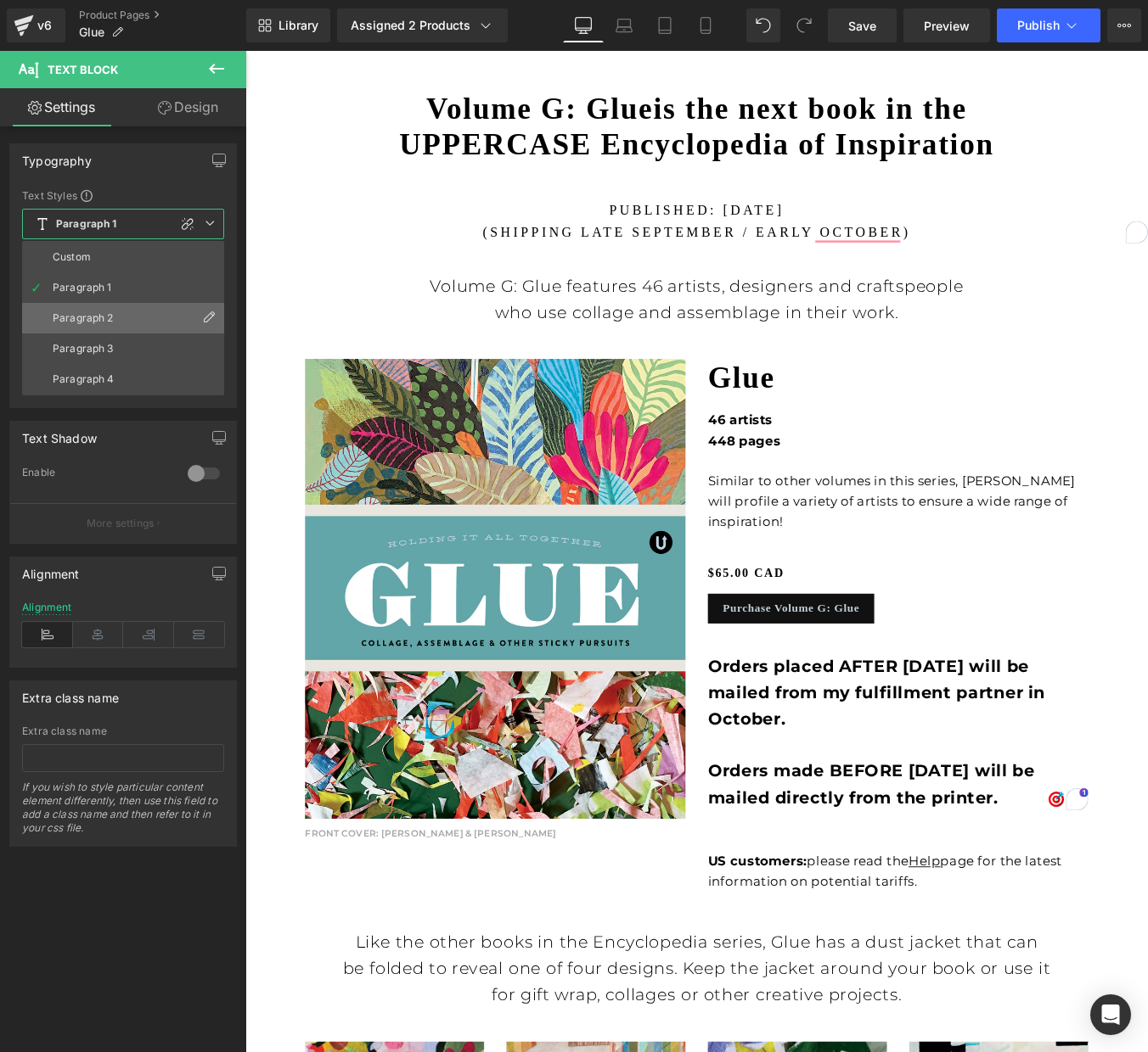
click at [73, 316] on div "Paragraph 2" at bounding box center [83, 318] width 61 height 11
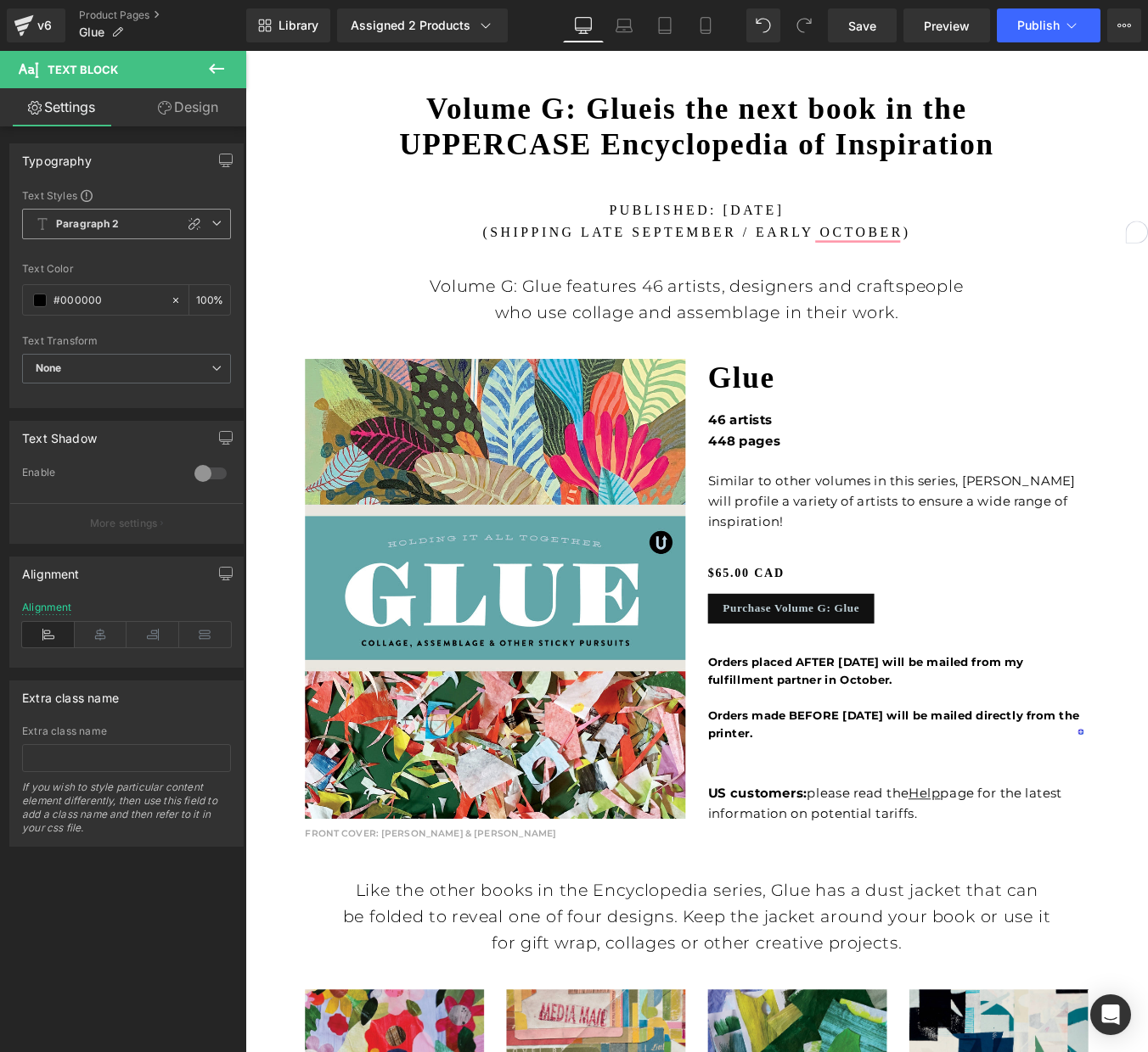
click at [97, 224] on b "Paragraph 2" at bounding box center [88, 224] width 64 height 14
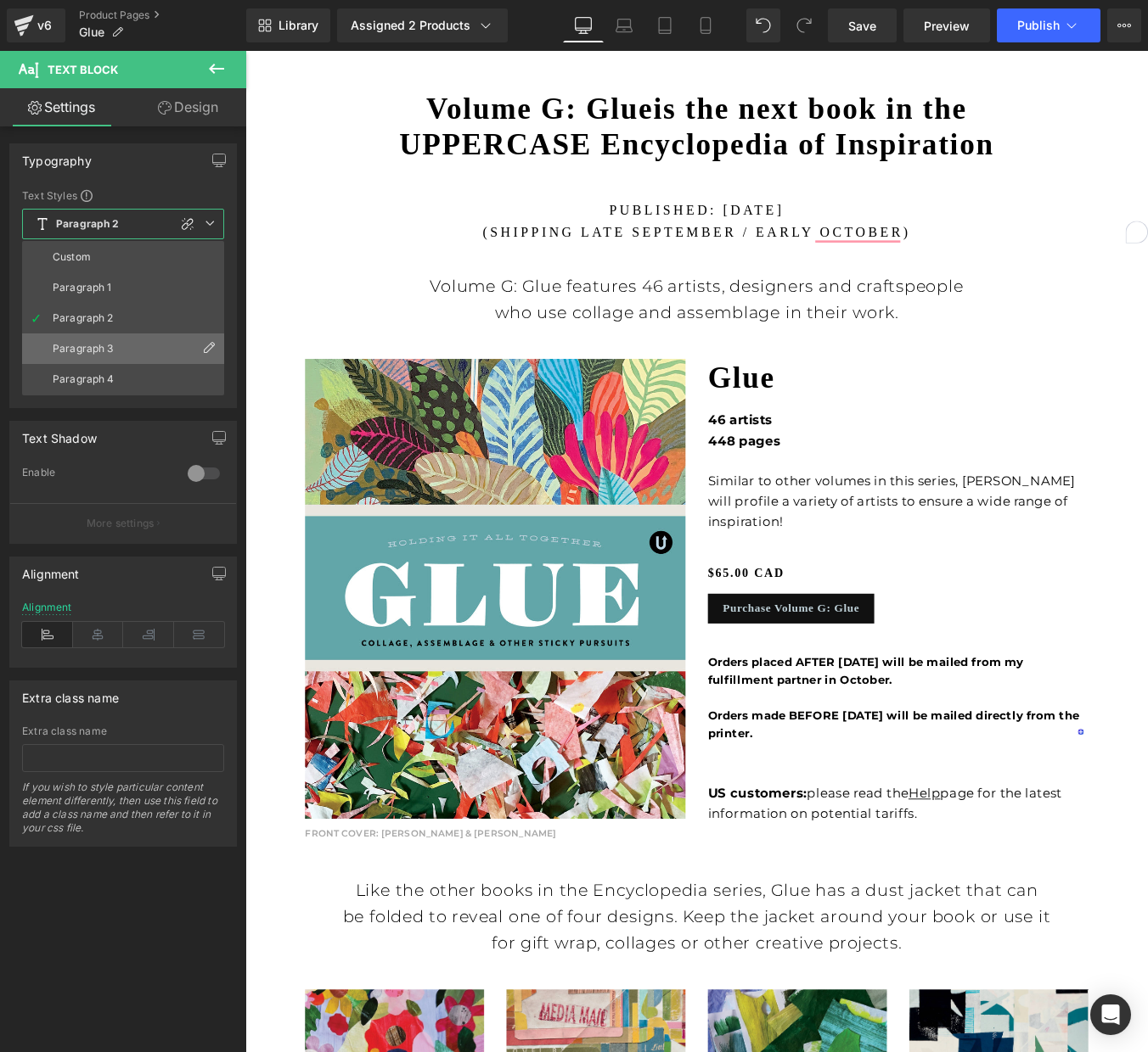
click at [82, 336] on li "Paragraph 3" at bounding box center [122, 349] width 202 height 31
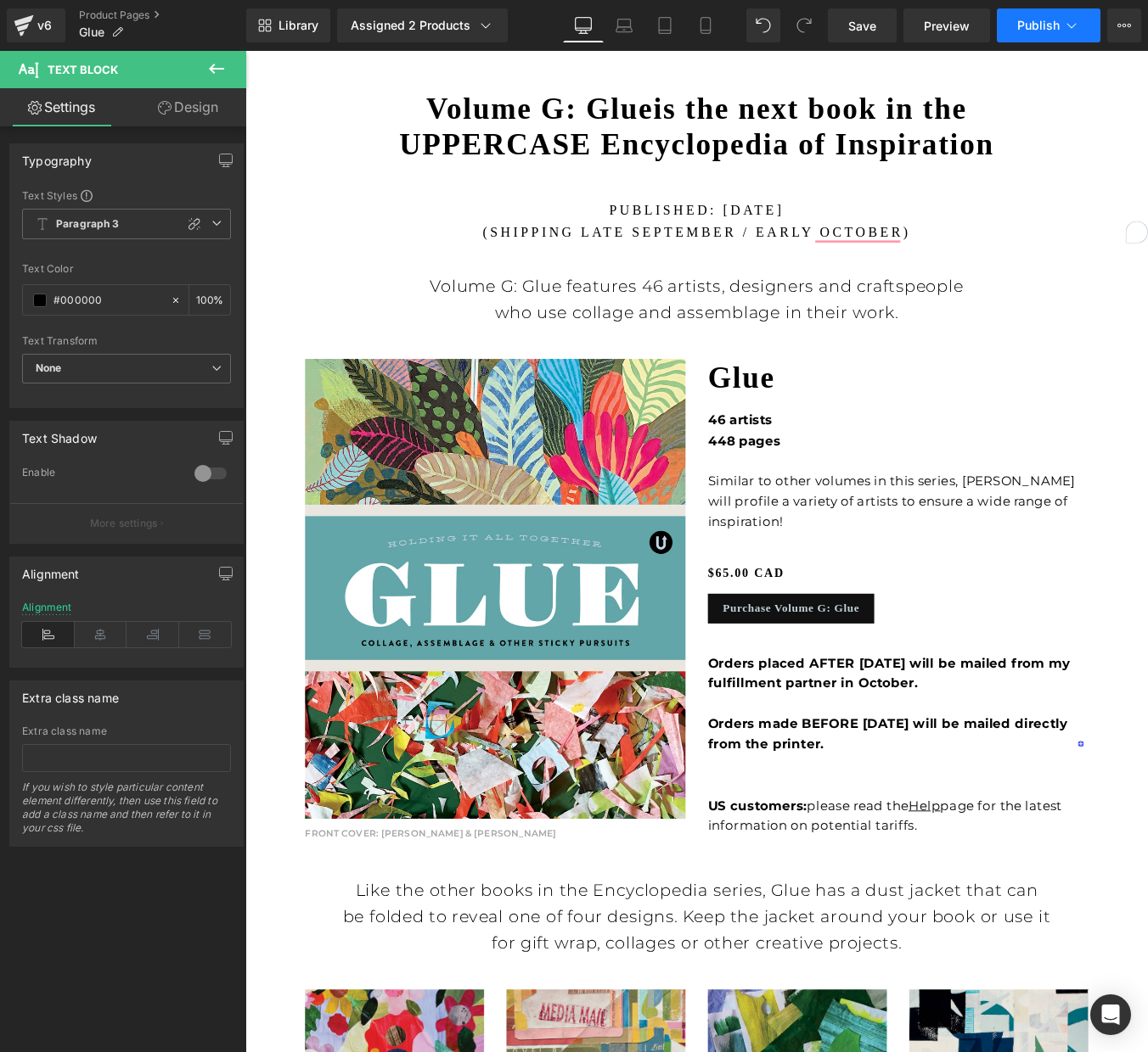
click at [1038, 27] on span "Publish" at bounding box center [1038, 26] width 42 height 13
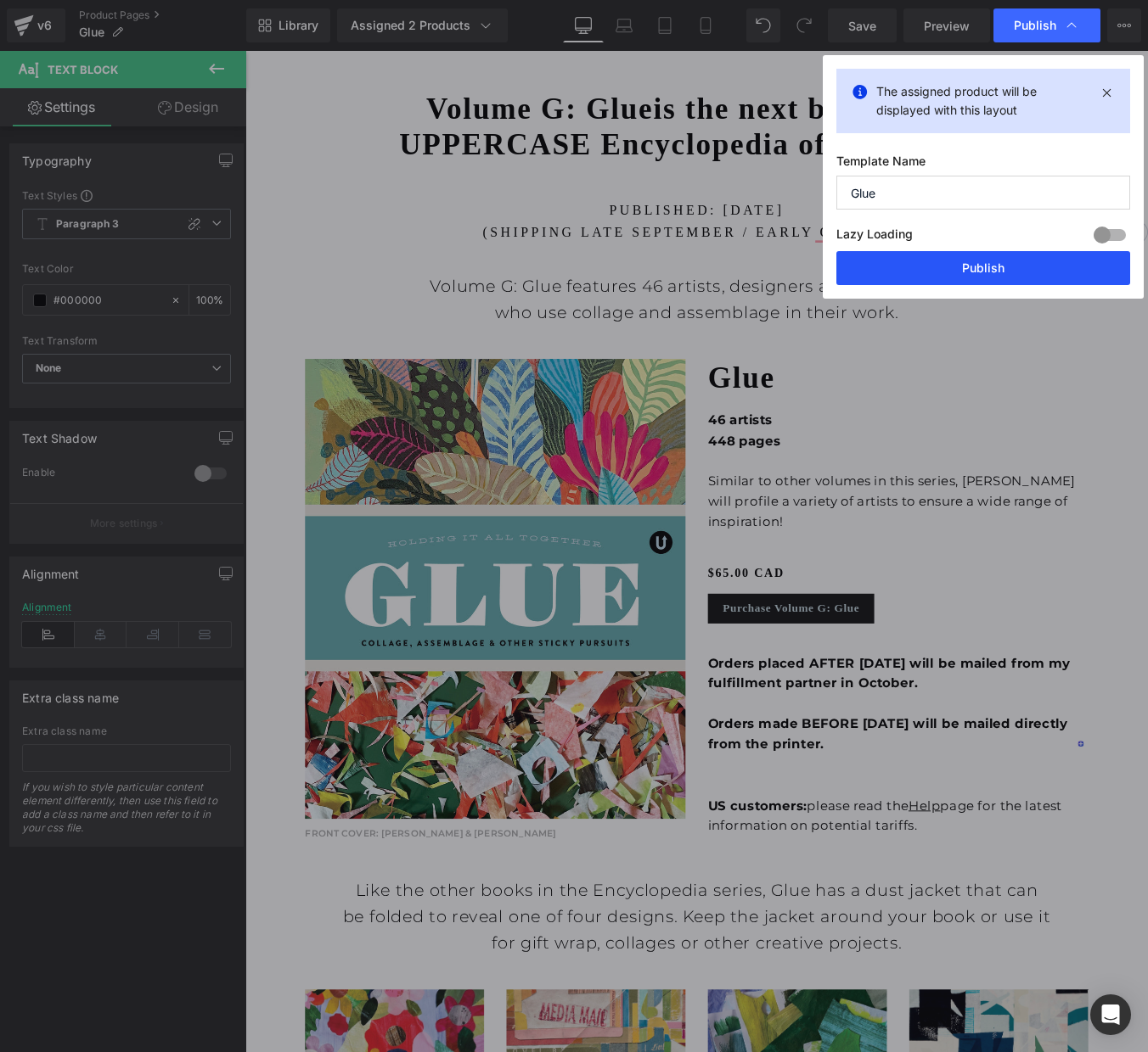
click at [972, 260] on button "Publish" at bounding box center [982, 268] width 294 height 33
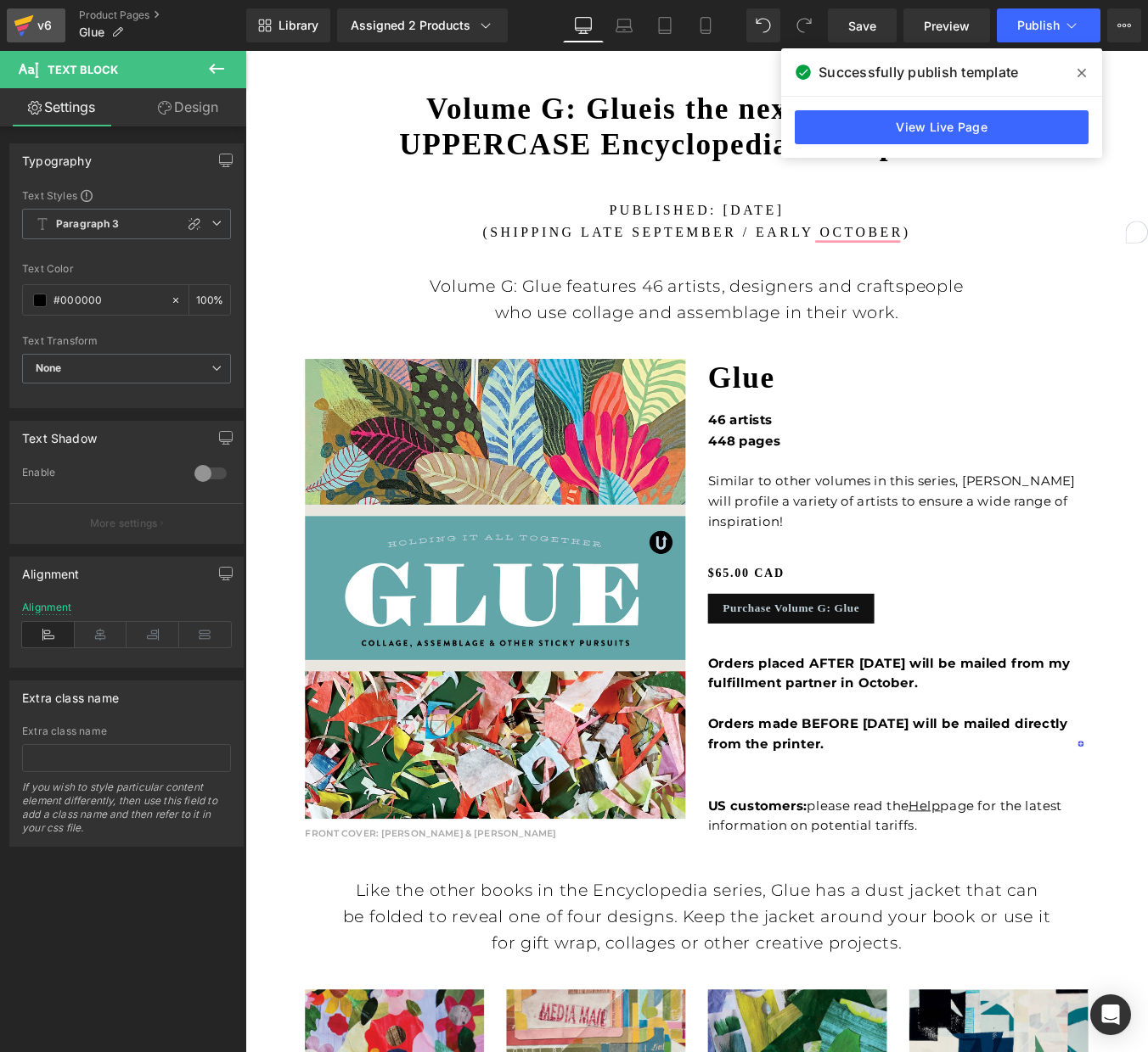
click at [40, 24] on div "v6" at bounding box center [44, 25] width 21 height 22
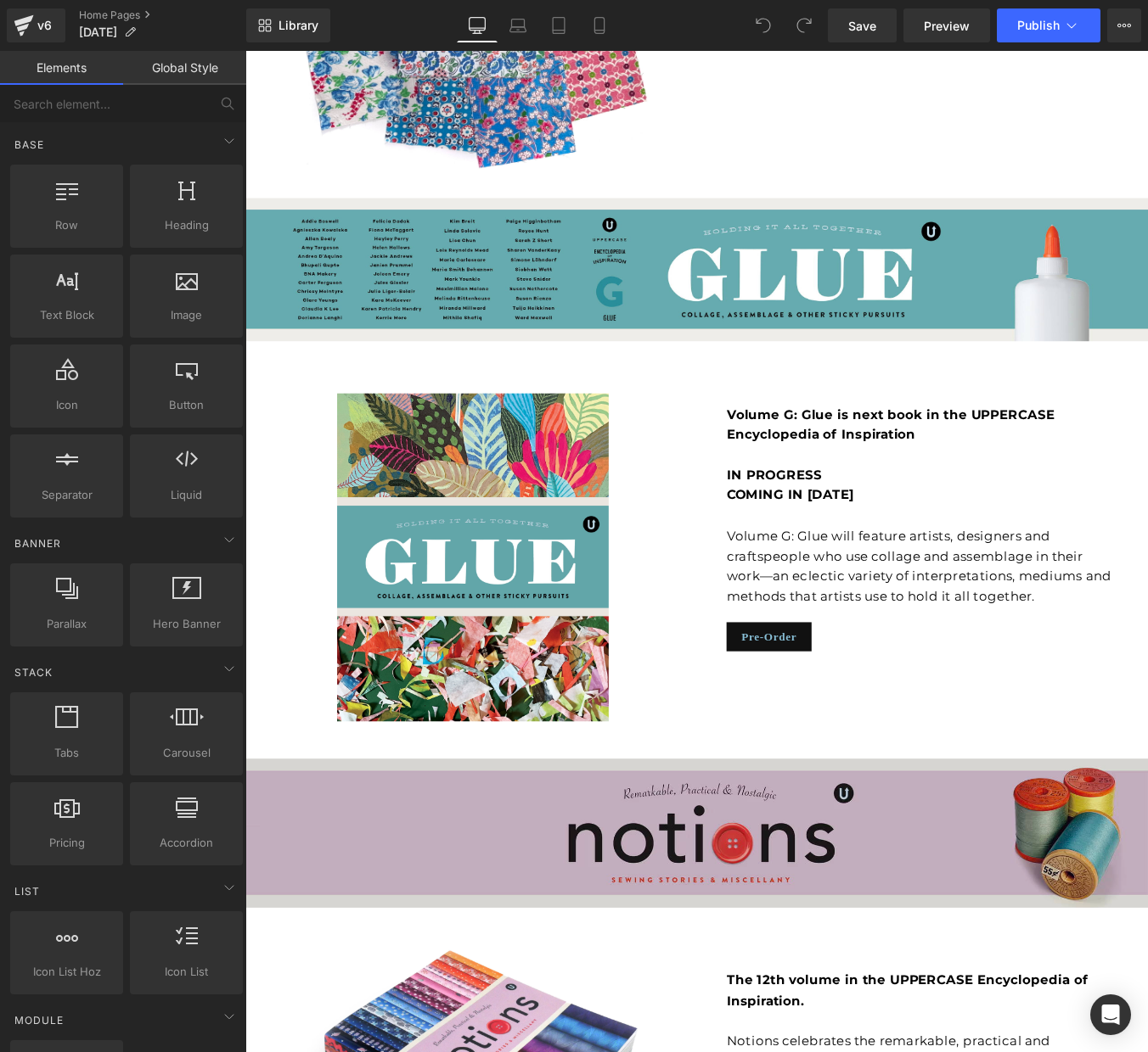
scroll to position [4329, 0]
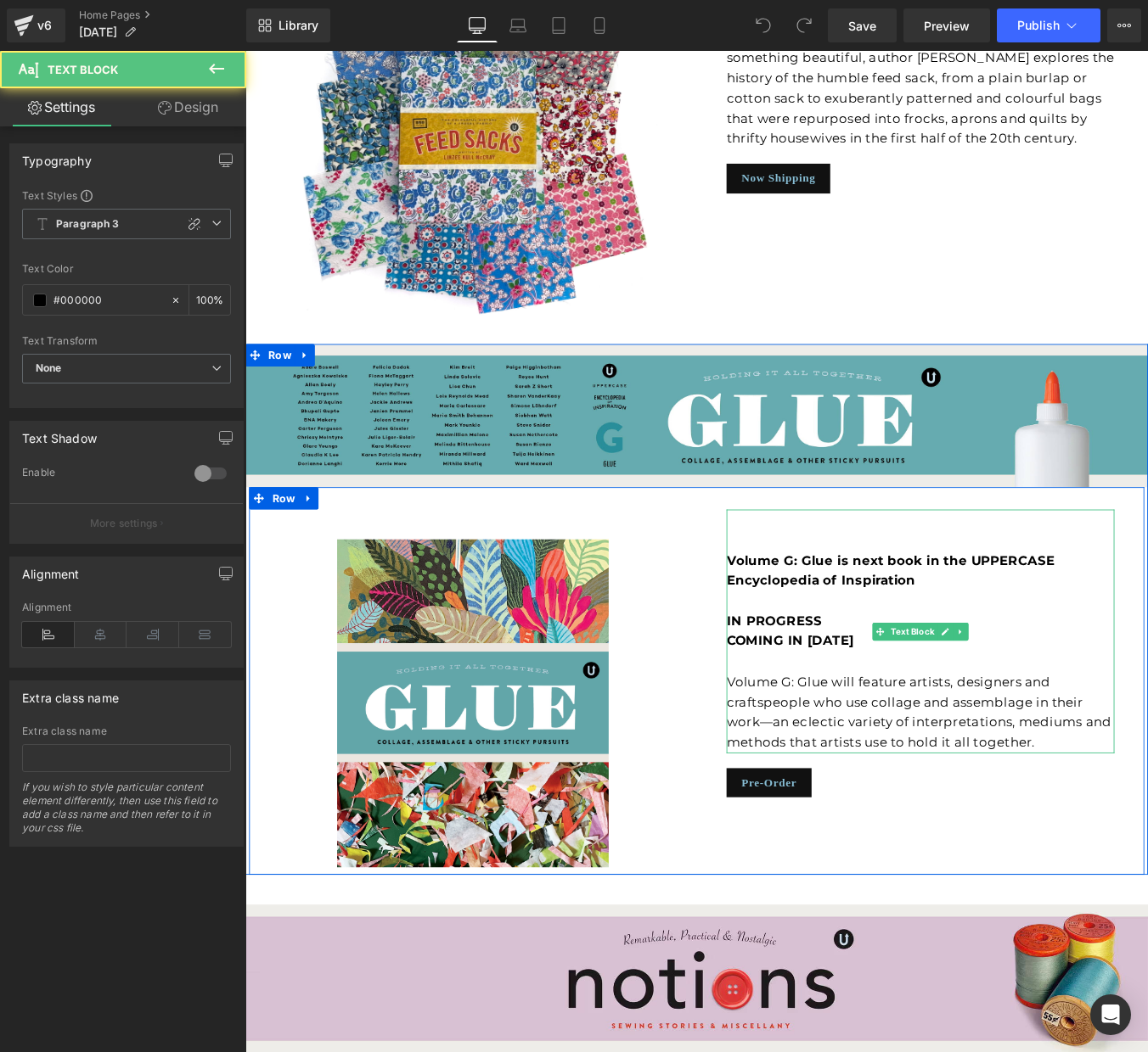
click at [833, 690] on b "IN PROGRESS COMING IN [DATE]" at bounding box center [866, 711] width 145 height 40
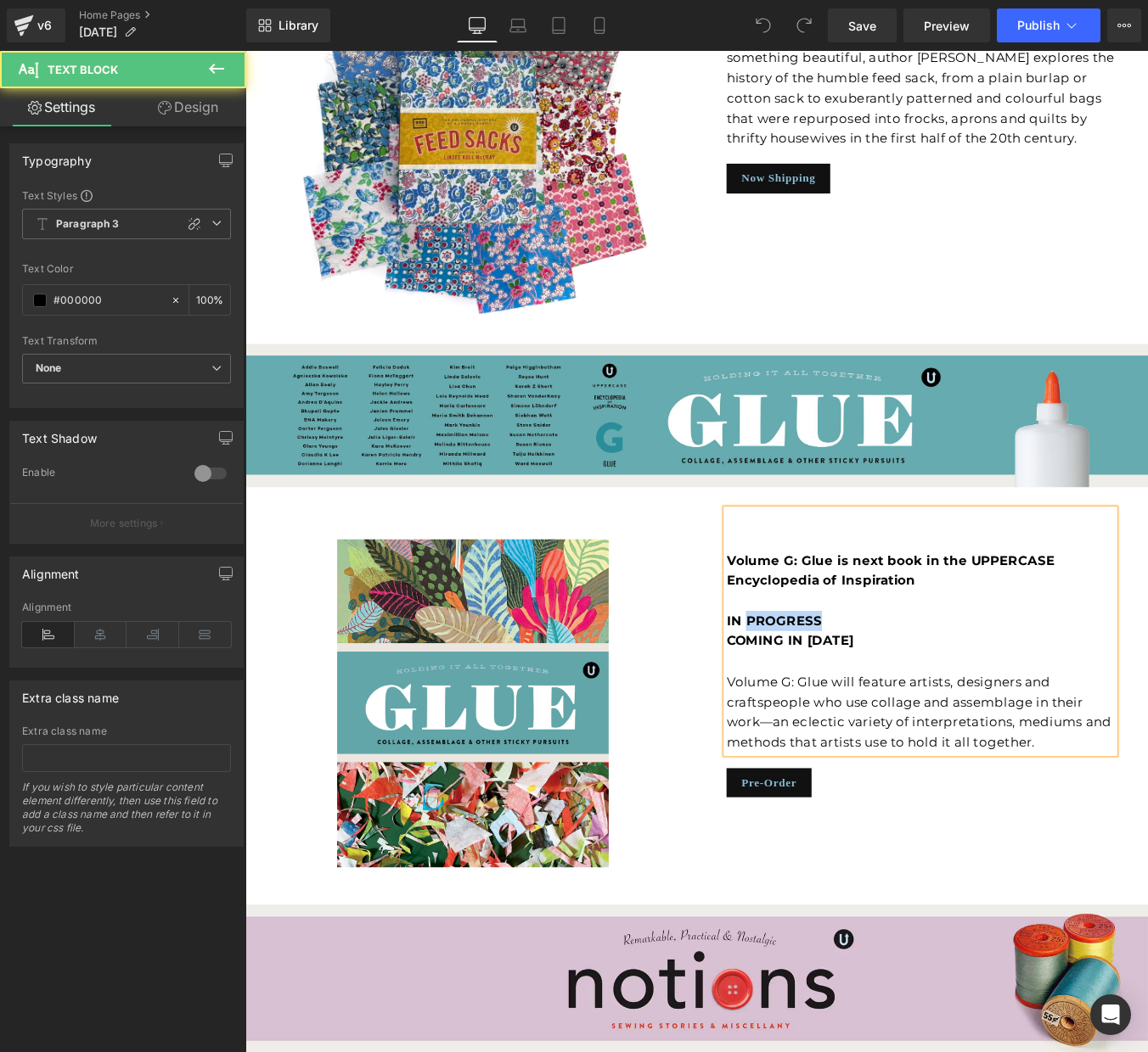
click at [833, 690] on b "IN PROGRESS COMING IN [DATE]" at bounding box center [866, 711] width 145 height 40
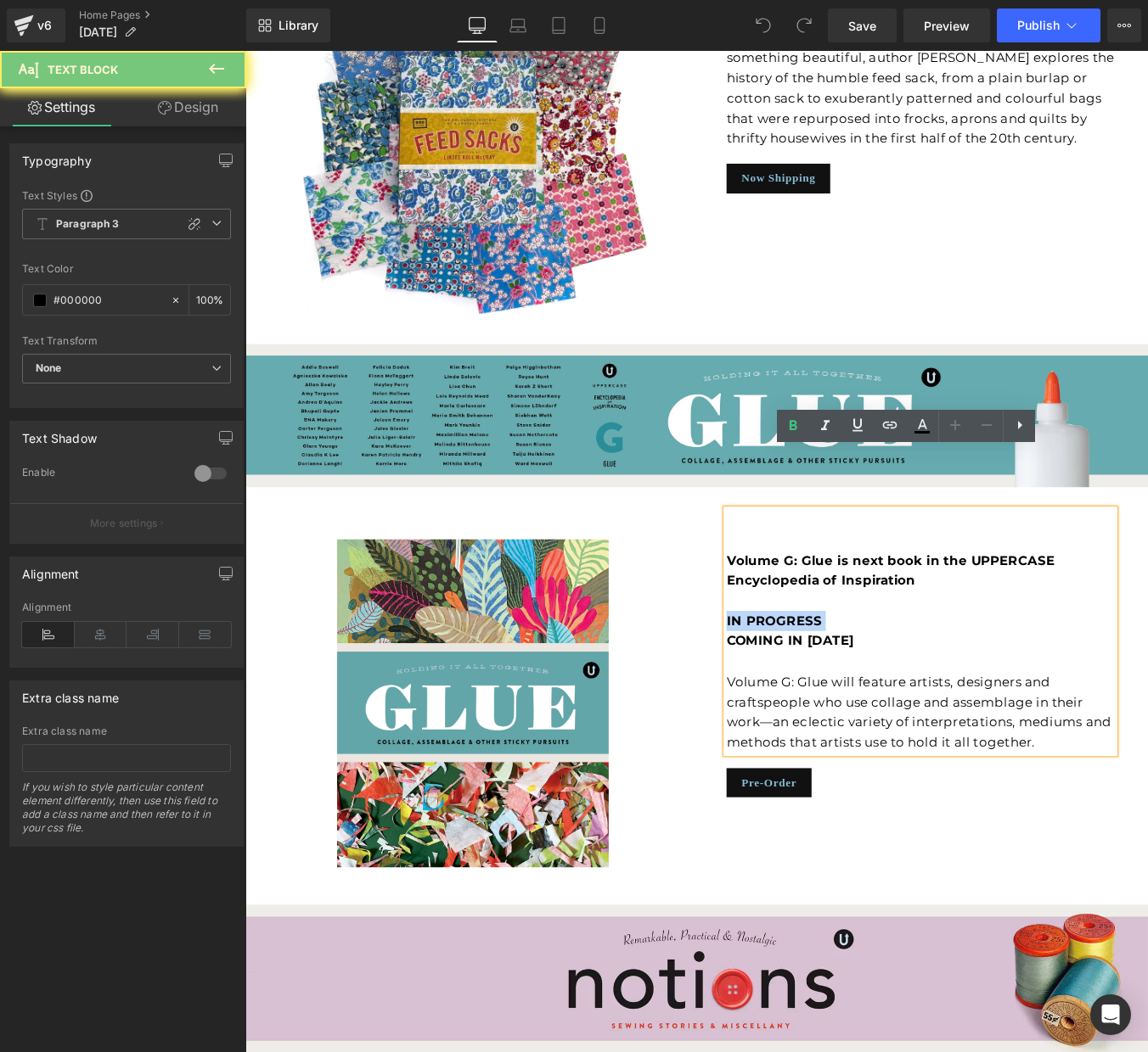
click at [833, 690] on b "IN PROGRESS COMING IN [DATE]" at bounding box center [866, 711] width 145 height 40
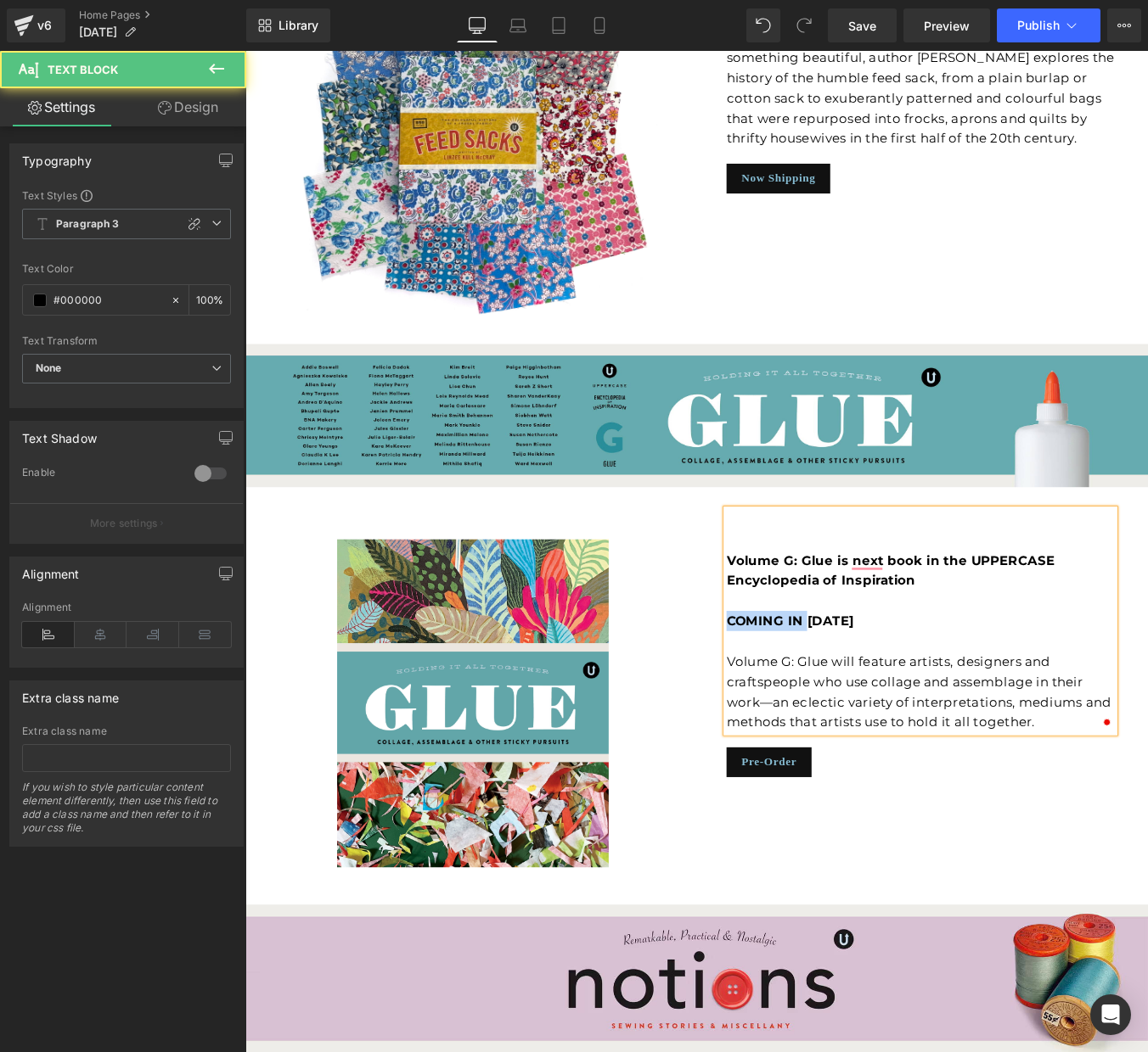
drag, startPoint x: 886, startPoint y: 628, endPoint x: 781, endPoint y: 629, distance: 105.0
click at [781, 629] on div "Volume G: Glue is next book in the UPPERCASE Encyclopedia of Inspiration COMING…" at bounding box center [1013, 725] width 509 height 304
click at [967, 689] on p "[DATE]" at bounding box center [1013, 700] width 441 height 23
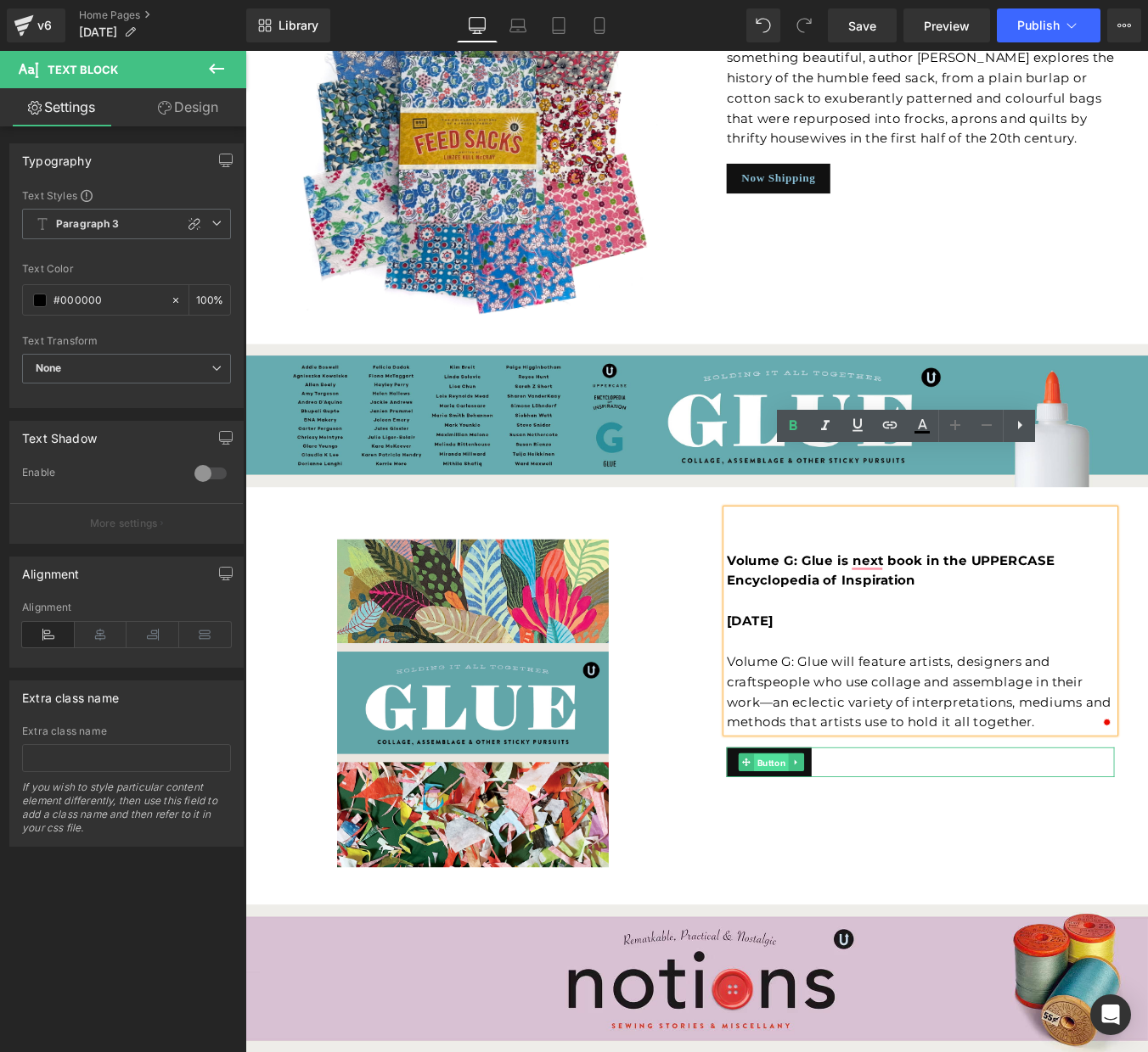
click at [844, 851] on span "Button" at bounding box center [844, 861] width 39 height 20
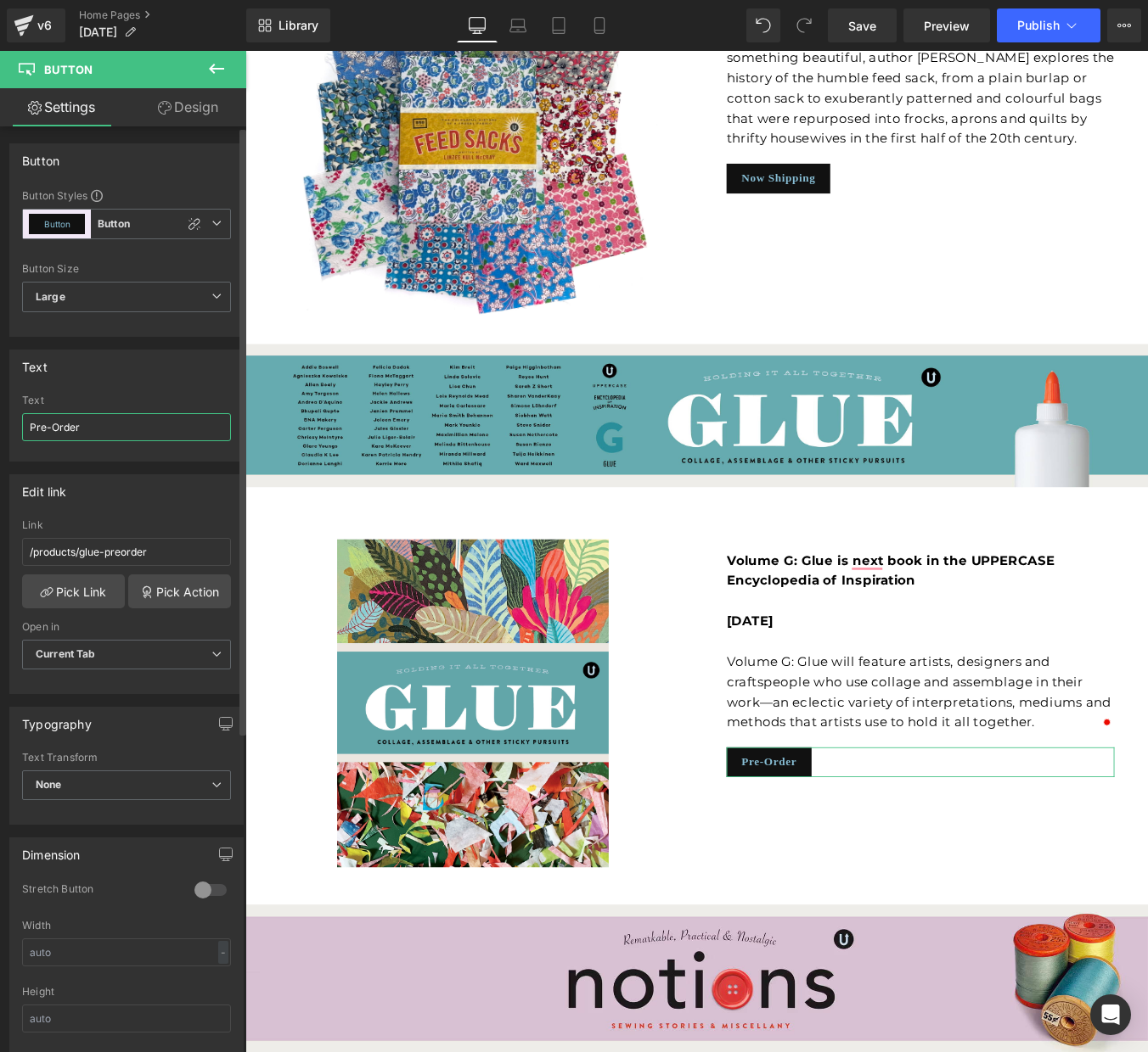
click at [58, 427] on input "Pre-Order" at bounding box center [126, 427] width 209 height 28
type input "Order"
click at [85, 552] on input "/products/glue-preorder" at bounding box center [126, 552] width 209 height 28
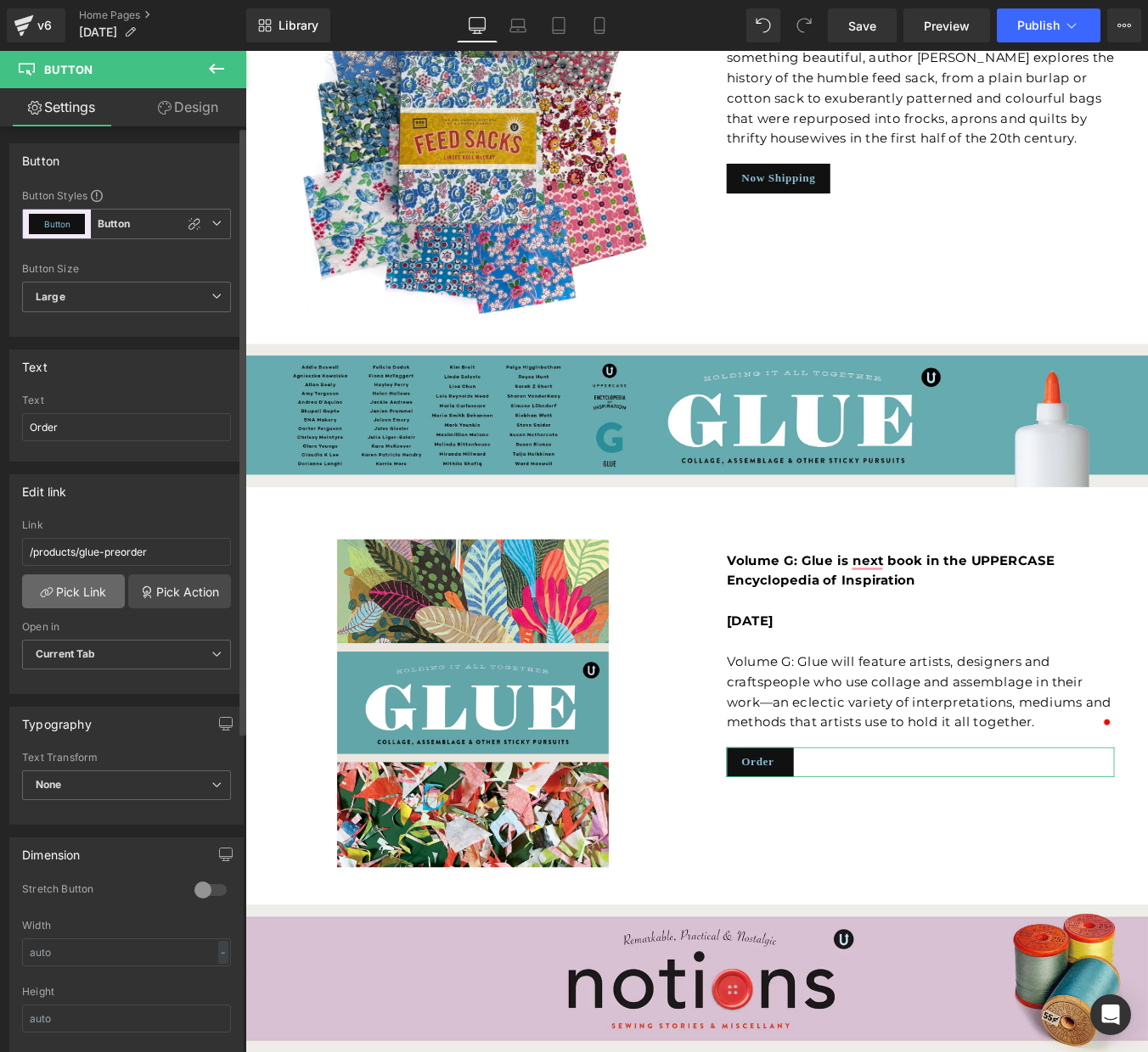
click at [77, 588] on link "Pick Link" at bounding box center [73, 591] width 102 height 33
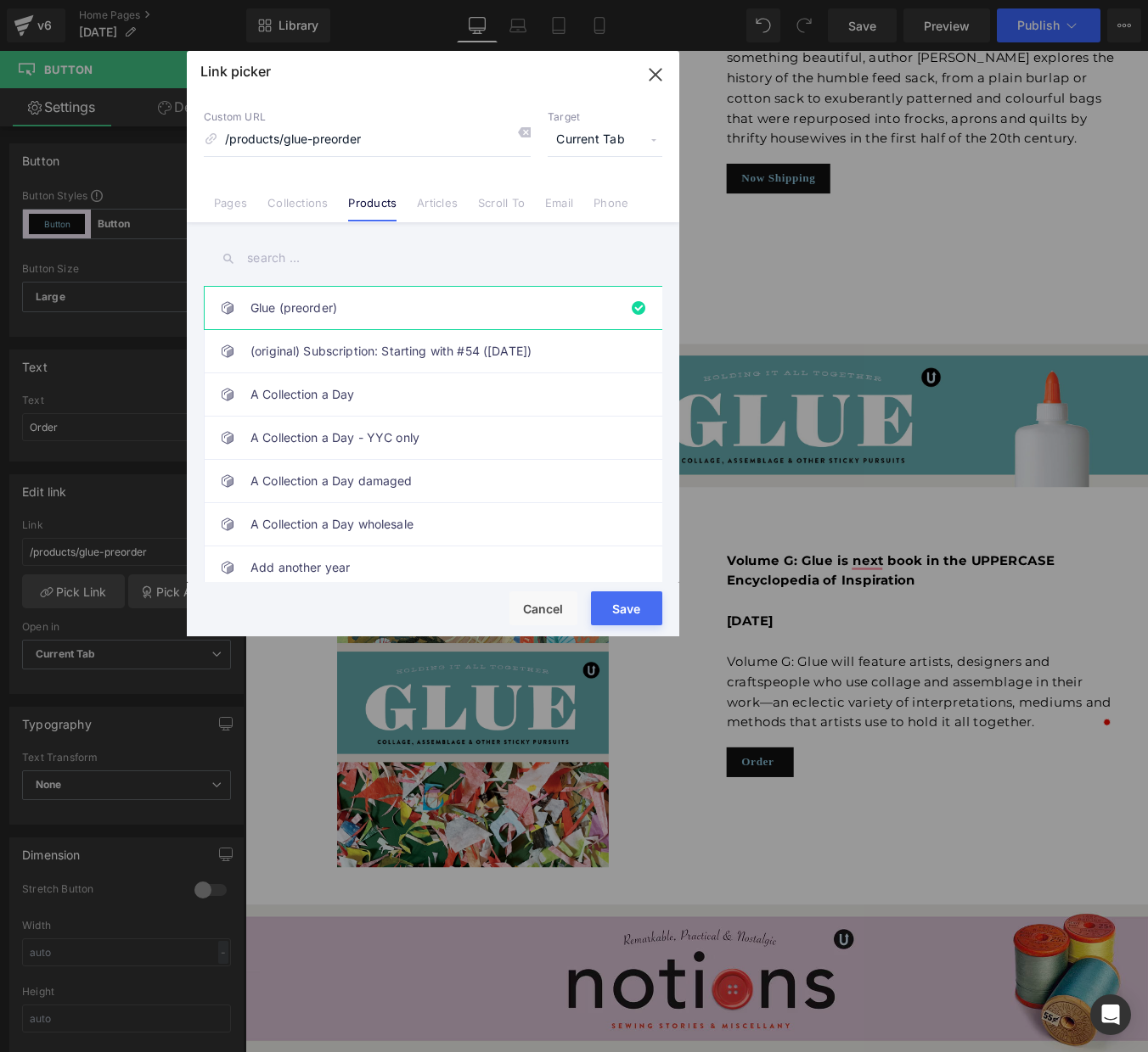
click at [276, 251] on input "text" at bounding box center [432, 258] width 458 height 38
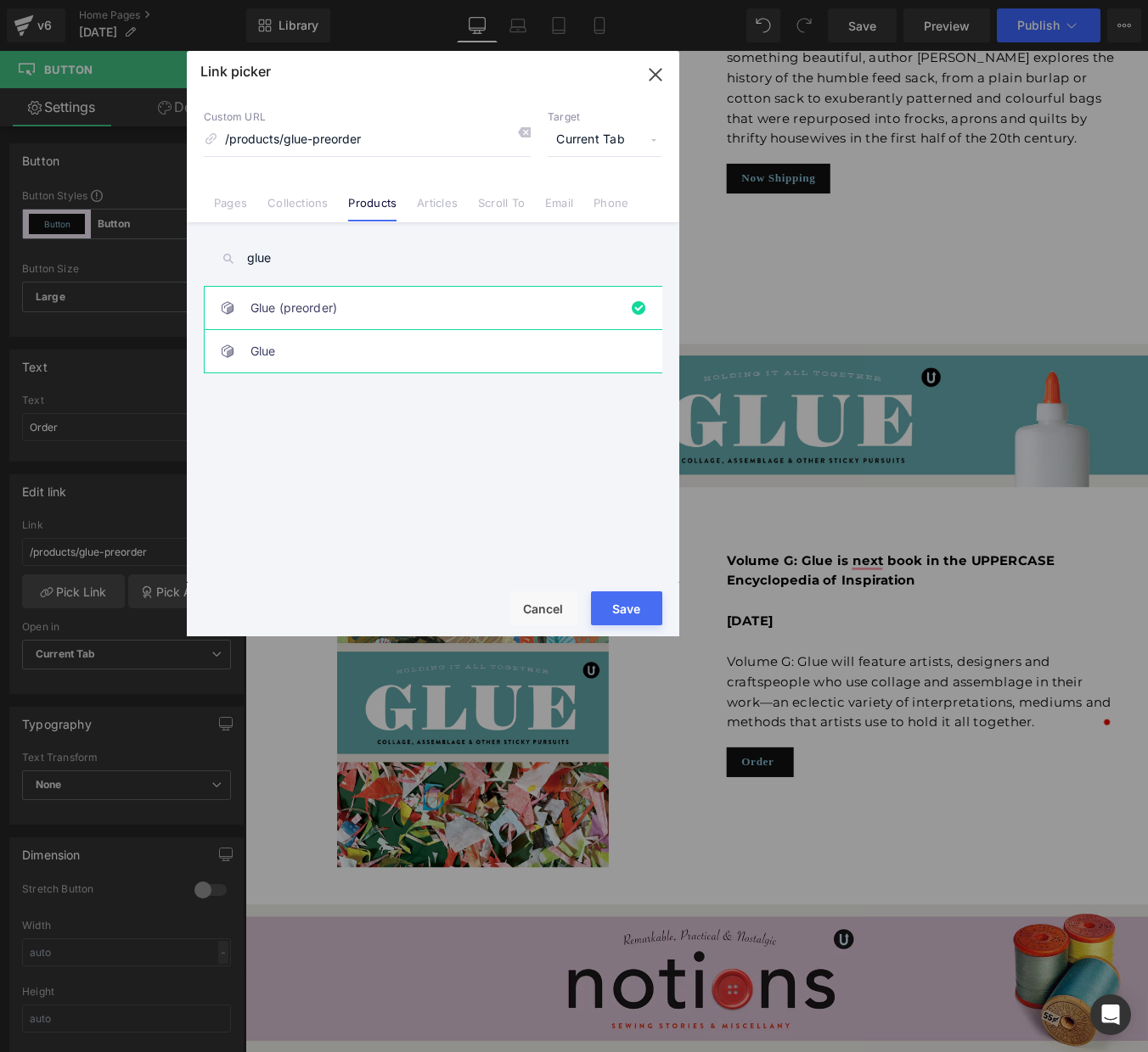
type input "glue"
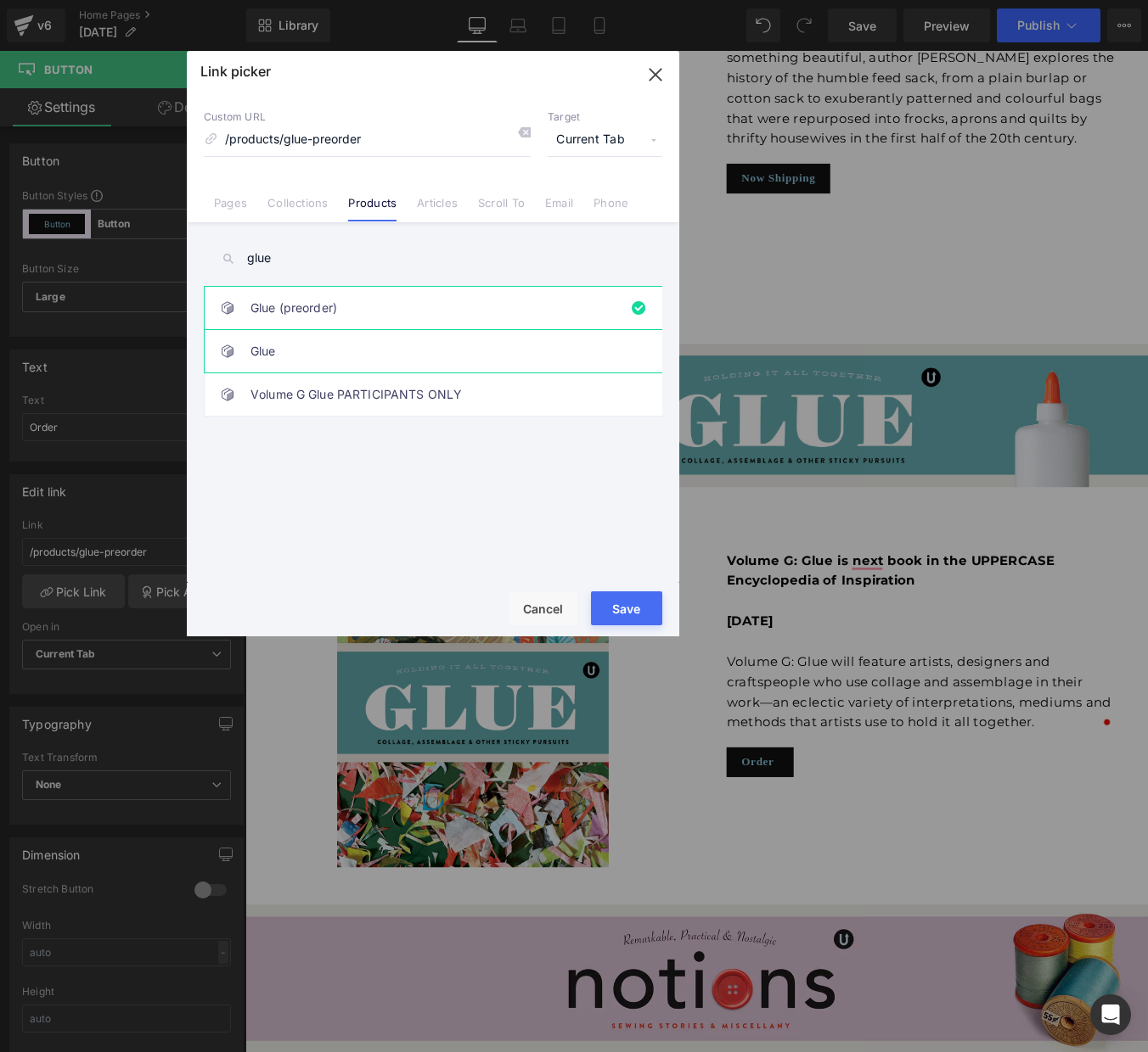
click at [283, 346] on link "Glue" at bounding box center [437, 351] width 373 height 42
type input "/products/glue"
click at [637, 603] on button "Save" at bounding box center [627, 608] width 72 height 33
type input "/products/glue"
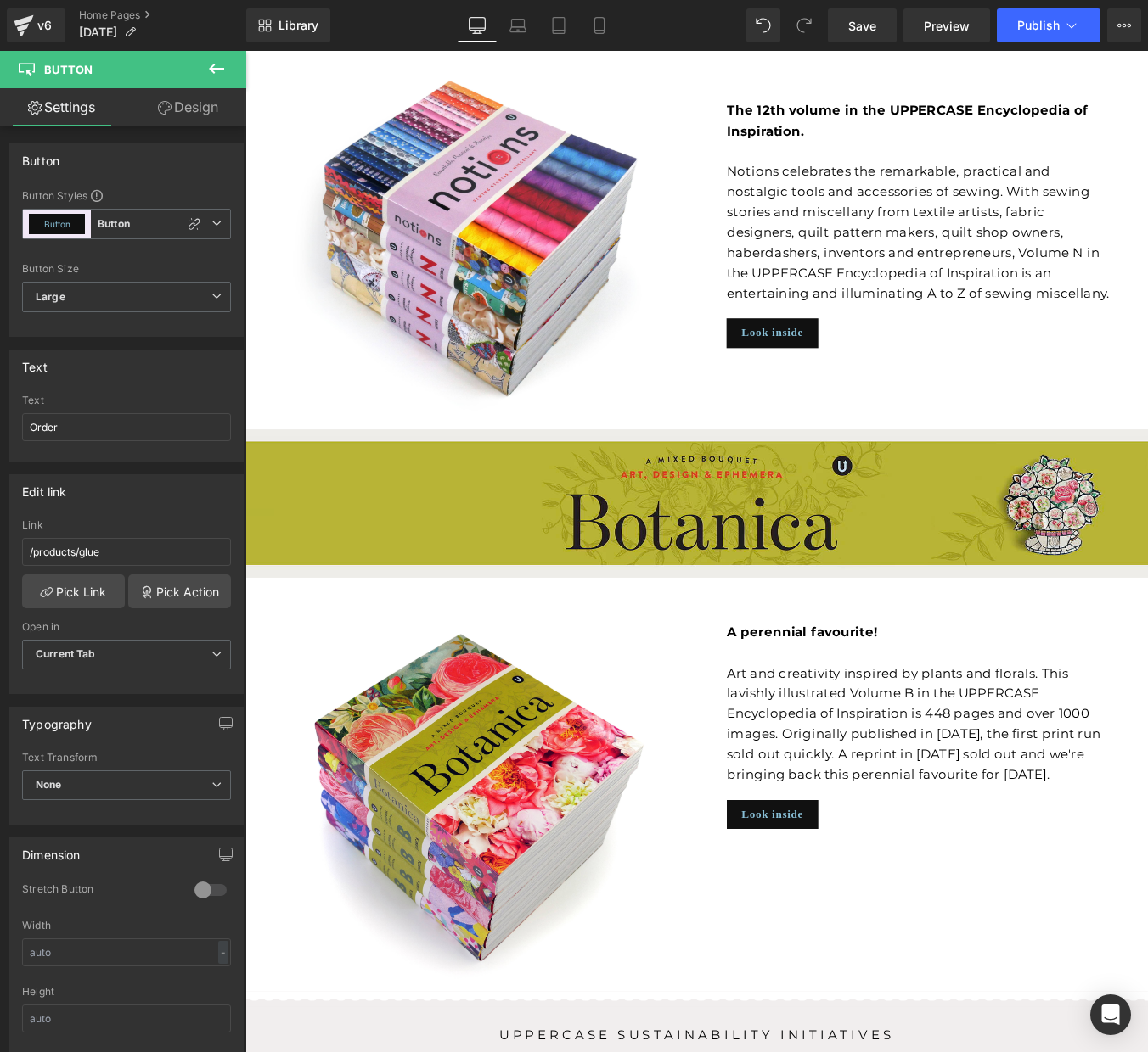
scroll to position [4934, 0]
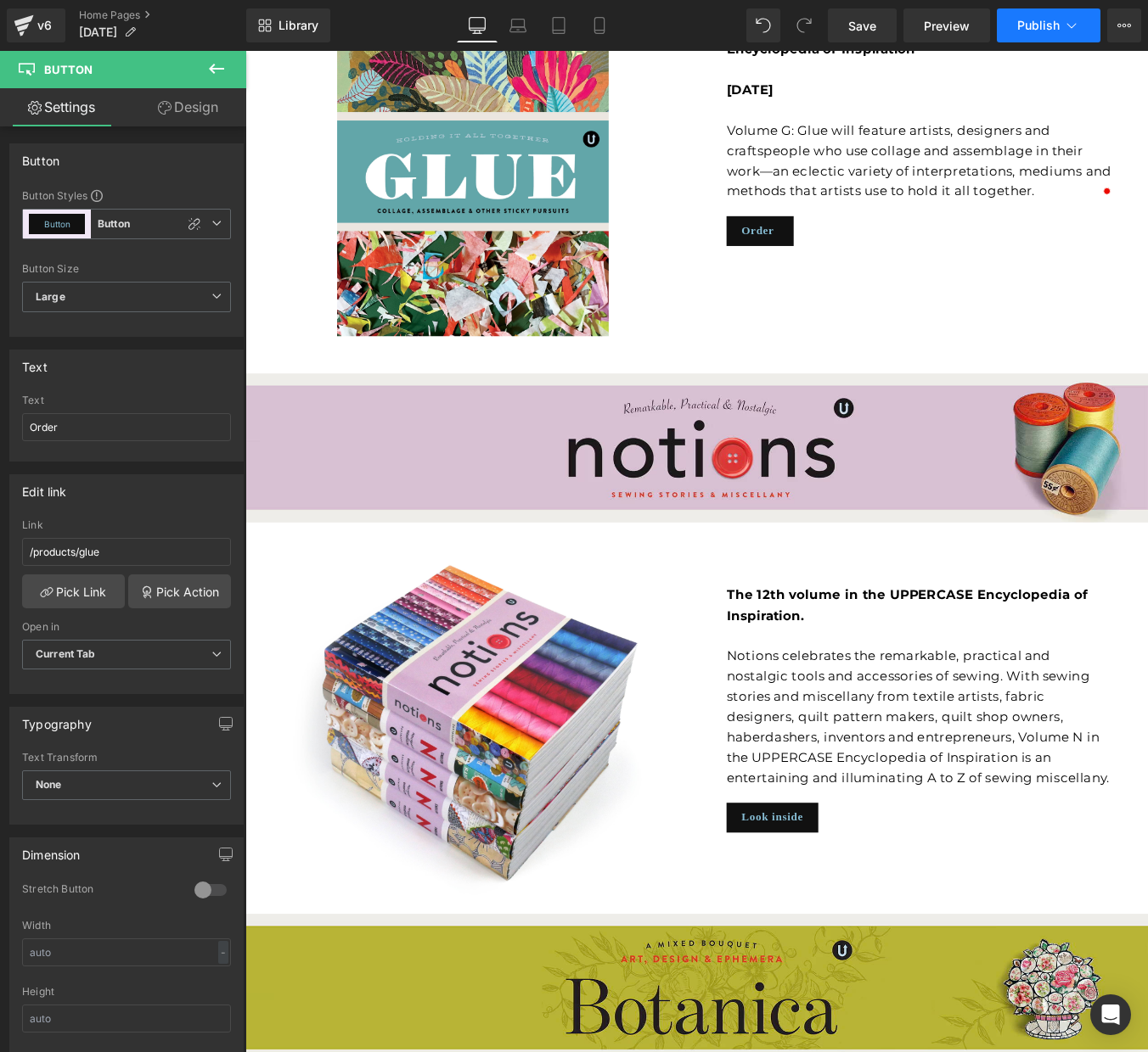
click at [1044, 31] on span "Publish" at bounding box center [1038, 26] width 42 height 13
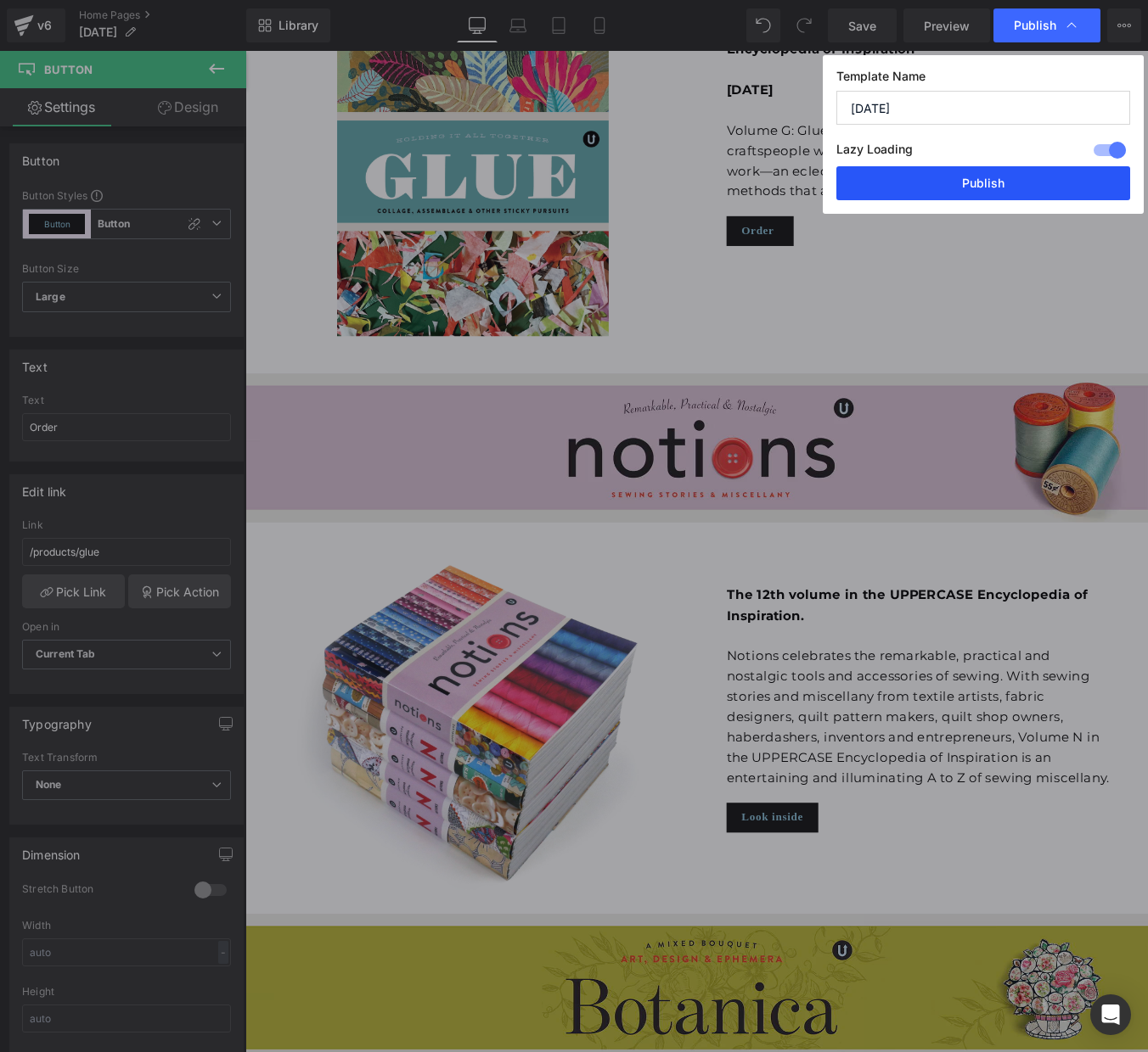
click at [998, 184] on button "Publish" at bounding box center [982, 183] width 294 height 33
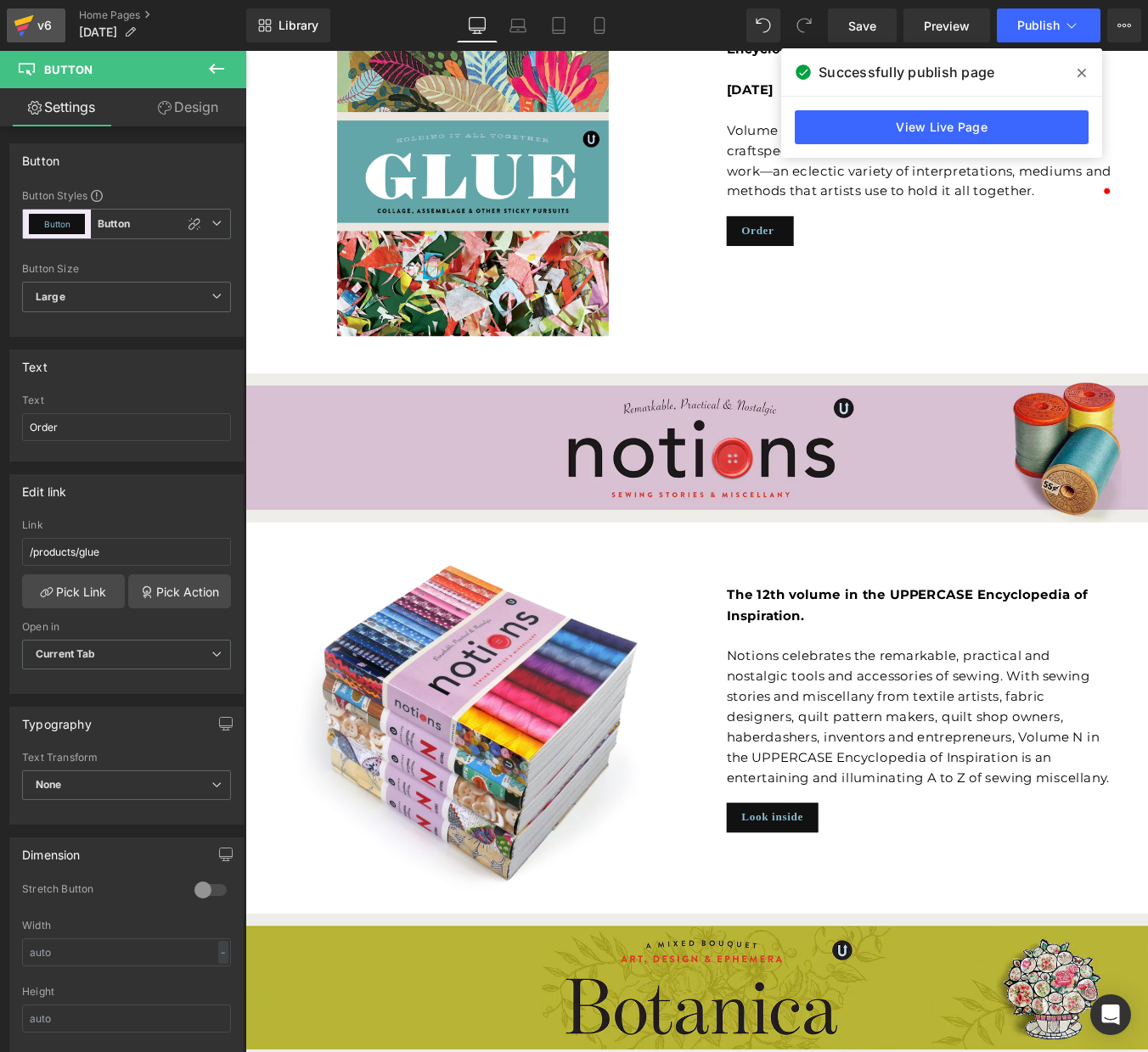
click at [11, 15] on link "v6" at bounding box center [35, 25] width 58 height 33
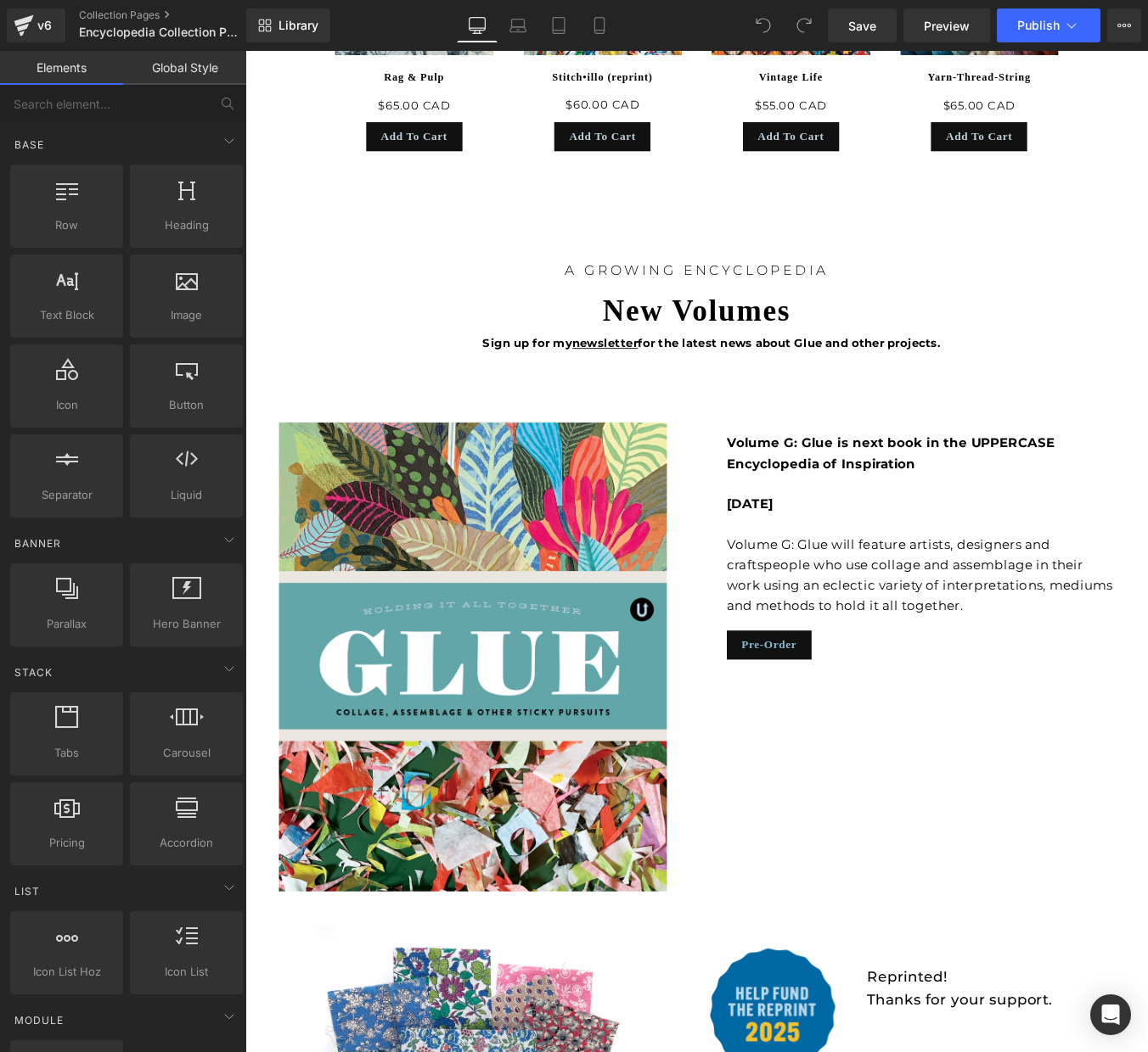
scroll to position [3588, 0]
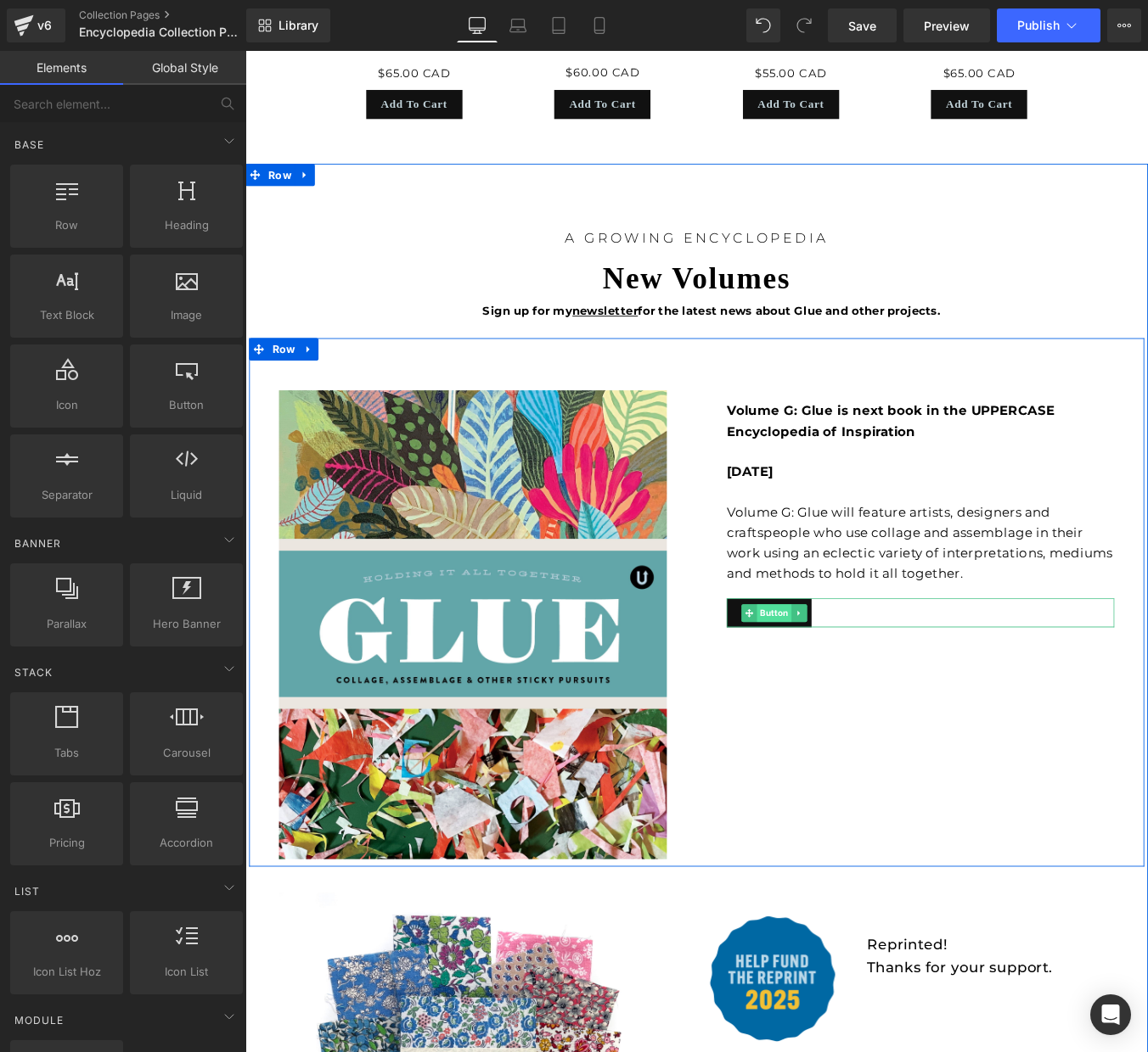
click at [841, 687] on span "Button" at bounding box center [847, 690] width 39 height 20
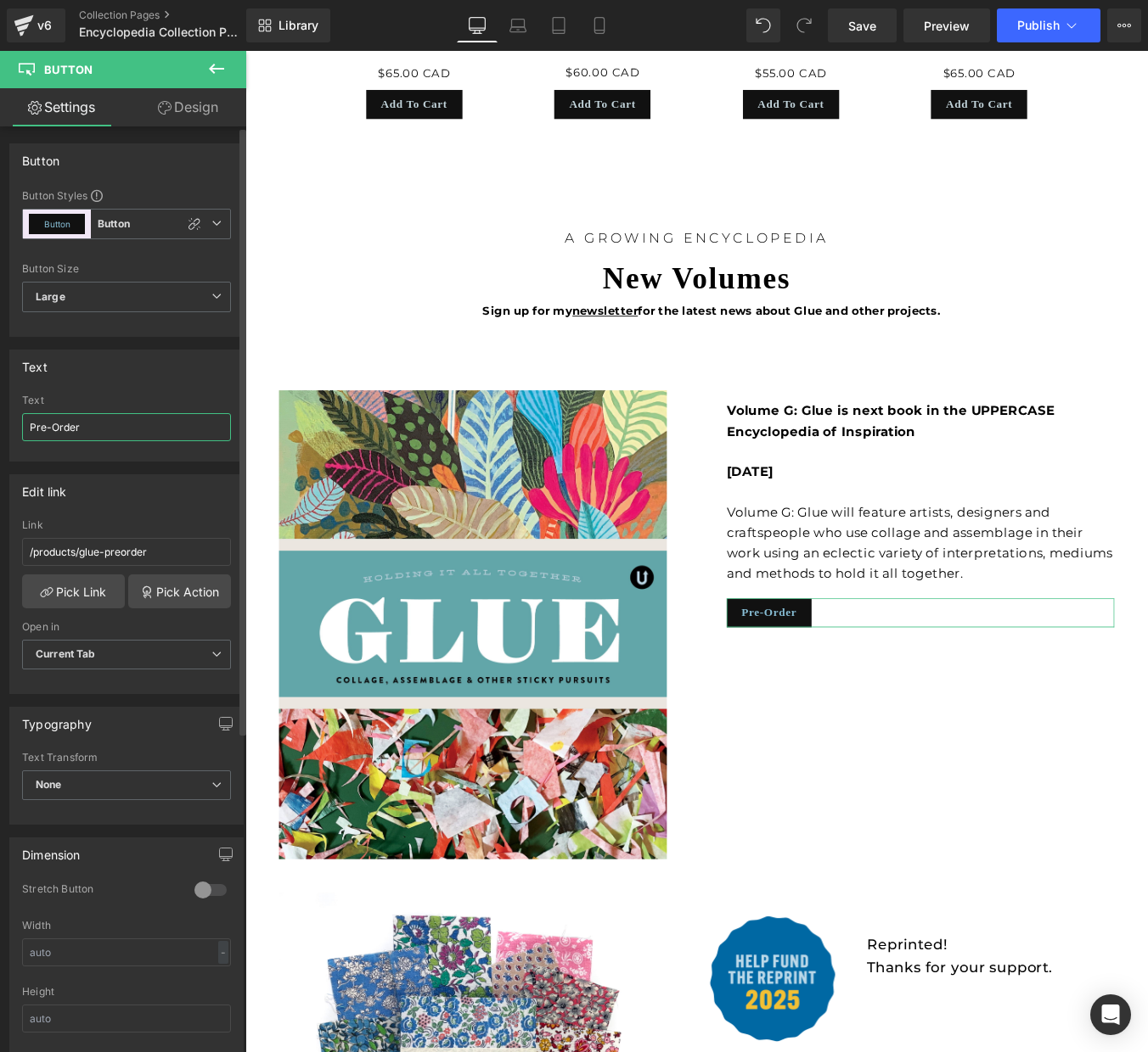
click at [62, 424] on input "Pre-Order" at bounding box center [126, 427] width 209 height 28
click at [61, 424] on input "Pre-Order" at bounding box center [126, 427] width 209 height 28
type input "Order"
click at [73, 586] on link "Pick Link" at bounding box center [73, 591] width 102 height 33
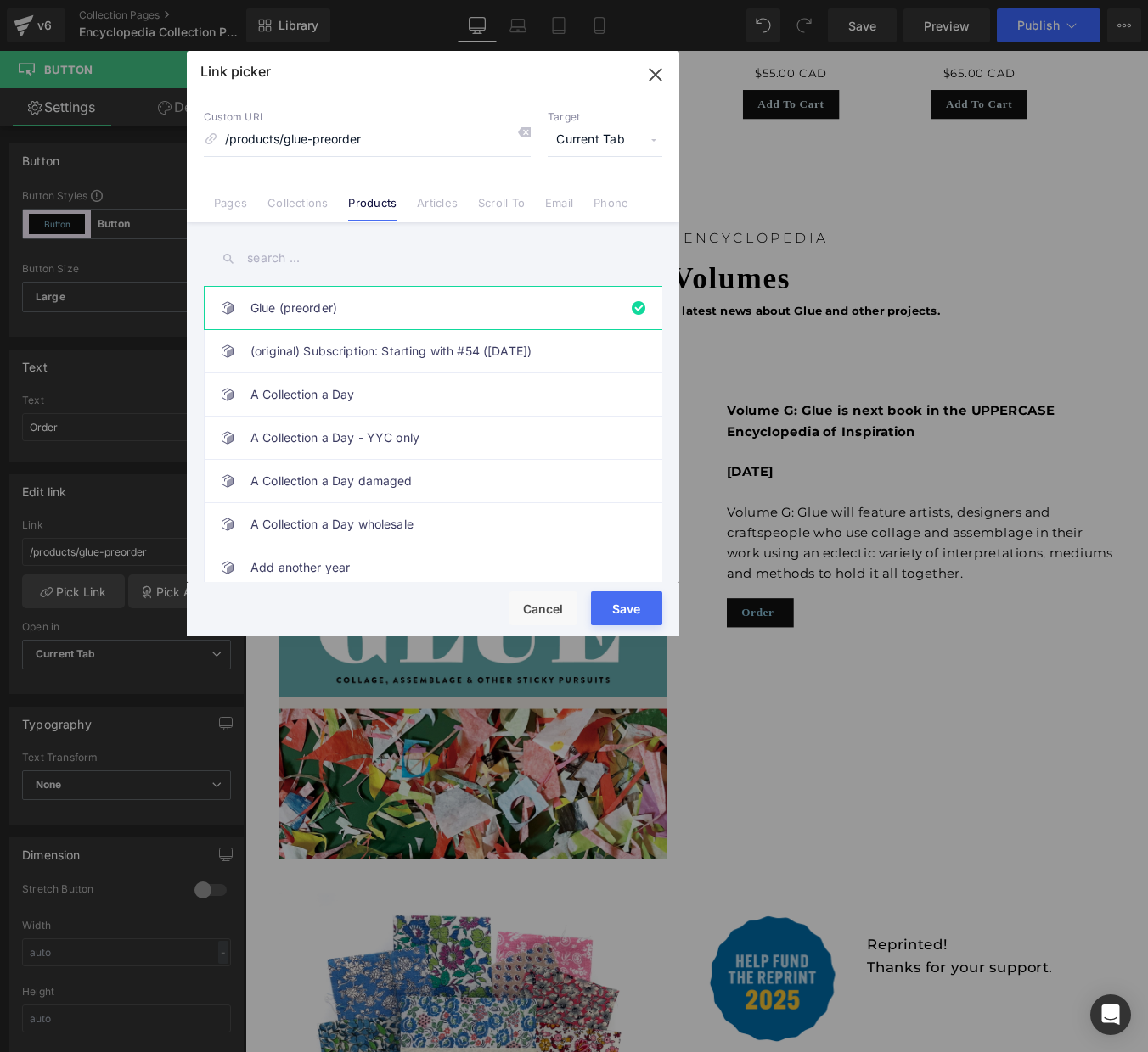
click at [288, 253] on input "text" at bounding box center [432, 258] width 458 height 38
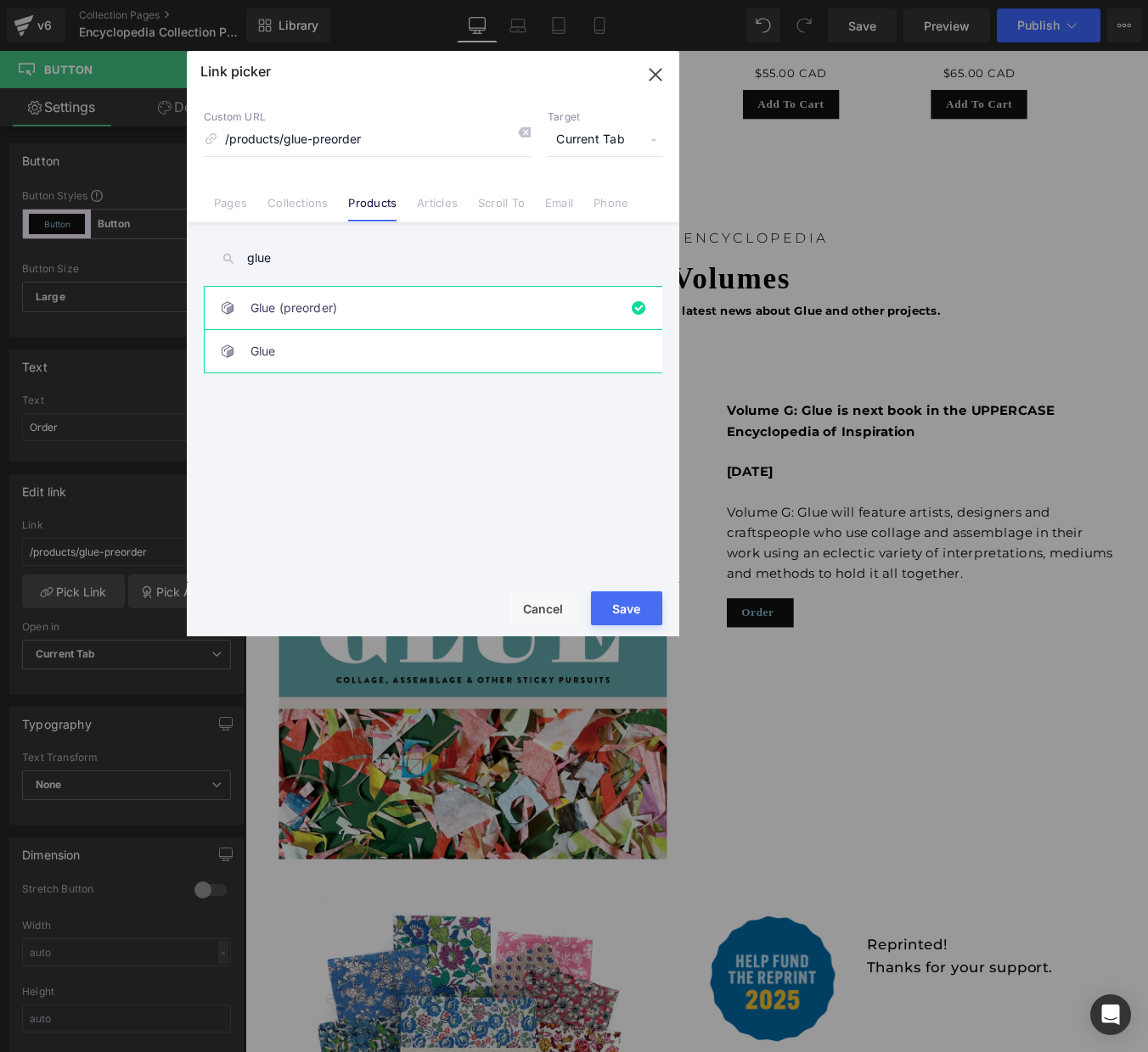
type input "glue"
click at [301, 342] on link "Glue" at bounding box center [437, 351] width 373 height 42
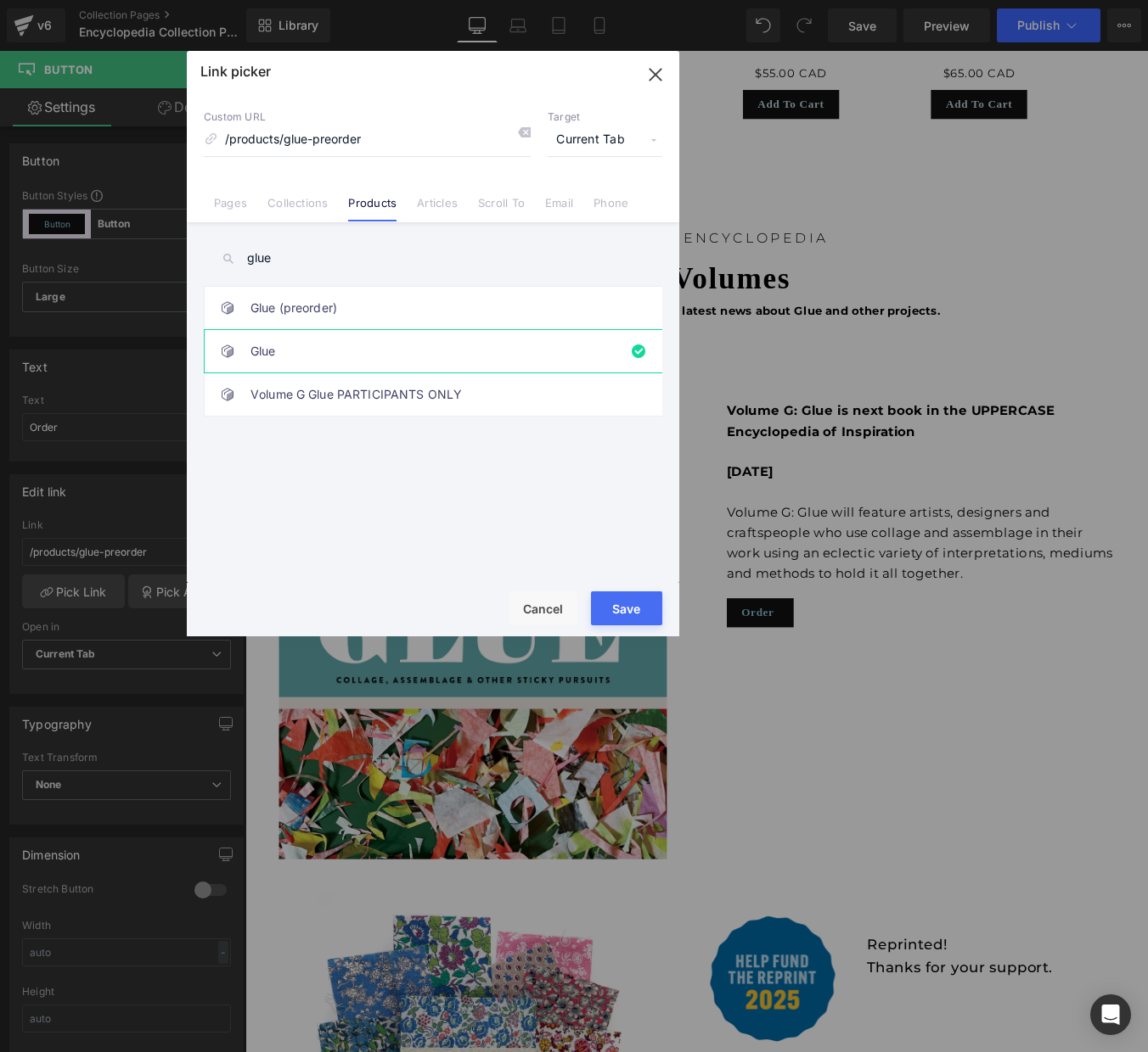
drag, startPoint x: 635, startPoint y: 603, endPoint x: 440, endPoint y: 626, distance: 196.4
click at [635, 603] on button "Save" at bounding box center [627, 608] width 72 height 33
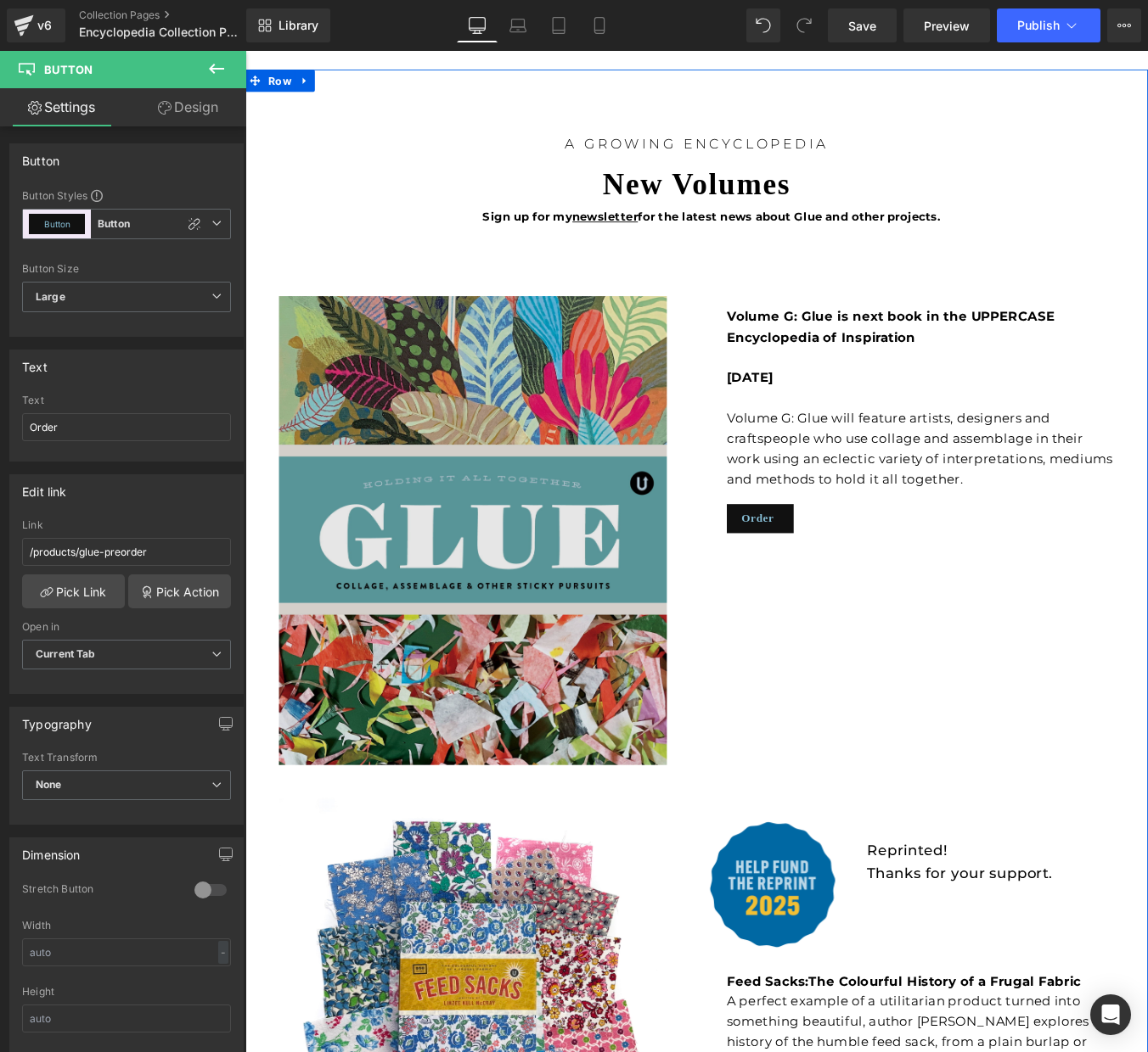
scroll to position [3626, 0]
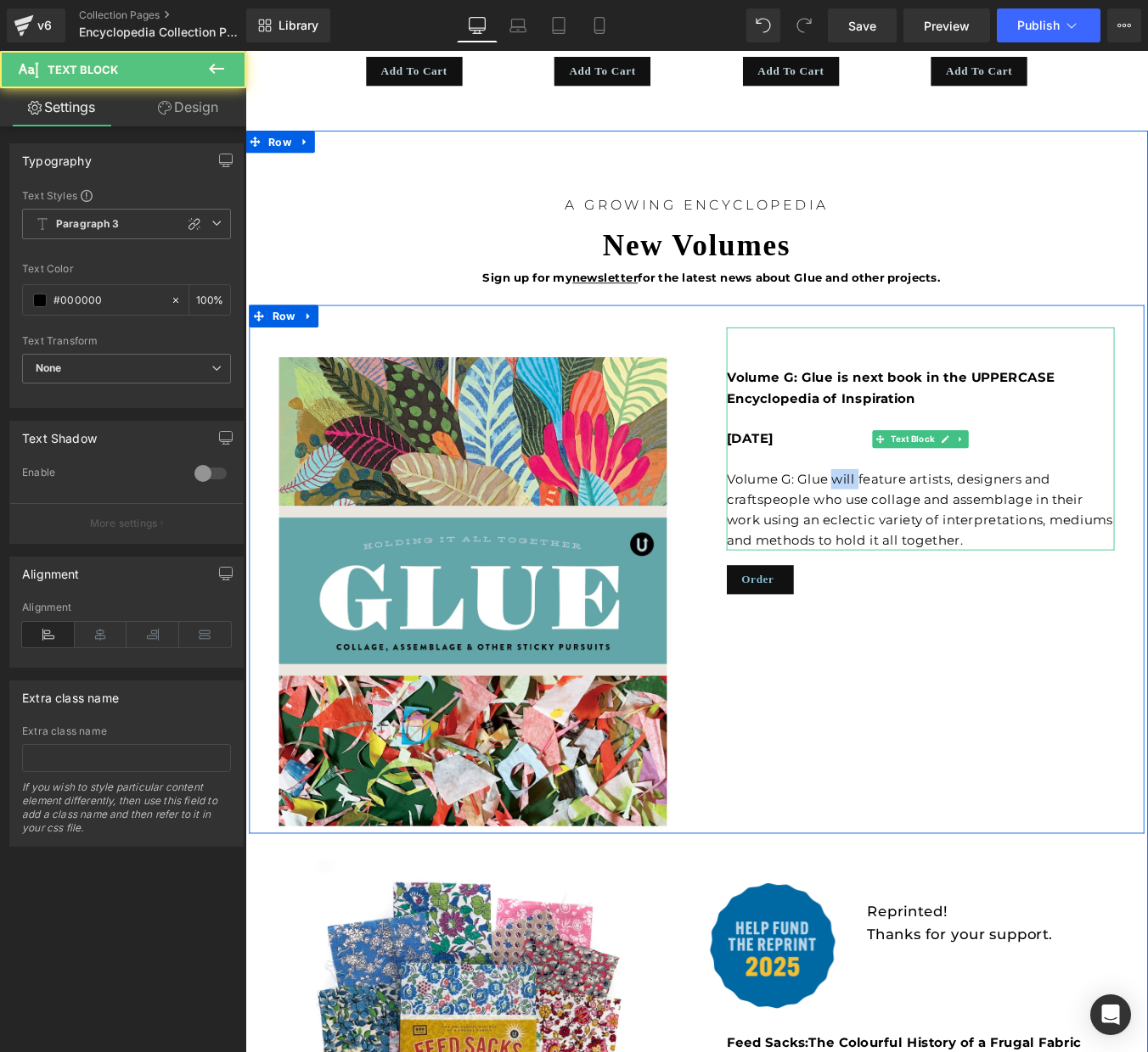
drag, startPoint x: 915, startPoint y: 535, endPoint x: 944, endPoint y: 532, distance: 29.2
click at [944, 532] on p "Volume G: Glue will feature artists, designers and craftspeople who use collage…" at bounding box center [1013, 573] width 441 height 93
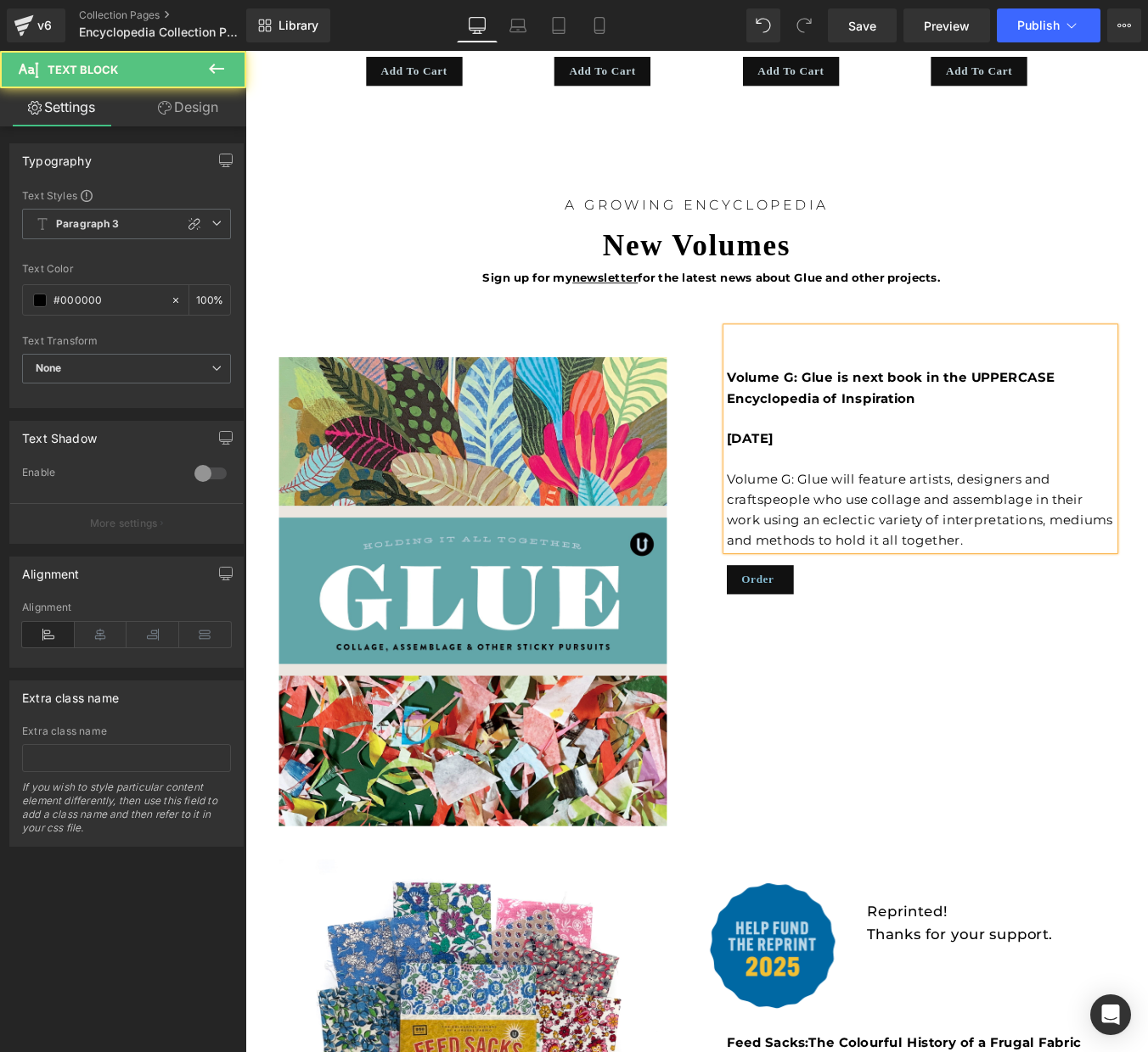
scroll to position [3631, 0]
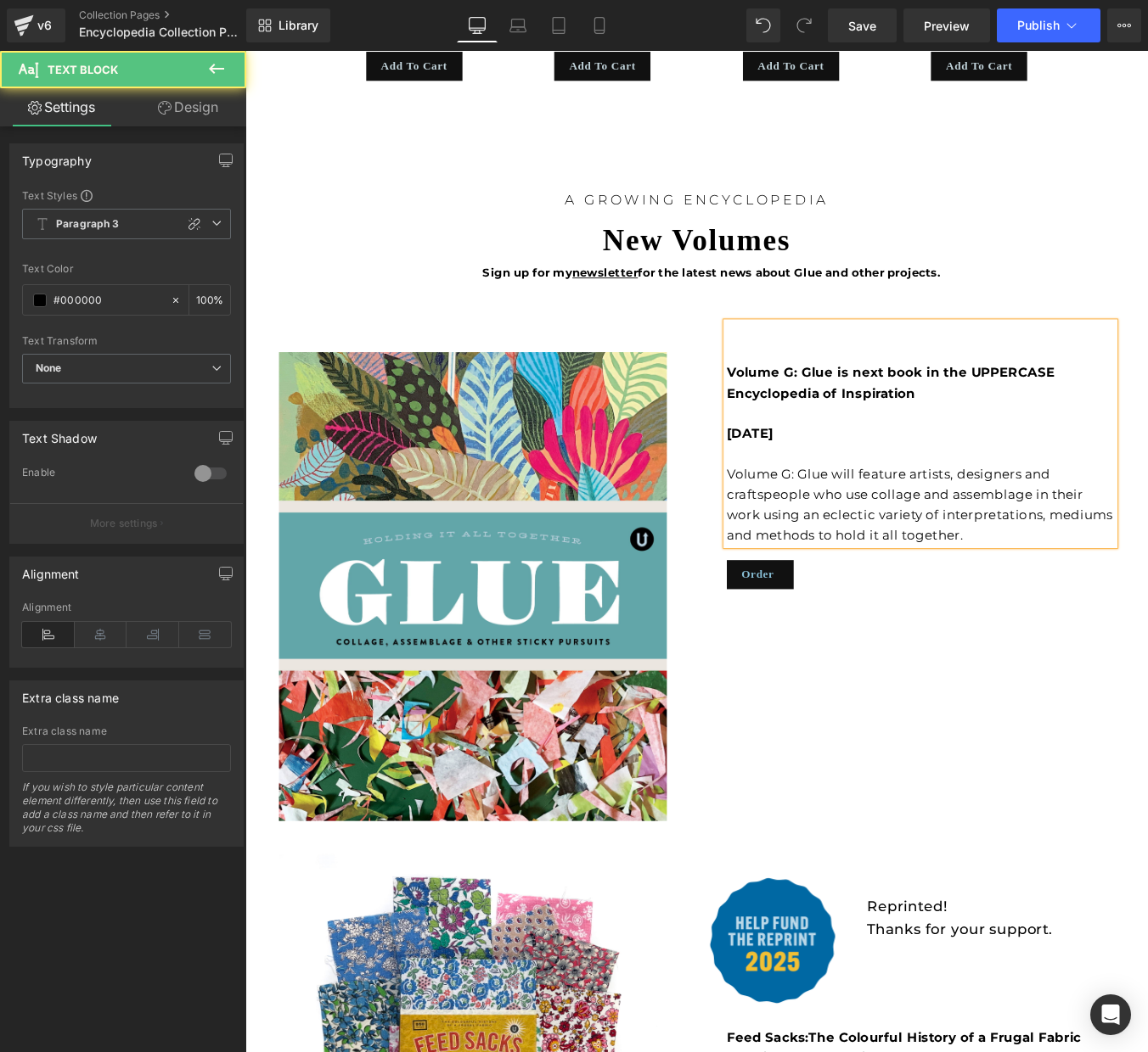
drag, startPoint x: 963, startPoint y: 529, endPoint x: 955, endPoint y: 535, distance: 10.0
click at [963, 530] on p "Volume G: Glue will feature artists, designers and craftspeople who use collage…" at bounding box center [1013, 567] width 441 height 93
click at [945, 524] on p "Volume G: Glue will feature artists, designers and craftspeople who use collage…" at bounding box center [1013, 567] width 441 height 93
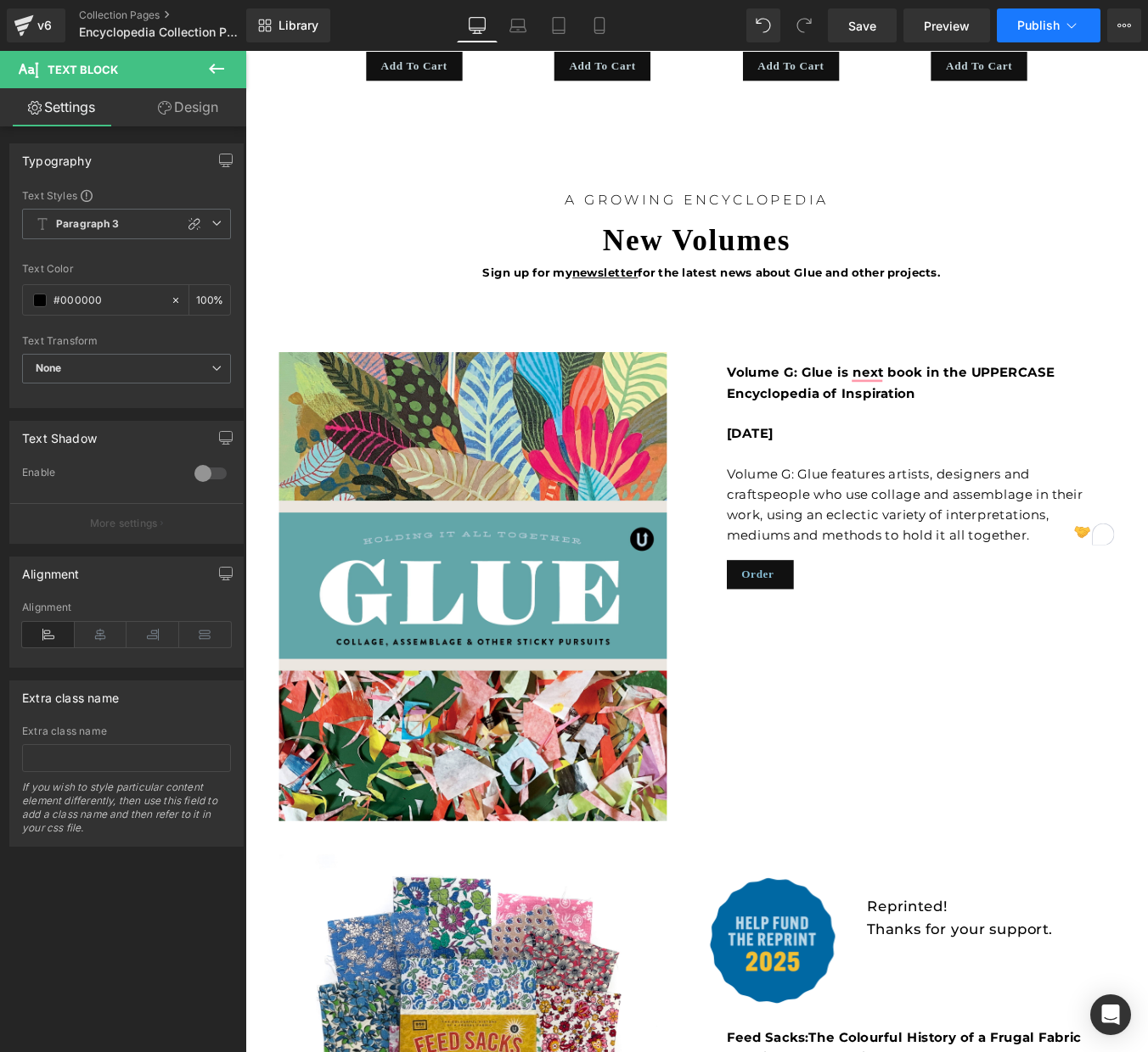
click at [1040, 24] on span "Publish" at bounding box center [1038, 26] width 42 height 13
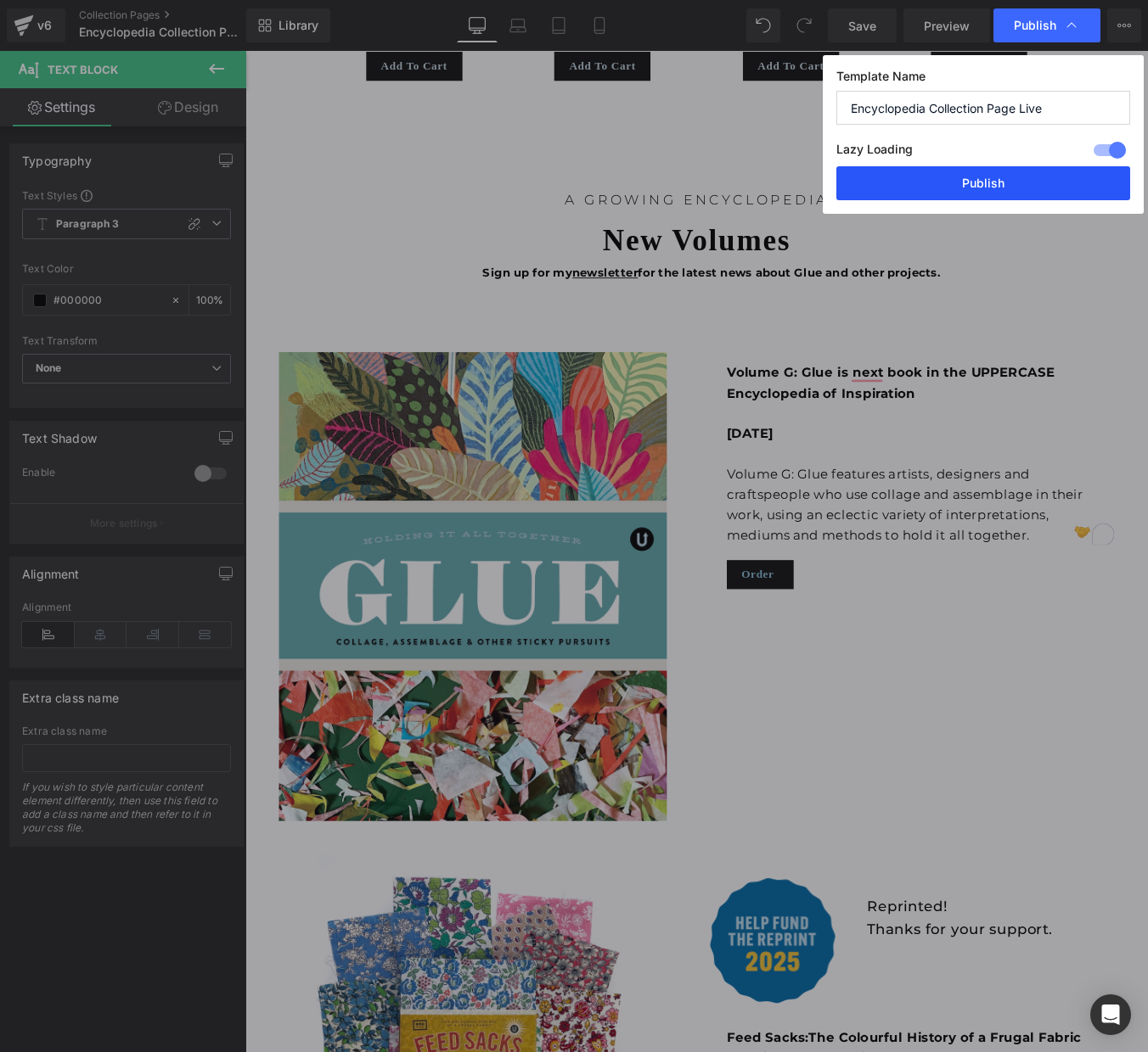
click at [965, 182] on button "Publish" at bounding box center [982, 183] width 294 height 33
